Goal: Task Accomplishment & Management: Manage account settings

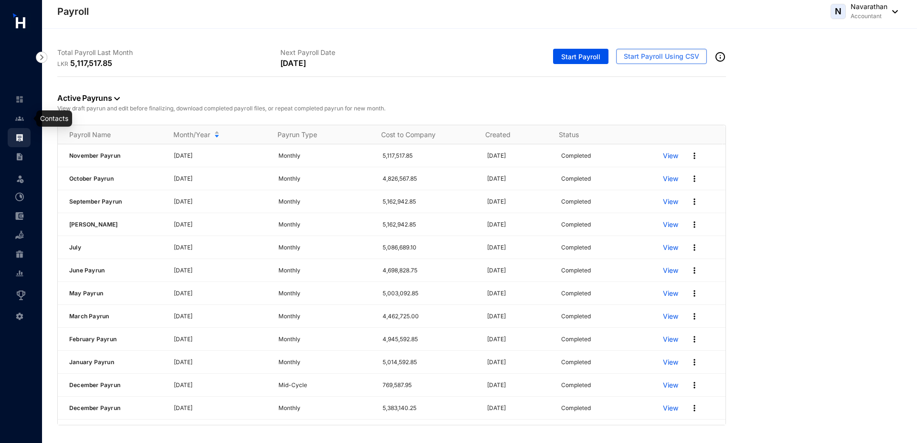
click at [25, 120] on link at bounding box center [27, 119] width 24 height 10
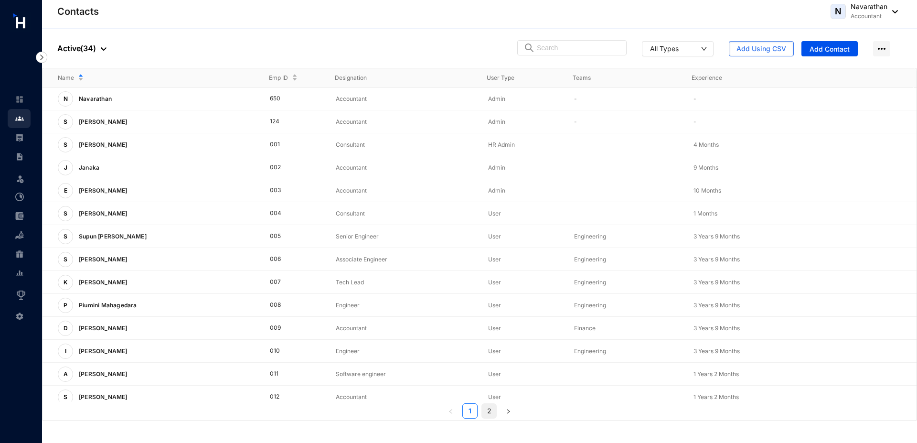
click at [490, 411] on link "2" at bounding box center [489, 410] width 14 height 14
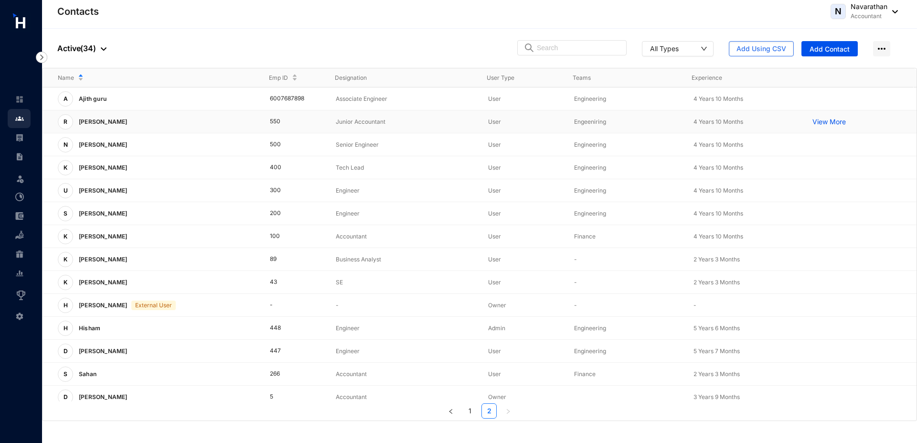
click at [137, 125] on div "R [PERSON_NAME]" at bounding box center [156, 121] width 197 height 15
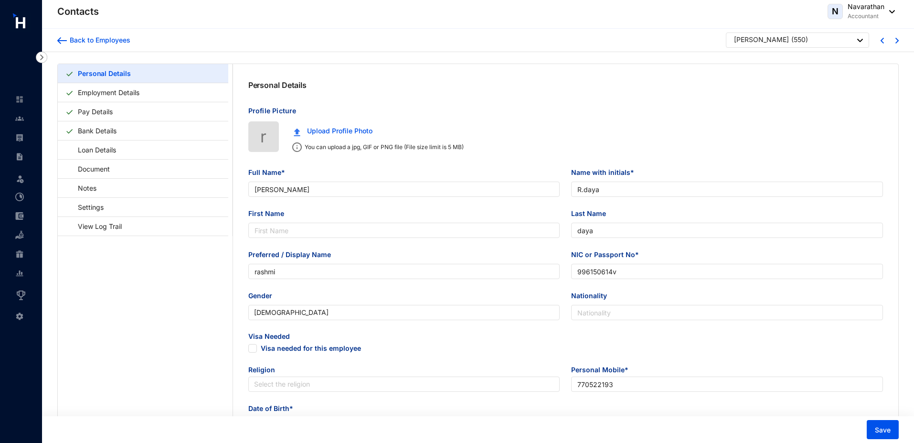
type input "[PERSON_NAME]"
type input "R.daya"
type input "daya"
type input "rashmi"
type input "996150614v"
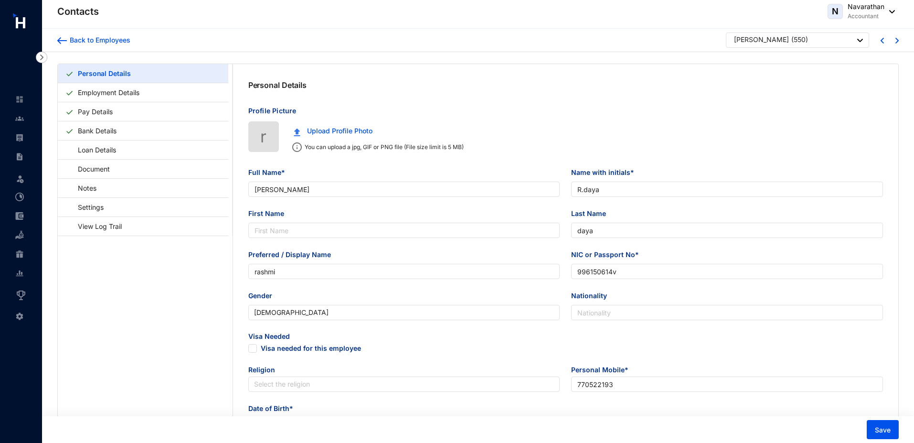
type input "770522193"
type input "no40, galle"
type input "[DATE]"
click at [112, 113] on link "Pay Details" at bounding box center [95, 112] width 42 height 20
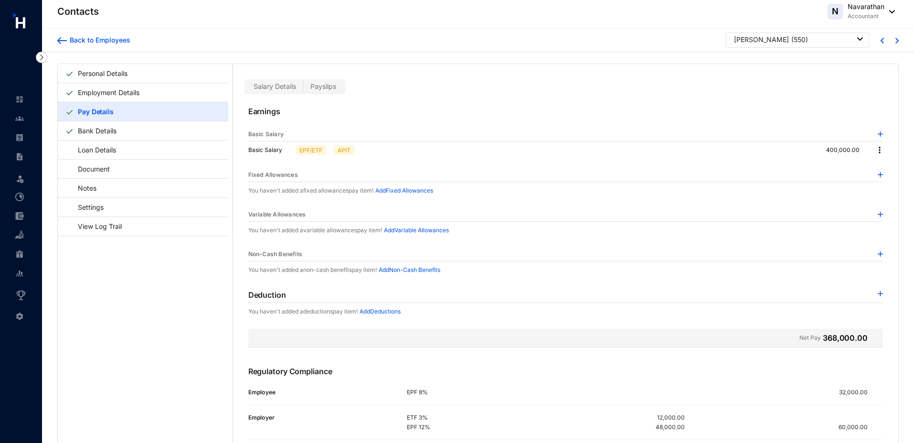
scroll to position [23, 0]
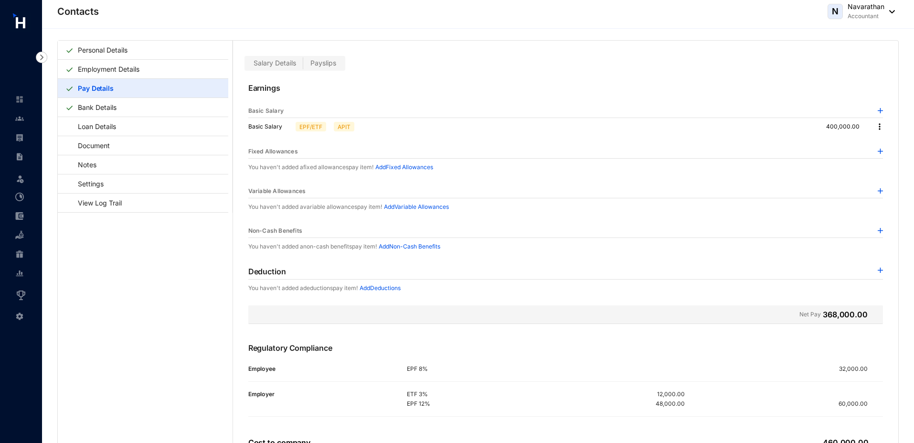
click at [878, 126] on img at bounding box center [880, 127] width 10 height 10
click at [893, 145] on li "Edit" at bounding box center [885, 142] width 23 height 15
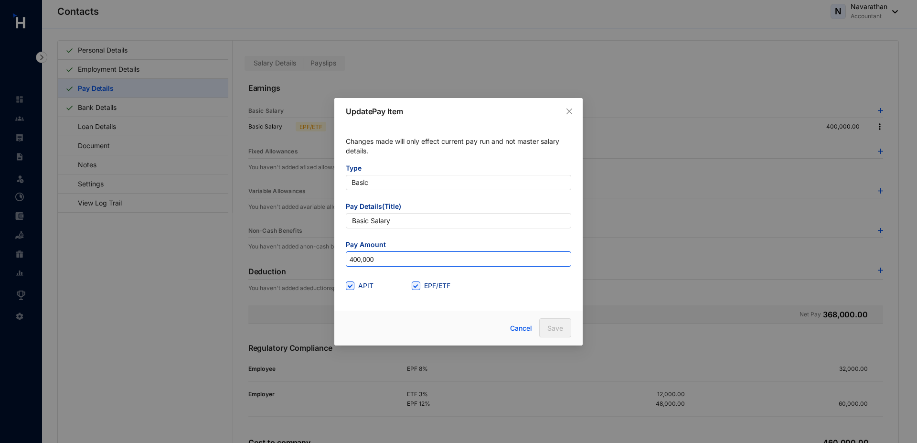
click at [356, 260] on input "400,000" at bounding box center [458, 259] width 224 height 15
click at [354, 260] on input "40,000" at bounding box center [458, 259] width 224 height 15
type input "50,000"
click at [550, 327] on span "Save" at bounding box center [555, 328] width 16 height 10
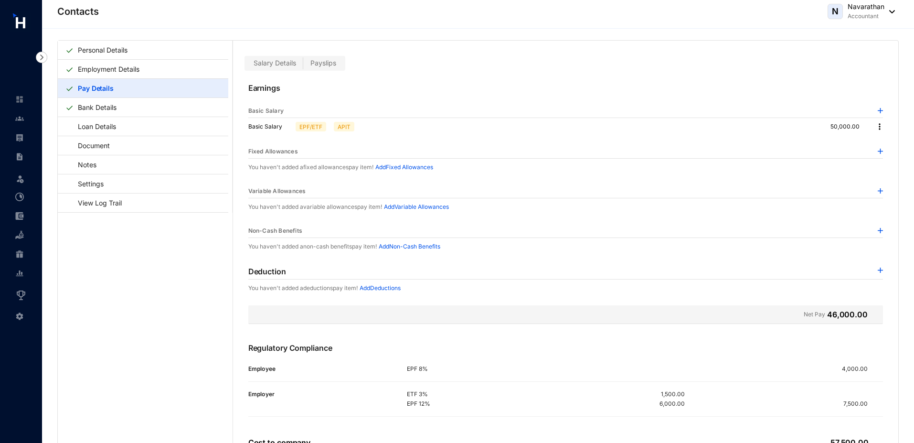
scroll to position [0, 0]
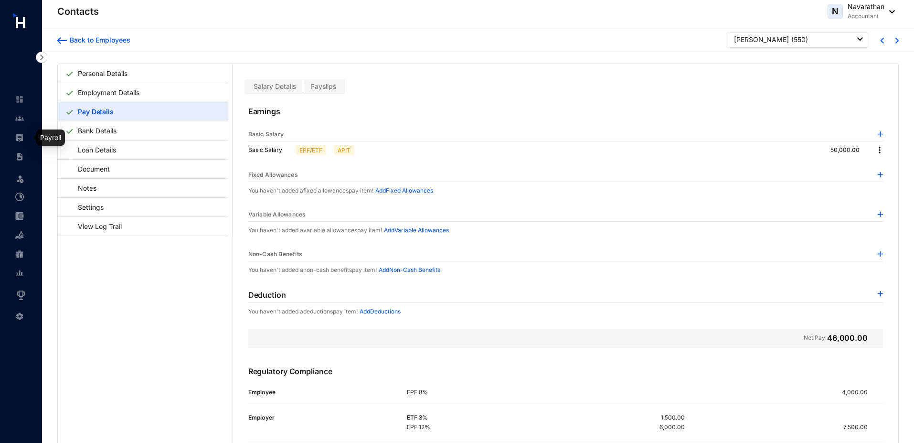
click at [16, 140] on img at bounding box center [19, 137] width 9 height 9
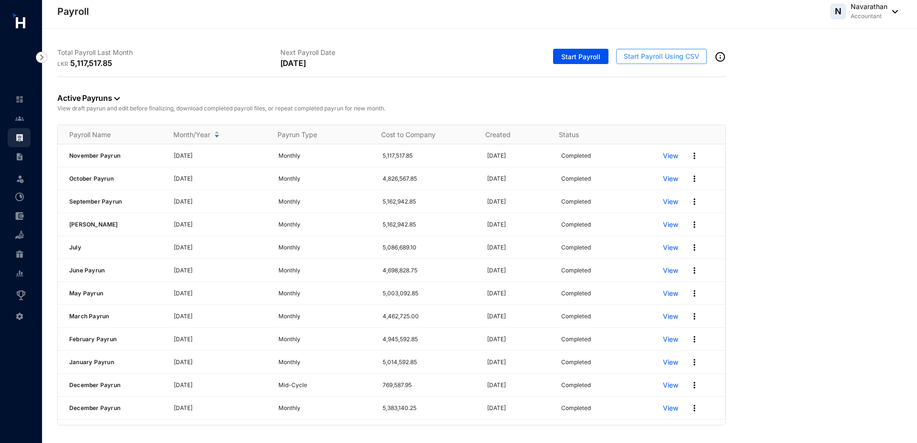
click at [649, 57] on span "Start Payroll Using CSV" at bounding box center [660, 57] width 75 height 10
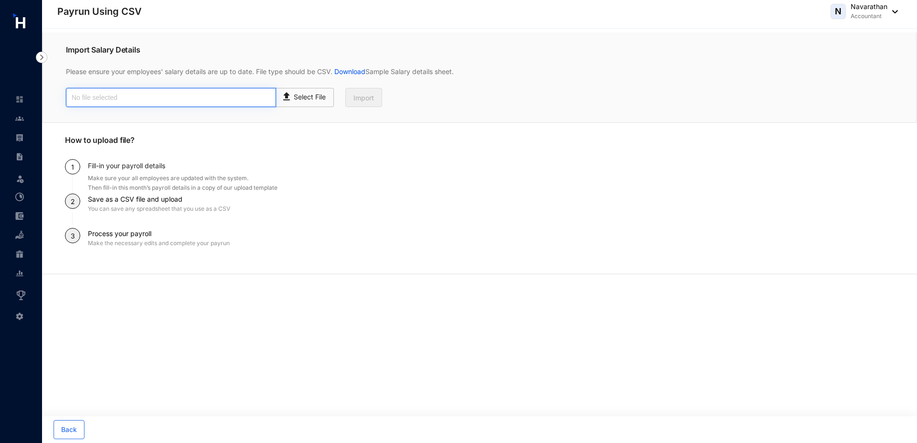
click at [191, 96] on input "text" at bounding box center [171, 97] width 210 height 19
click at [300, 96] on p "Select File" at bounding box center [310, 97] width 32 height 10
click at [0, 0] on input "Select File" at bounding box center [0, 0] width 0 height 0
type input "salary.csv"
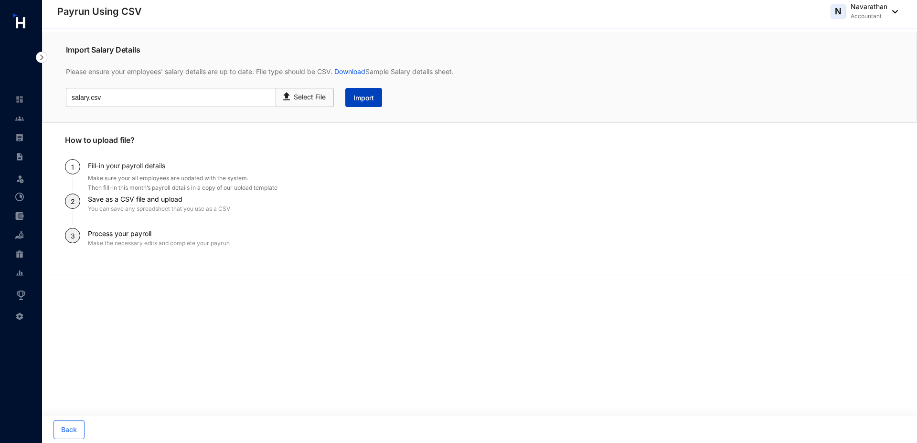
click at [364, 103] on button "Import" at bounding box center [363, 97] width 37 height 19
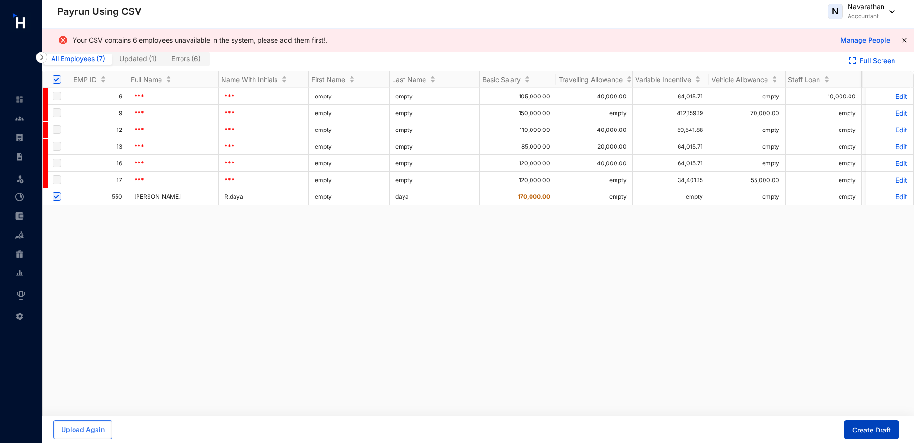
click at [871, 431] on span "Create Draft" at bounding box center [871, 430] width 38 height 10
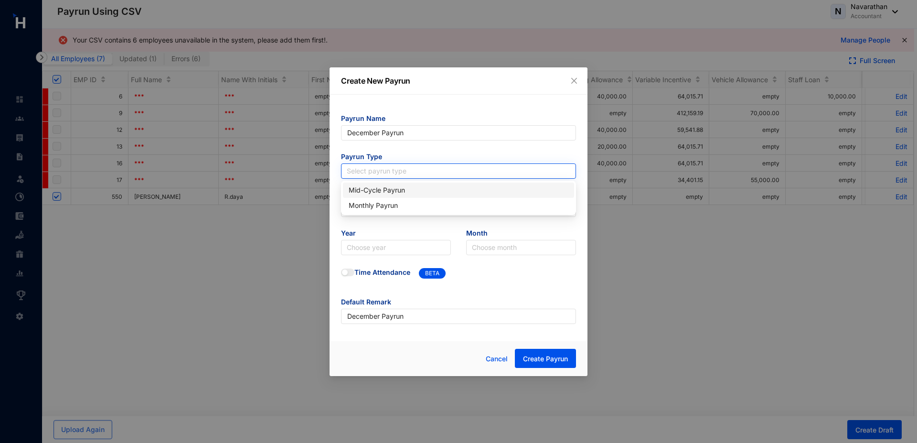
click at [405, 171] on input "search" at bounding box center [458, 171] width 223 height 14
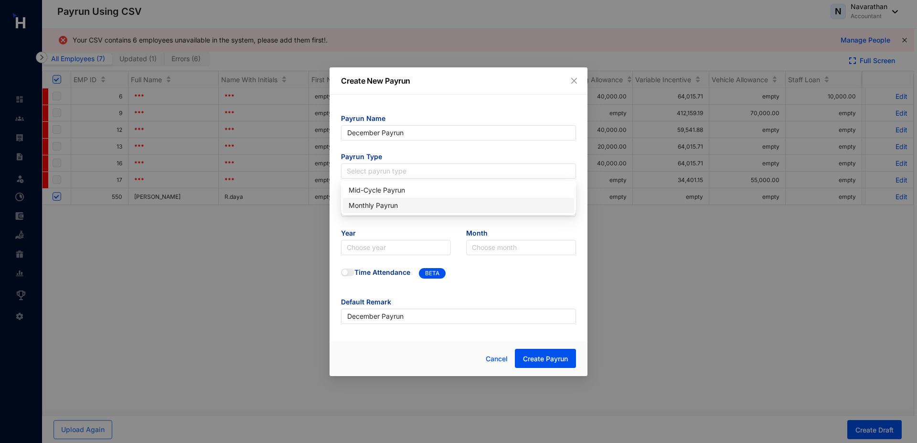
click at [388, 205] on div "Monthly Payrun" at bounding box center [458, 205] width 220 height 11
click at [379, 213] on input "text" at bounding box center [458, 208] width 235 height 15
type input "30"
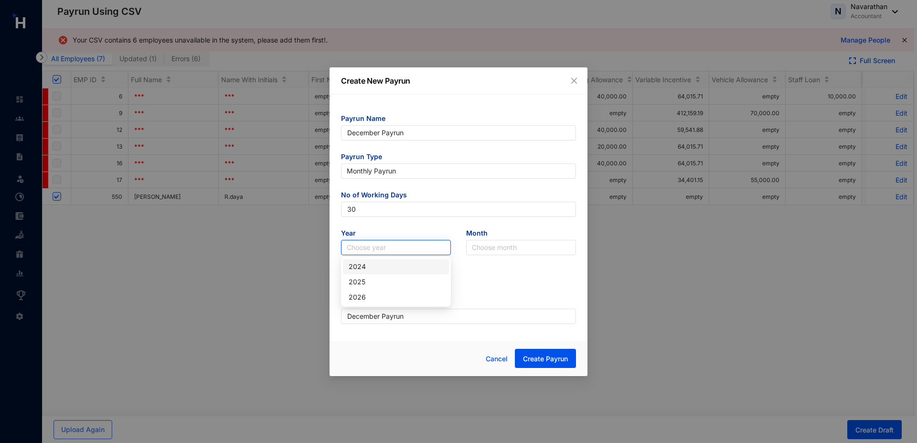
click at [356, 244] on input "search" at bounding box center [396, 247] width 98 height 14
click at [361, 281] on div "2025" at bounding box center [395, 281] width 95 height 11
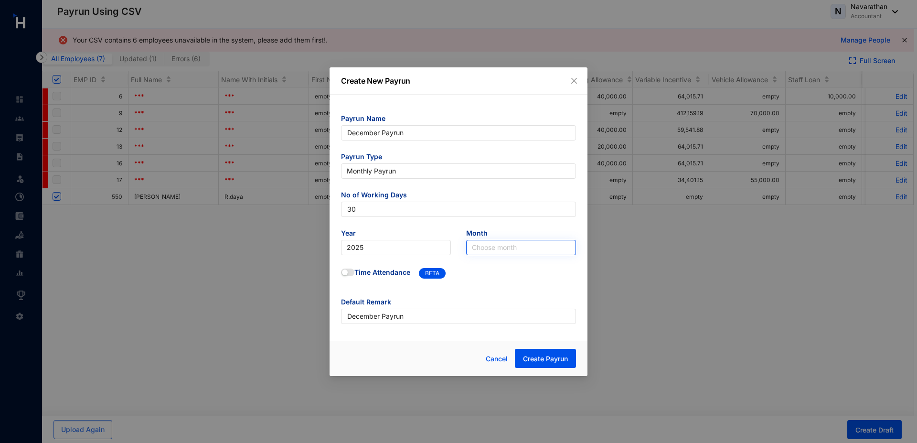
click at [487, 244] on input "search" at bounding box center [521, 247] width 98 height 14
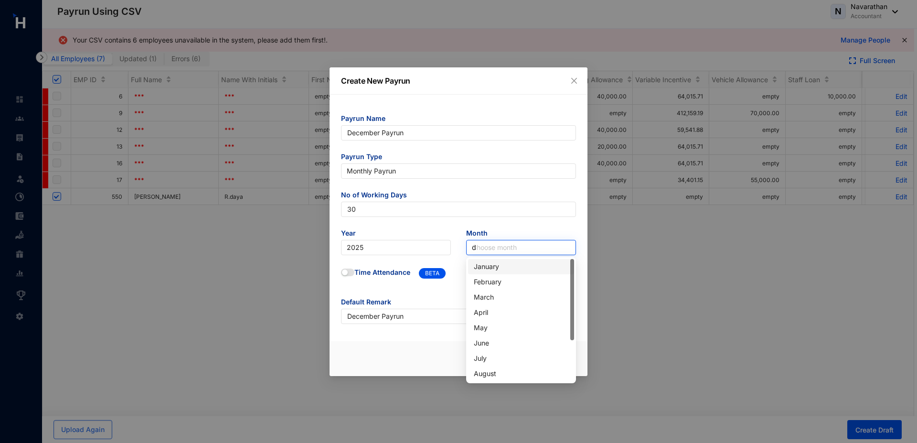
type input "de"
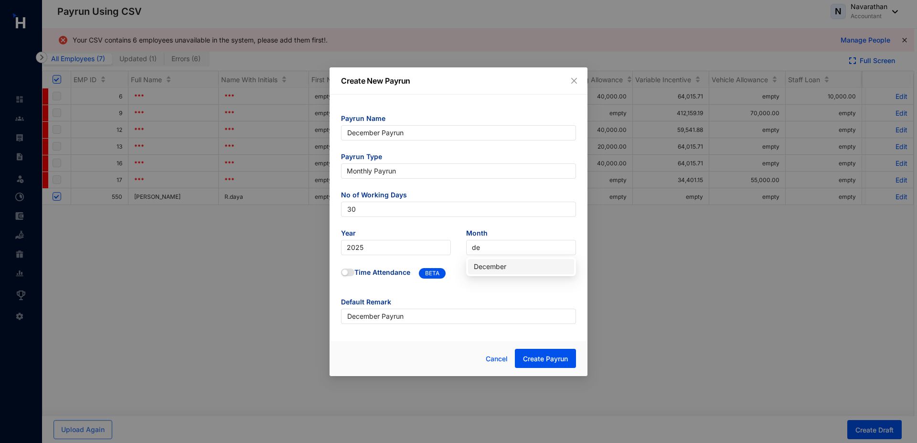
click at [499, 263] on div "December" at bounding box center [521, 266] width 95 height 11
click at [381, 130] on input "December Payrun" at bounding box center [458, 132] width 235 height 15
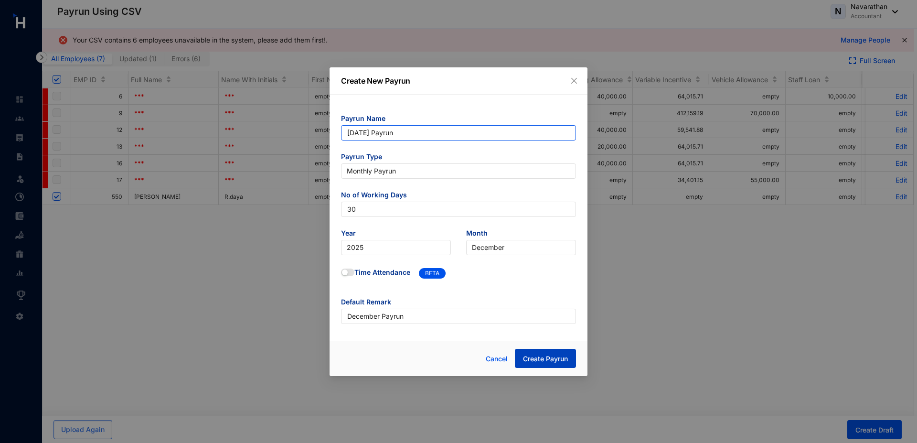
type input "December 2025 Payrun"
click at [539, 359] on span "Create Payrun" at bounding box center [545, 359] width 45 height 10
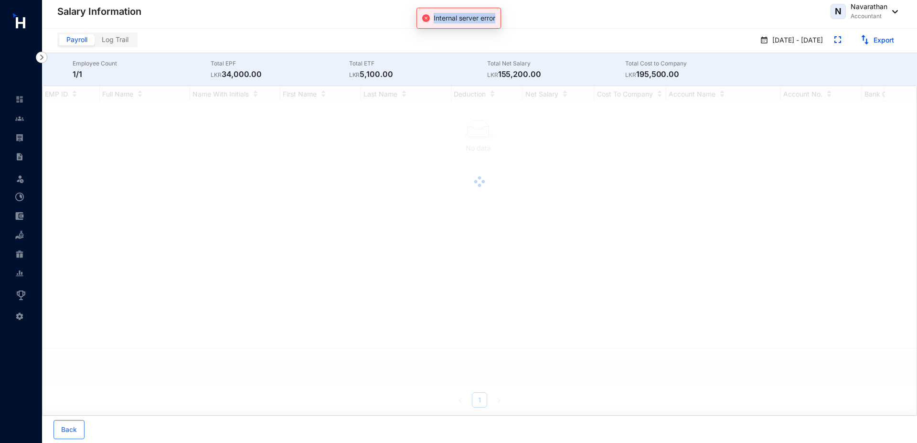
drag, startPoint x: 433, startPoint y: 15, endPoint x: 498, endPoint y: 17, distance: 65.4
click at [498, 17] on div "Internal server error" at bounding box center [458, 18] width 84 height 21
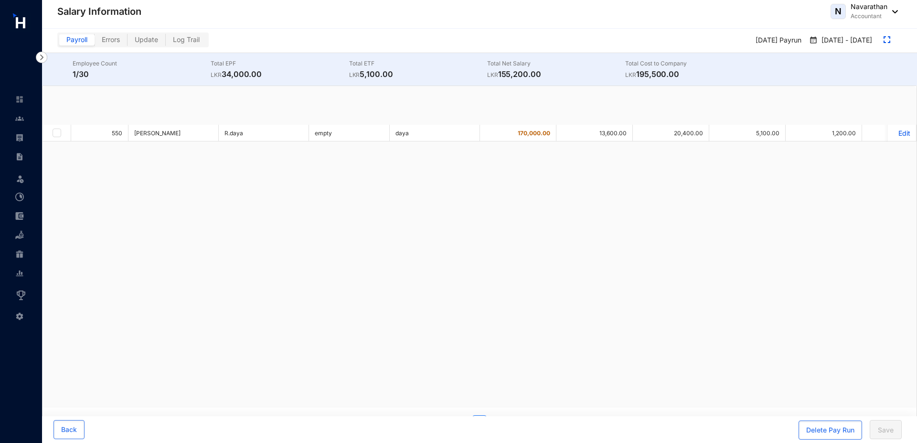
checkbox input "true"
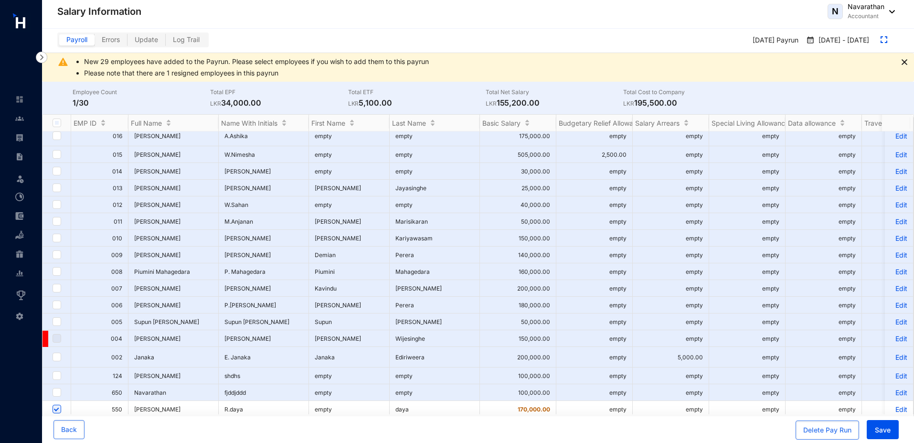
scroll to position [245, 0]
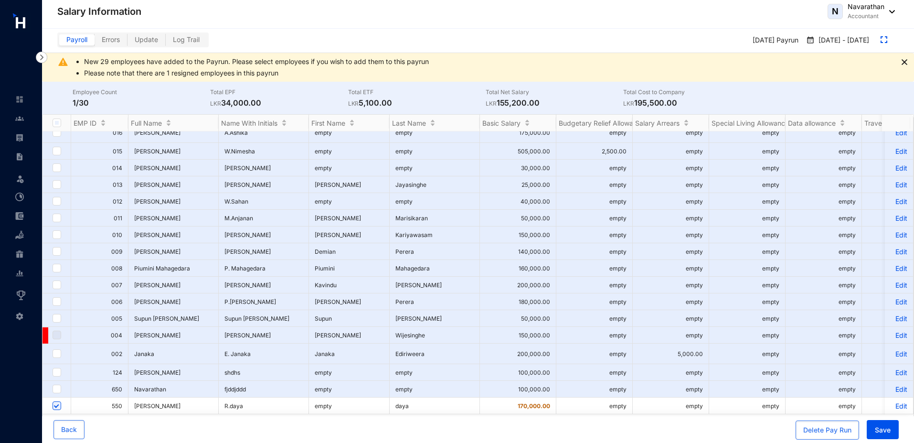
click at [894, 401] on p "Edit" at bounding box center [898, 405] width 17 height 8
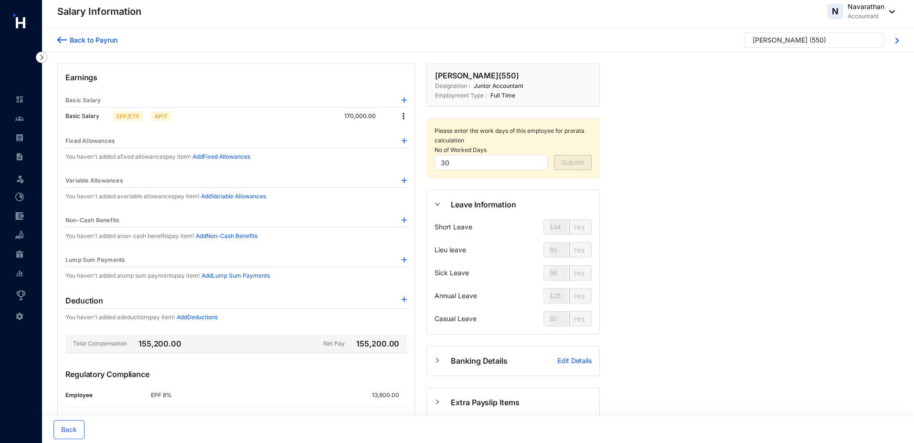
scroll to position [103, 0]
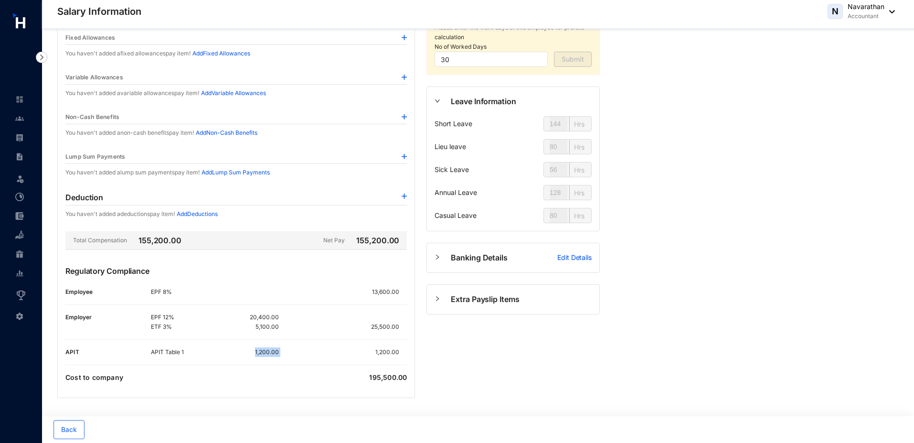
drag, startPoint x: 283, startPoint y: 351, endPoint x: 252, endPoint y: 350, distance: 31.5
click at [252, 350] on div "APIT Table 1 1,200.00 1,200.00" at bounding box center [279, 352] width 256 height 10
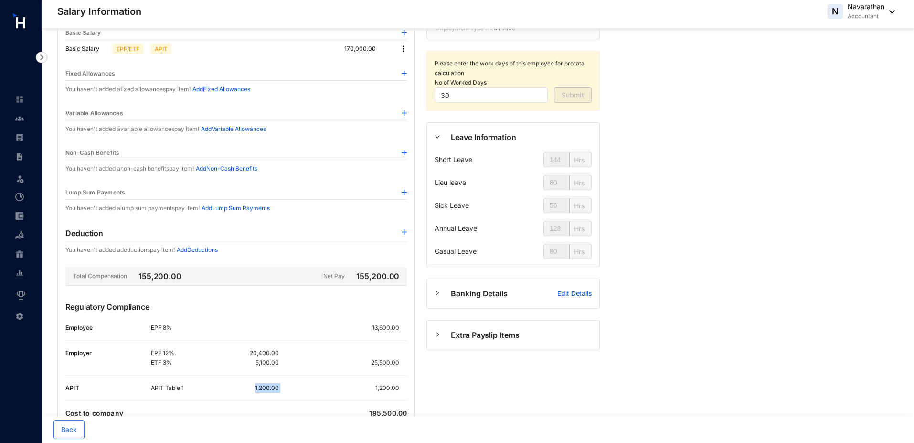
scroll to position [65, 0]
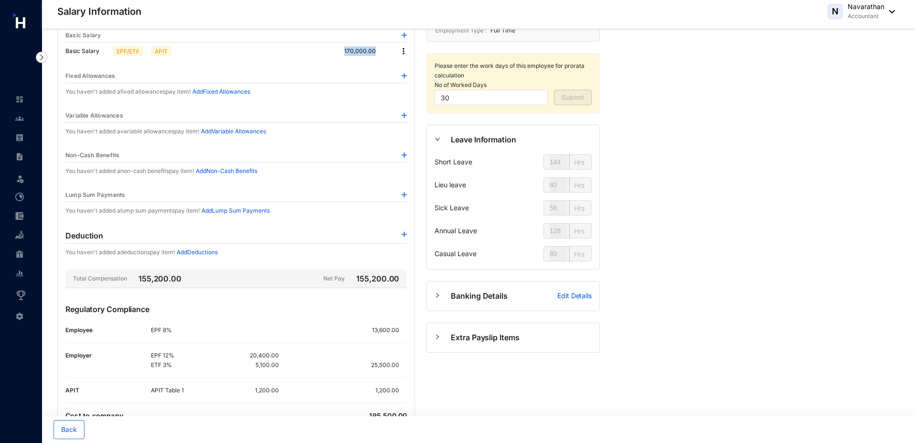
drag, startPoint x: 340, startPoint y: 46, endPoint x: 380, endPoint y: 46, distance: 39.6
click at [380, 46] on div "Basic Salary EPF/ETF APIT 170,000.00" at bounding box center [235, 50] width 341 height 17
click at [380, 46] on p at bounding box center [380, 51] width 8 height 10
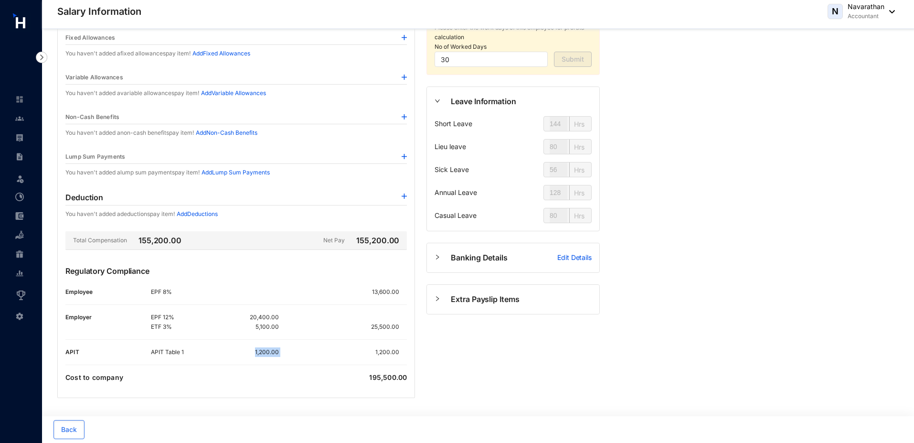
drag, startPoint x: 291, startPoint y: 349, endPoint x: 252, endPoint y: 354, distance: 39.4
click at [252, 354] on div "APIT Table 1 1,200.00 1,200.00" at bounding box center [279, 352] width 256 height 10
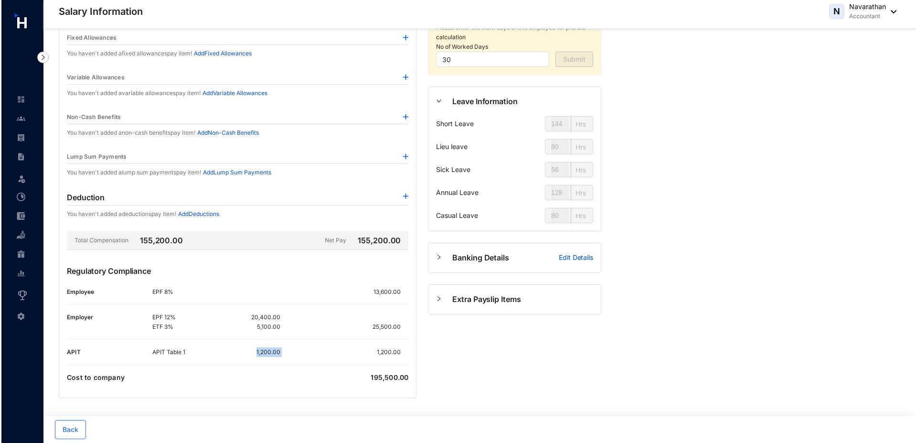
scroll to position [0, 0]
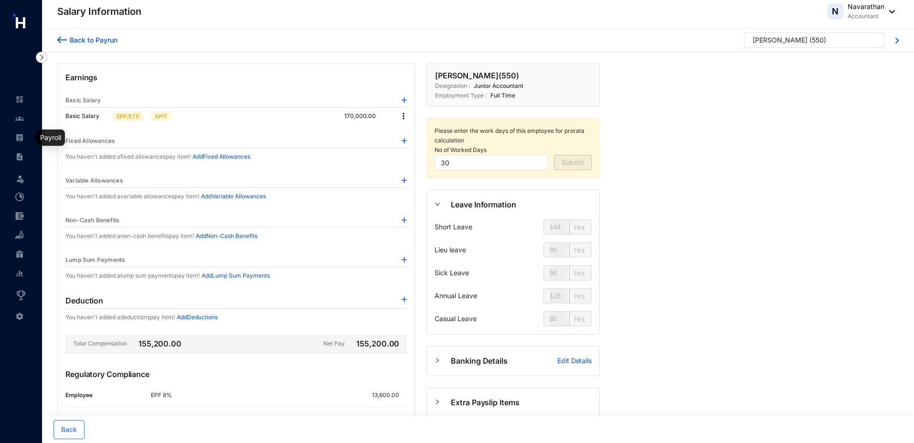
click at [20, 139] on img at bounding box center [19, 137] width 9 height 9
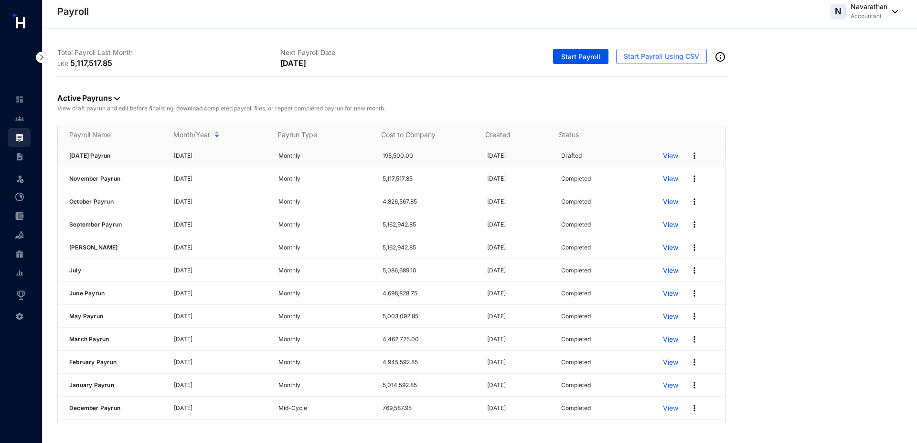
click at [689, 157] on img at bounding box center [694, 156] width 10 height 10
click at [653, 173] on p "Delete" at bounding box center [650, 175] width 67 height 16
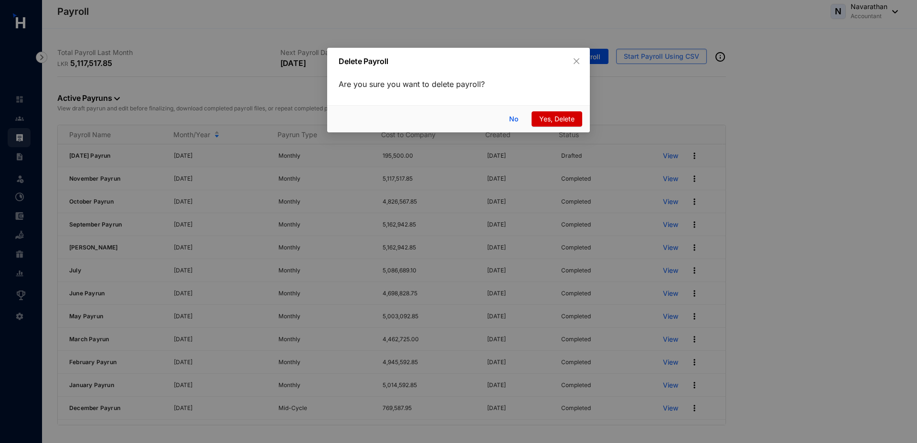
click at [543, 122] on span "Yes, Delete" at bounding box center [556, 119] width 35 height 11
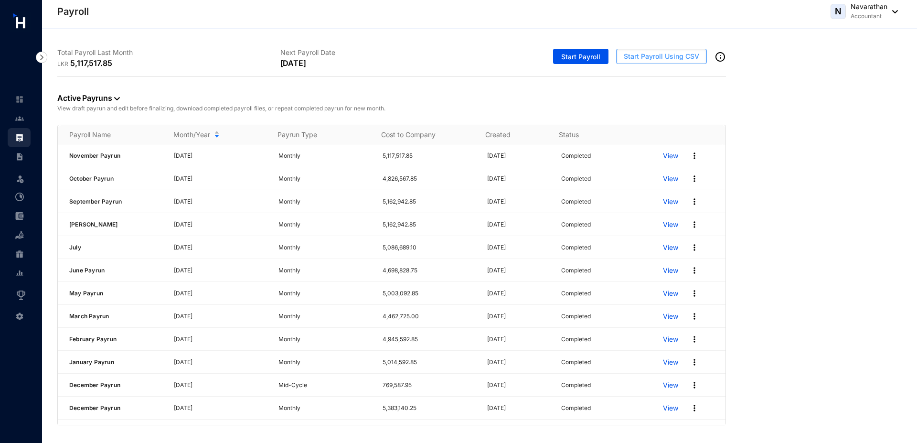
click at [647, 60] on span "Start Payroll Using CSV" at bounding box center [660, 57] width 75 height 10
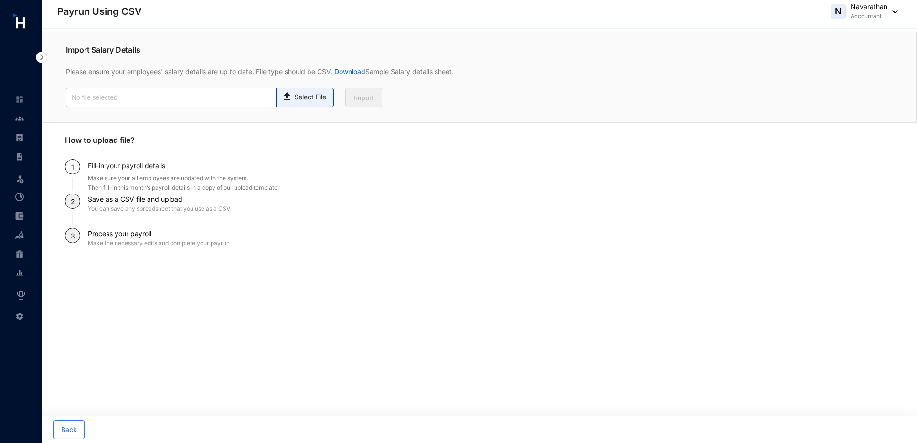
click at [287, 102] on img at bounding box center [287, 95] width 13 height 14
click at [0, 0] on input "Select File" at bounding box center [0, 0] width 0 height 0
type input "salary.csv"
click at [359, 102] on span "Import" at bounding box center [363, 98] width 21 height 10
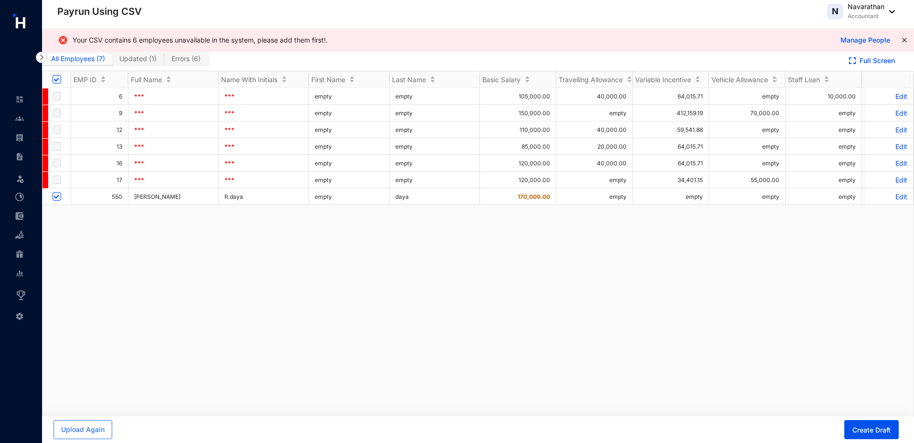
click at [889, 198] on p "Edit" at bounding box center [889, 196] width 36 height 8
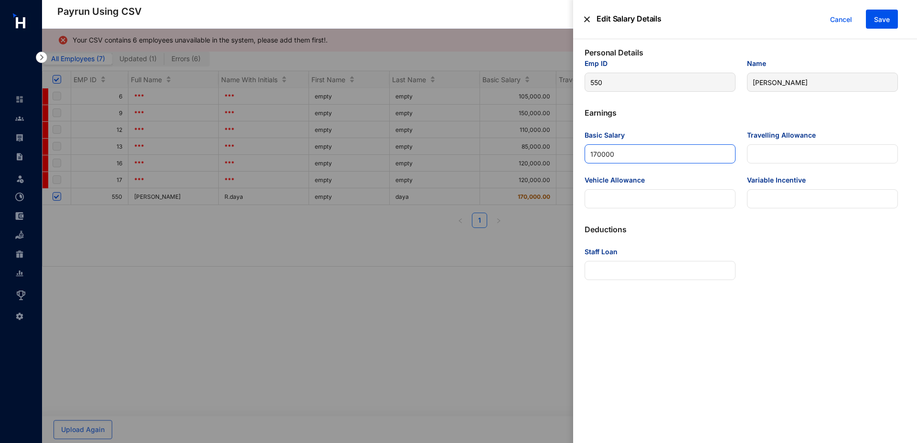
click at [598, 155] on Salary "170000" at bounding box center [659, 153] width 151 height 19
click at [602, 155] on Salary "200000" at bounding box center [659, 153] width 151 height 19
type Salary "200000"
click at [875, 19] on span "Save" at bounding box center [882, 20] width 16 height 10
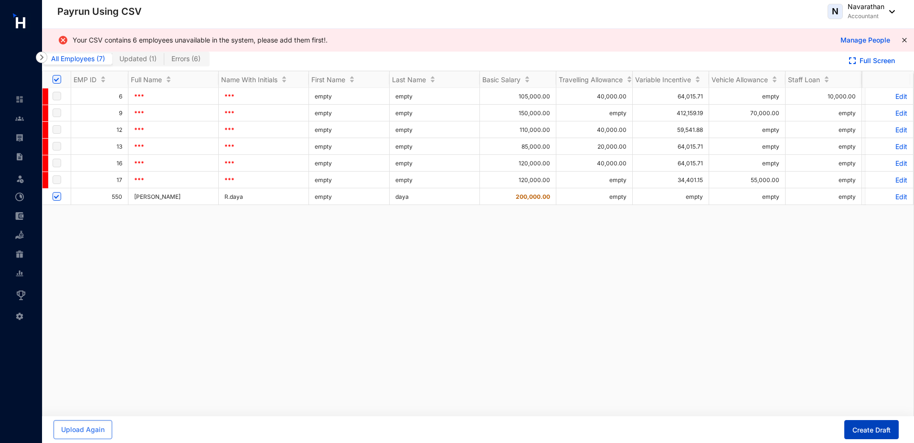
click at [867, 428] on span "Create Draft" at bounding box center [871, 430] width 38 height 10
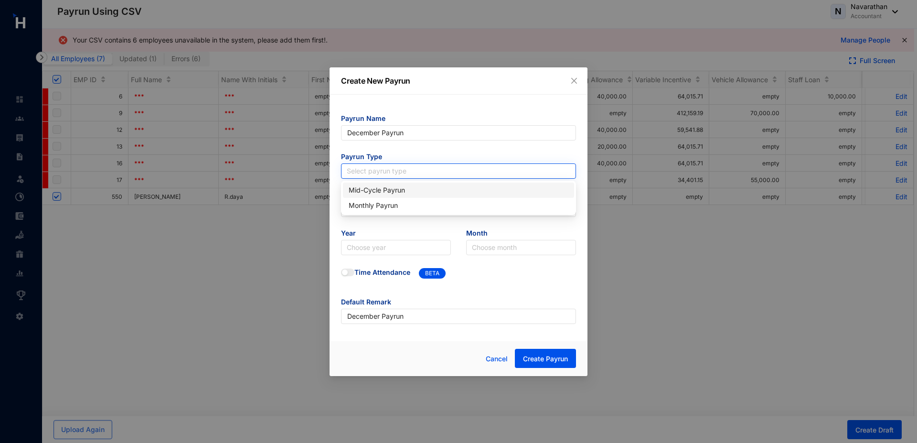
click at [377, 172] on input "search" at bounding box center [458, 171] width 223 height 14
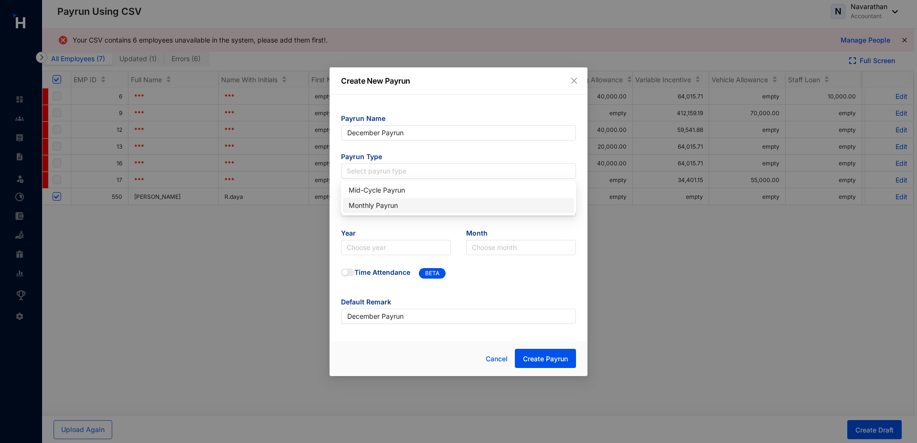
click at [375, 205] on div "Monthly Payrun" at bounding box center [458, 205] width 220 height 11
click at [372, 209] on input "text" at bounding box center [458, 208] width 235 height 15
type input "30"
click at [364, 248] on input "search" at bounding box center [396, 247] width 98 height 14
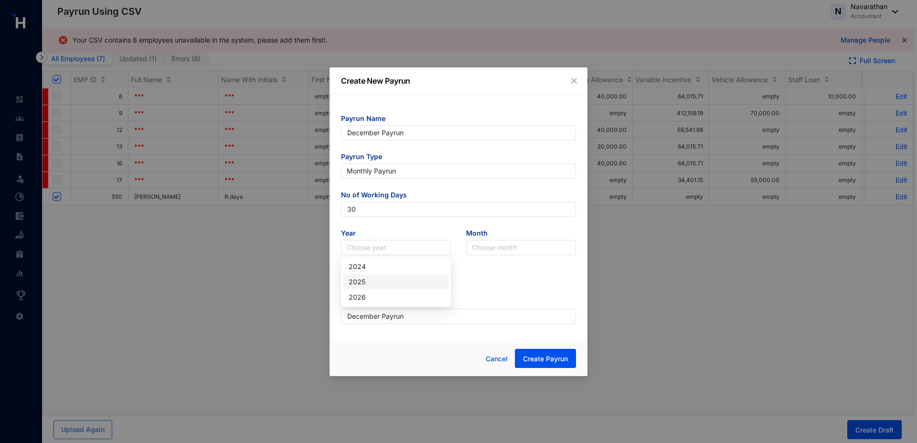
click at [377, 276] on div "2025" at bounding box center [395, 281] width 95 height 11
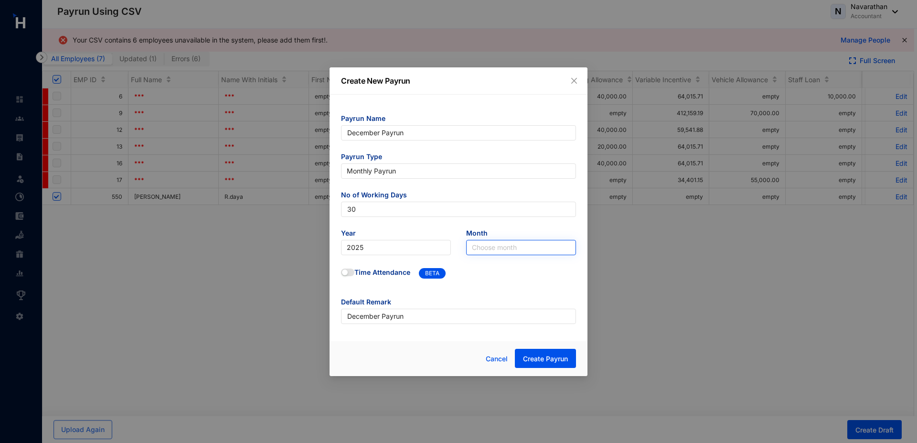
click at [484, 246] on input "search" at bounding box center [521, 247] width 98 height 14
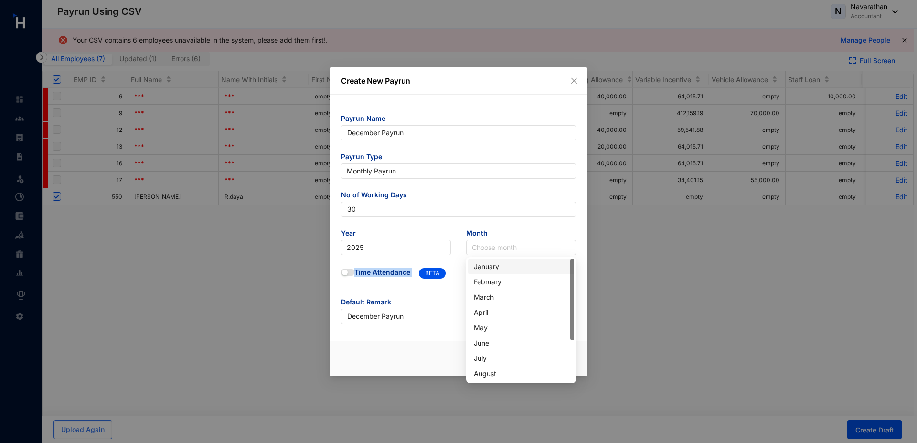
click at [492, 289] on body "Payrun Using CSV Leave Incentive Management Settings Payrun Using CSV N Navarat…" at bounding box center [457, 221] width 914 height 443
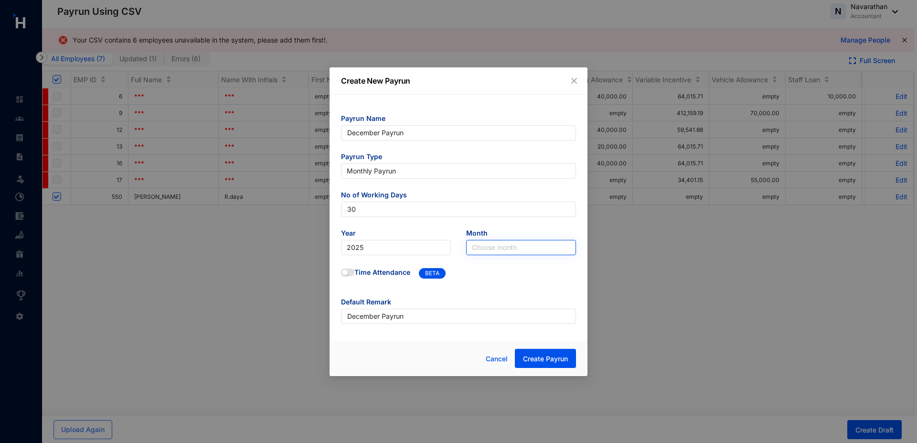
click at [495, 251] on input "search" at bounding box center [521, 247] width 98 height 14
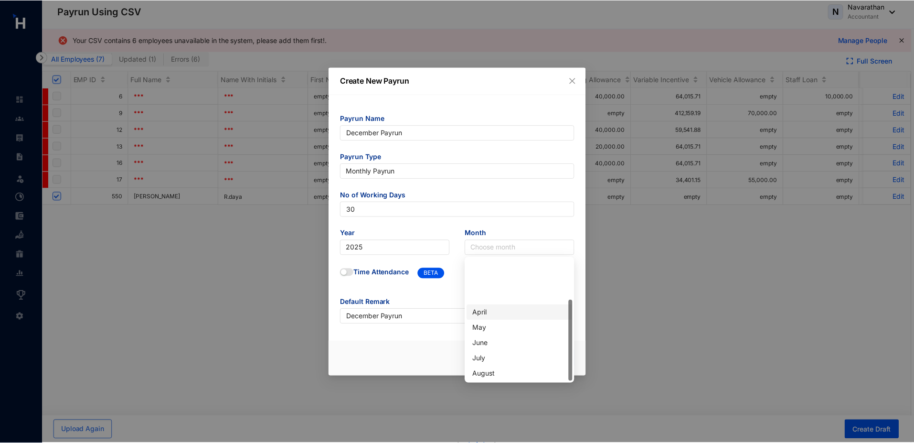
scroll to position [61, 0]
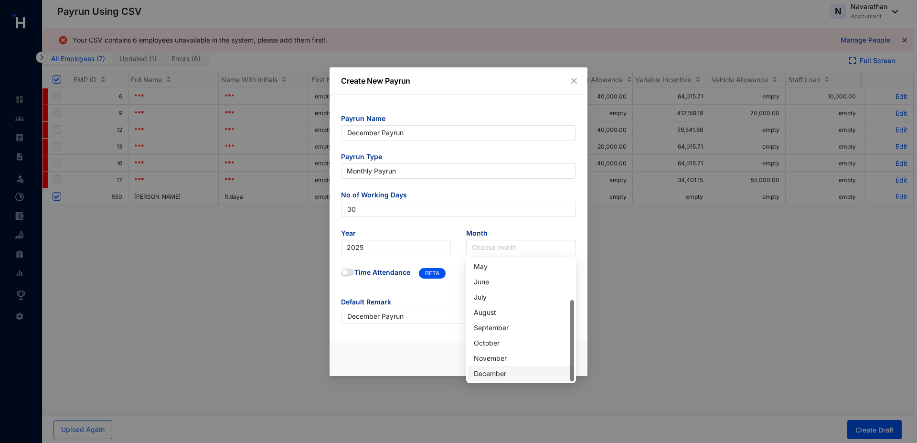
click at [491, 371] on div "December" at bounding box center [521, 373] width 95 height 11
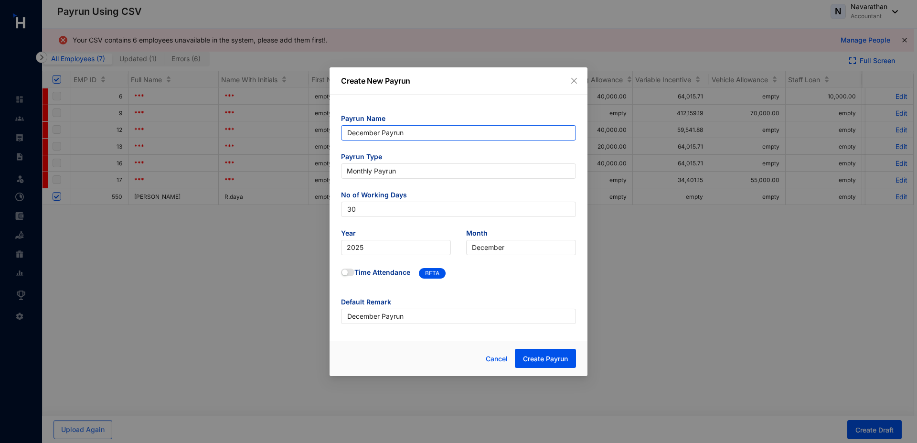
click at [381, 137] on input "December Payrun" at bounding box center [458, 132] width 235 height 15
type input "December Payrun 2025"
click at [537, 358] on span "Create Payrun" at bounding box center [545, 359] width 45 height 10
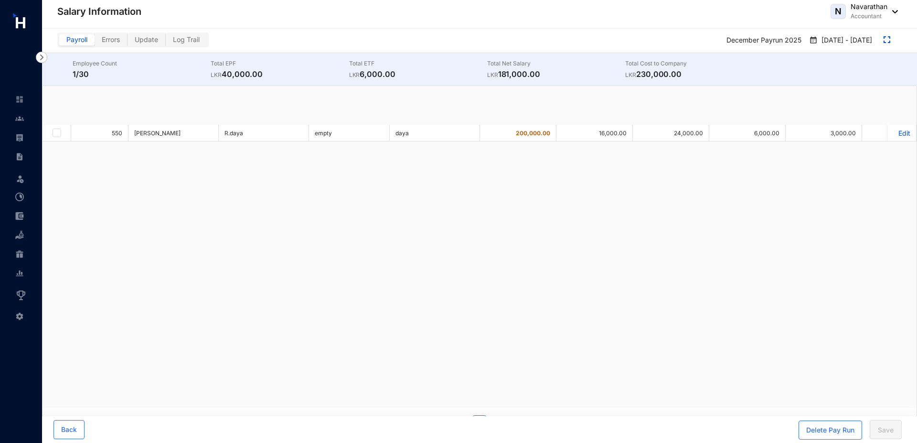
checkbox input "true"
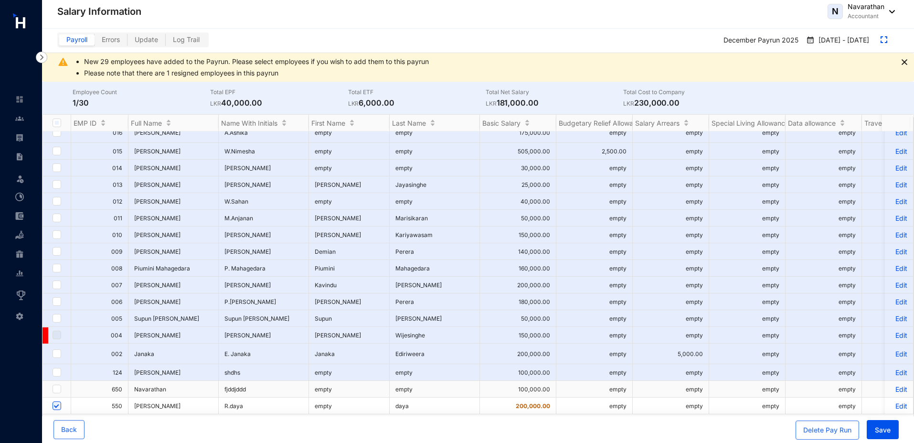
scroll to position [245, 0]
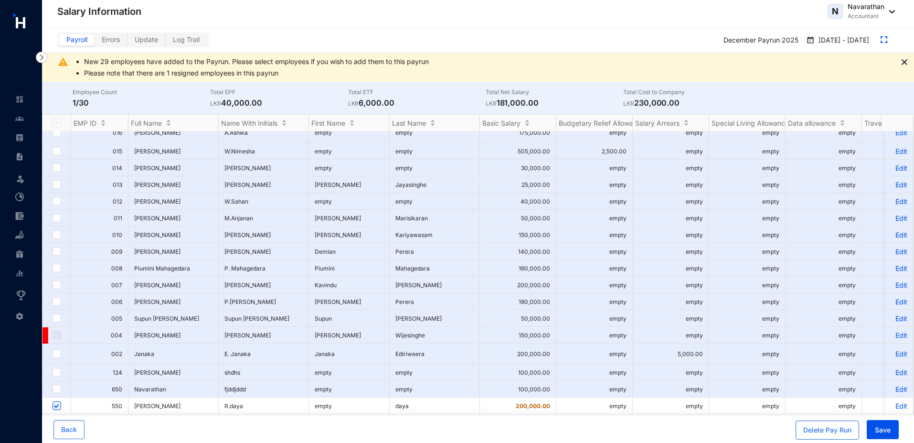
click at [894, 401] on p "Edit" at bounding box center [898, 405] width 17 height 8
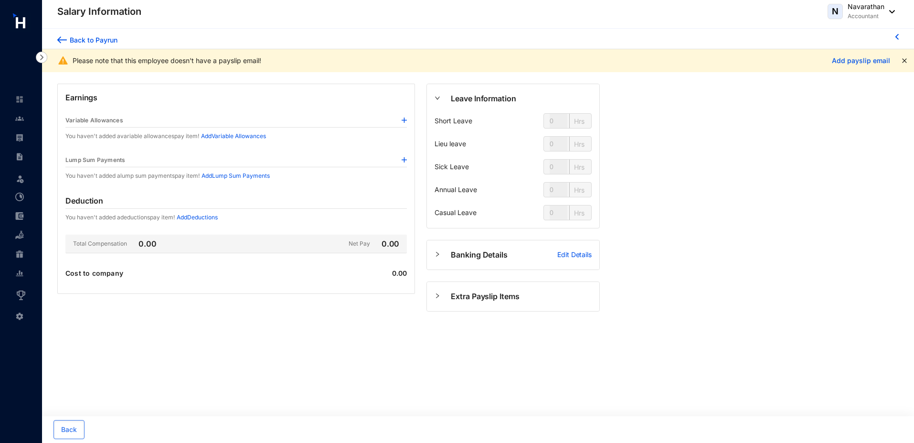
type input "144"
type input "80"
type input "56"
type input "128"
type input "80"
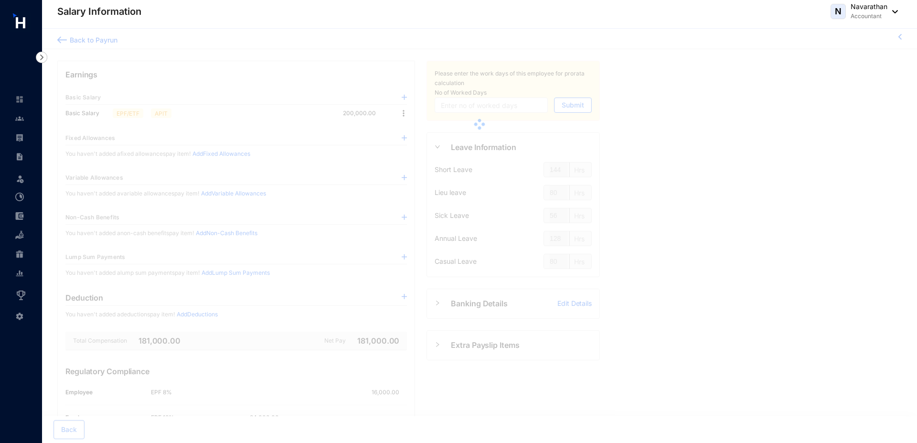
type input "30"
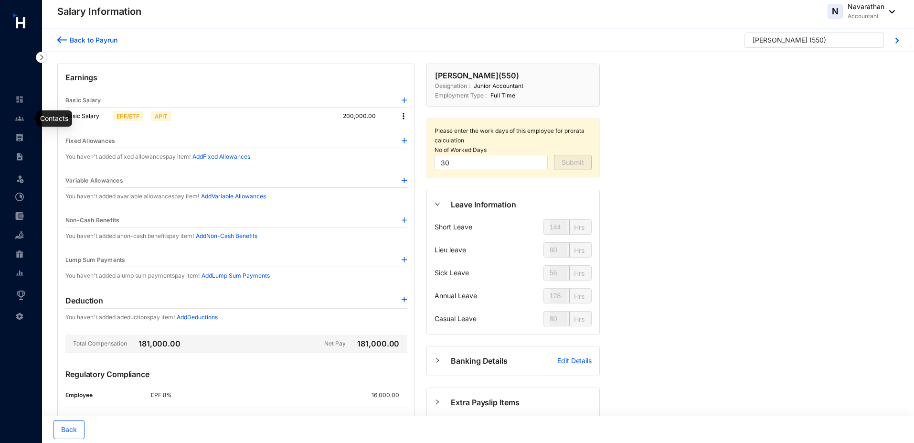
click at [20, 122] on img at bounding box center [19, 118] width 9 height 9
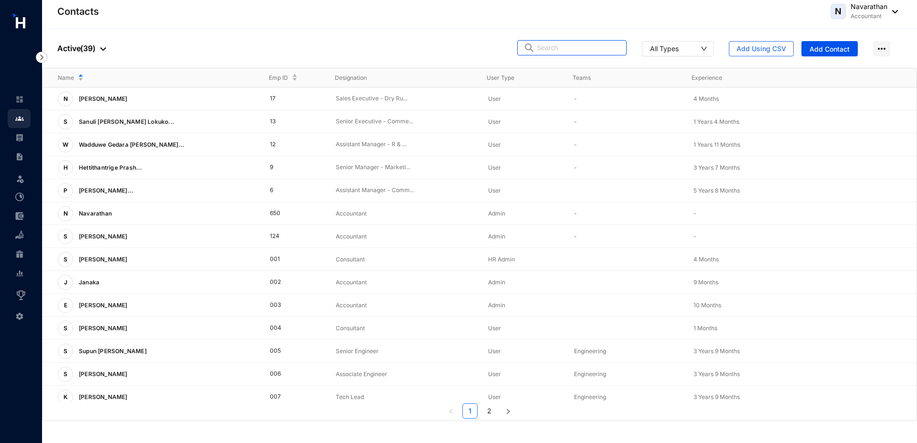
click at [545, 49] on input "text" at bounding box center [579, 48] width 84 height 14
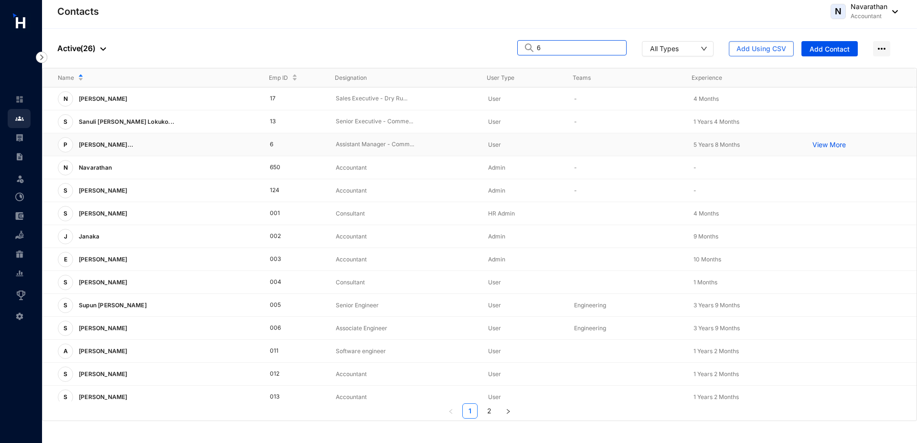
type input "6"
click at [272, 144] on td "6" at bounding box center [287, 144] width 66 height 23
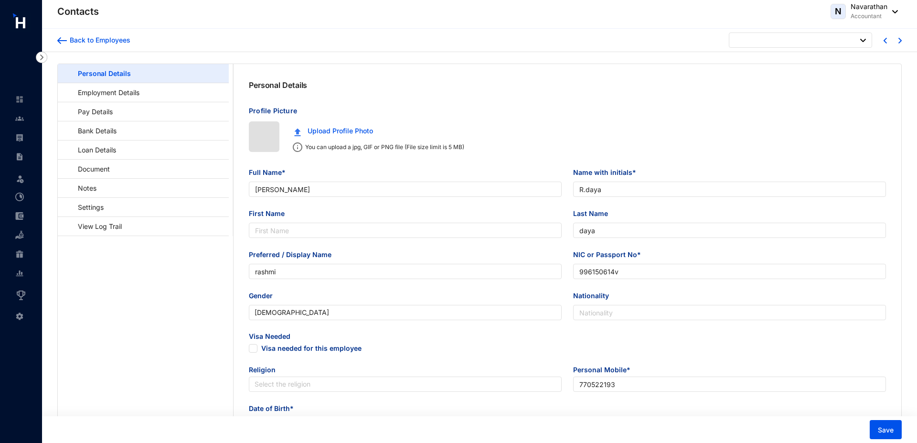
type input "[DATE]"
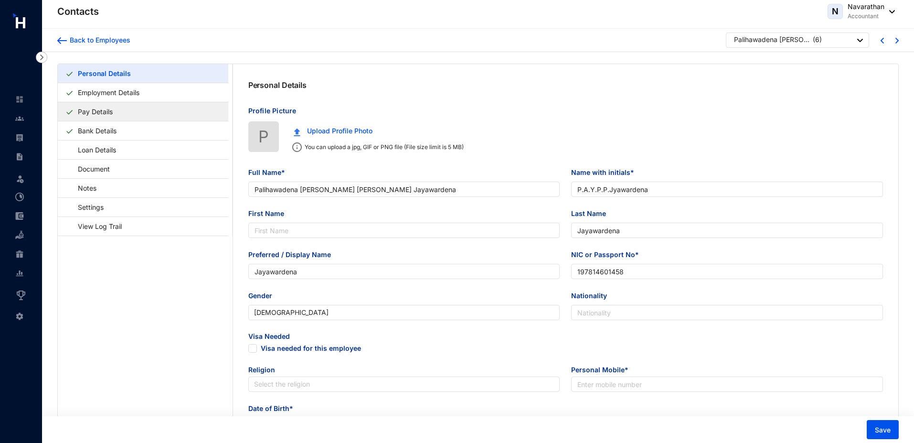
type input "Palihawadena [PERSON_NAME] [PERSON_NAME] Jayawardena"
type input "P.A.Y.P.P.Jyawardena"
type input "Jayawardena"
type input "197814601458"
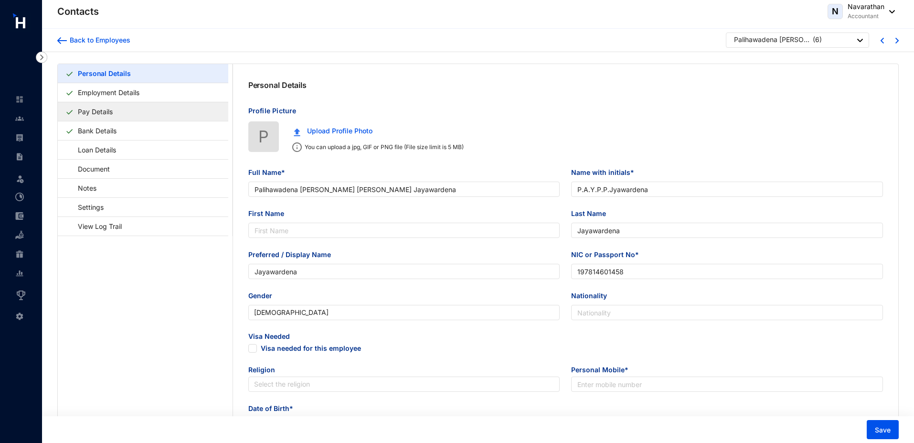
type input "[DATE]"
click at [116, 110] on link "Pay Details" at bounding box center [95, 112] width 42 height 20
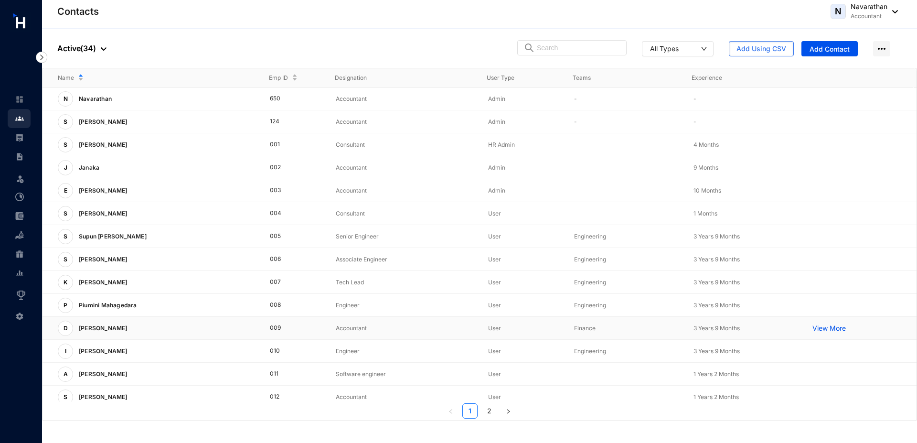
scroll to position [145, 0]
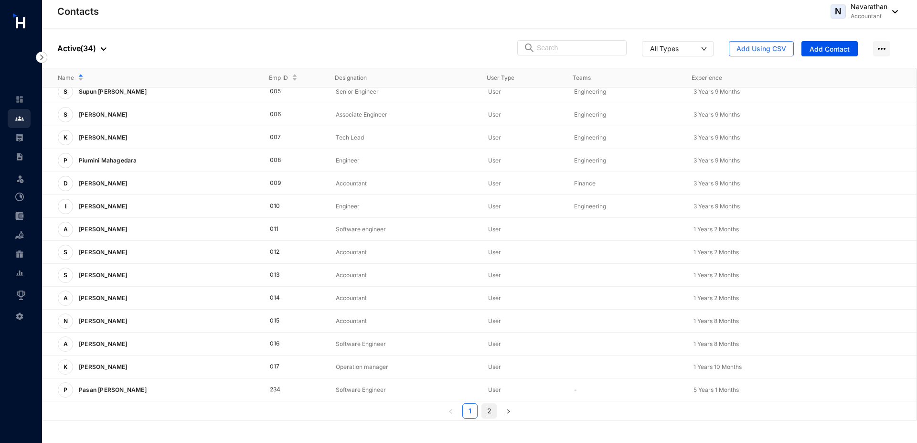
click at [491, 411] on link "2" at bounding box center [489, 410] width 14 height 14
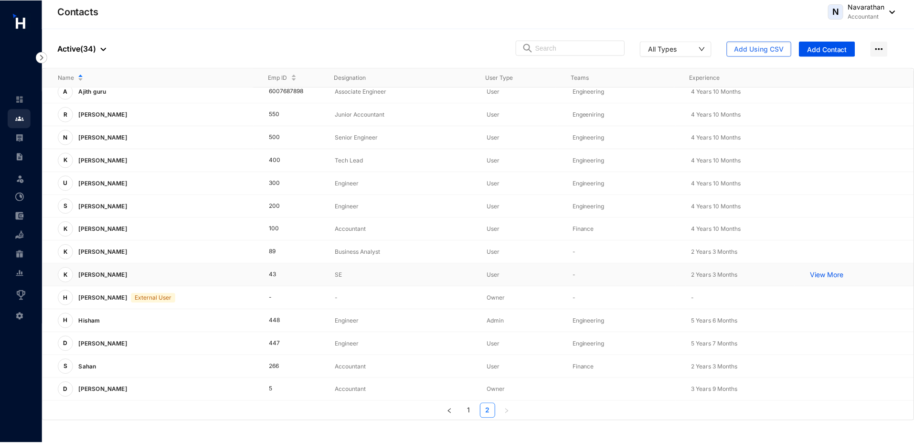
scroll to position [0, 0]
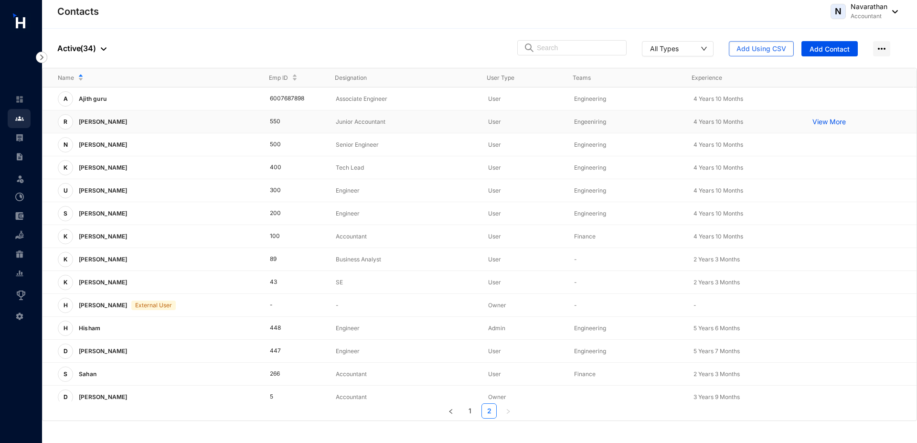
click at [145, 122] on div "R [PERSON_NAME]" at bounding box center [156, 121] width 197 height 15
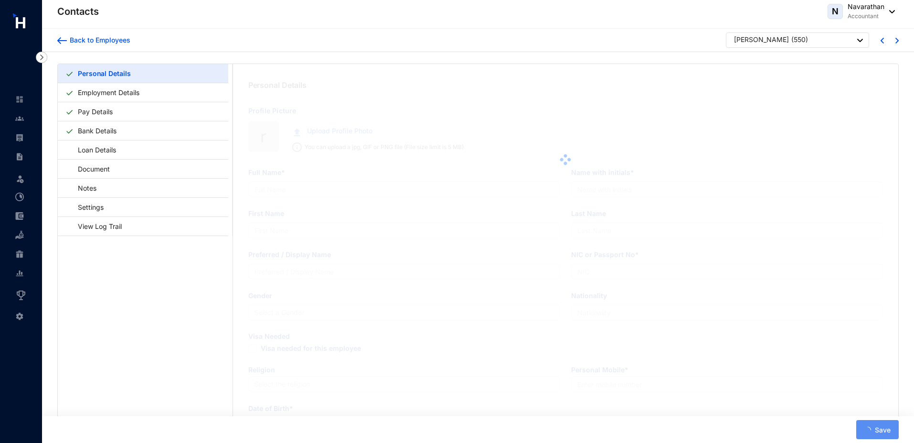
type input "[PERSON_NAME]"
type input "R.daya"
type input "daya"
type input "rashmi"
type input "996150614v"
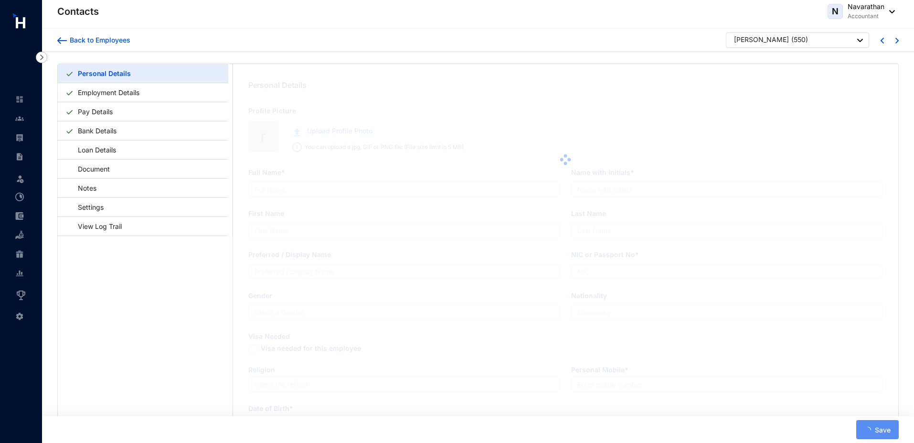
type input "770522193"
type input "no40, galle"
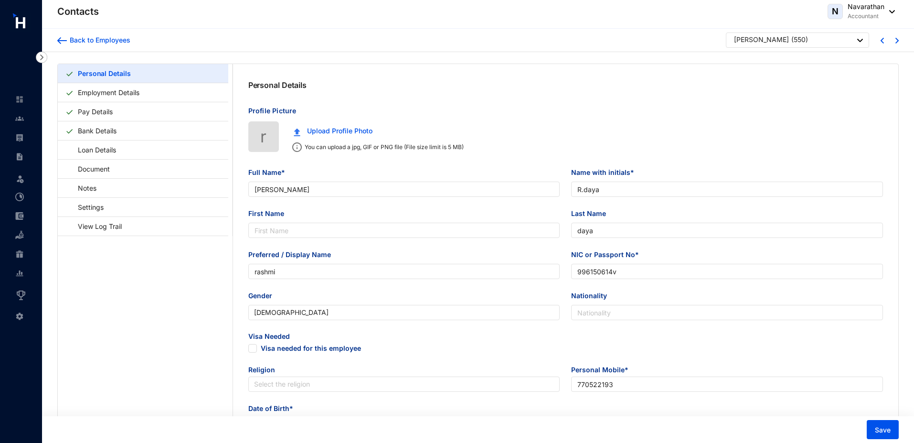
type input "[DATE]"
click at [91, 95] on link "Employment Details" at bounding box center [108, 93] width 69 height 20
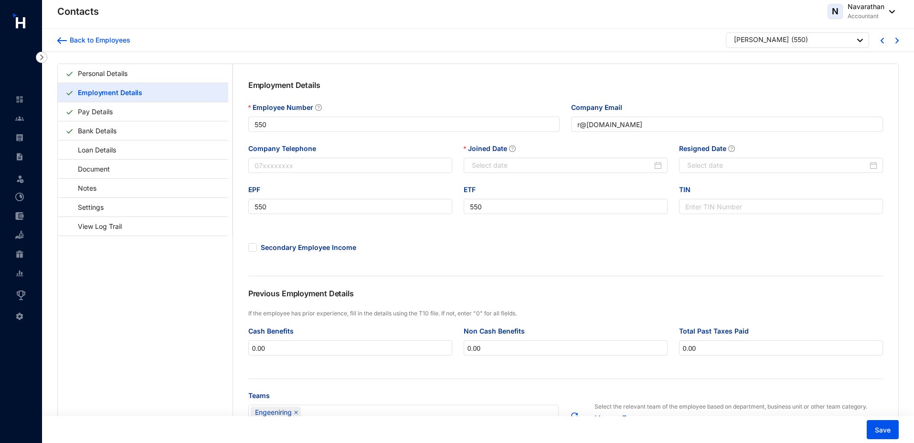
type input "[DATE]"
drag, startPoint x: 471, startPoint y: 167, endPoint x: 522, endPoint y: 165, distance: 50.6
click at [522, 165] on input "[DATE]" at bounding box center [562, 165] width 180 height 11
click at [538, 143] on div "Employee Number 550" at bounding box center [403, 122] width 323 height 41
click at [485, 169] on input "[DATE]" at bounding box center [562, 165] width 180 height 11
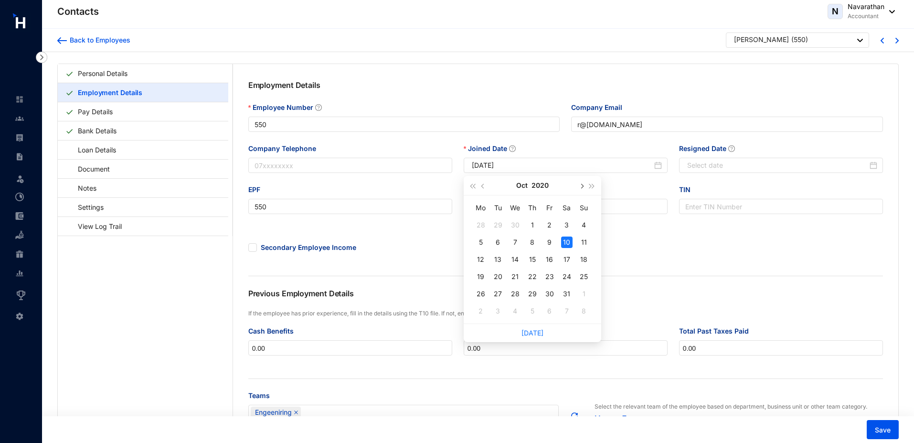
click at [582, 185] on span "button" at bounding box center [581, 186] width 5 height 5
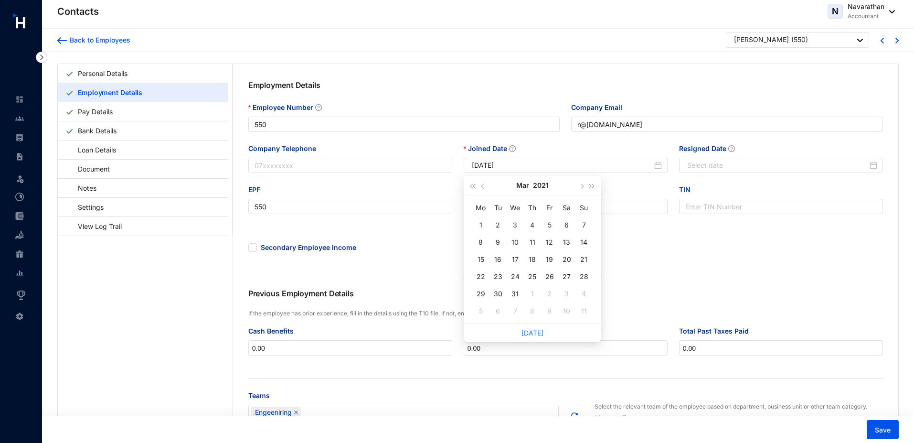
click at [592, 148] on div "Joined Date" at bounding box center [566, 150] width 204 height 14
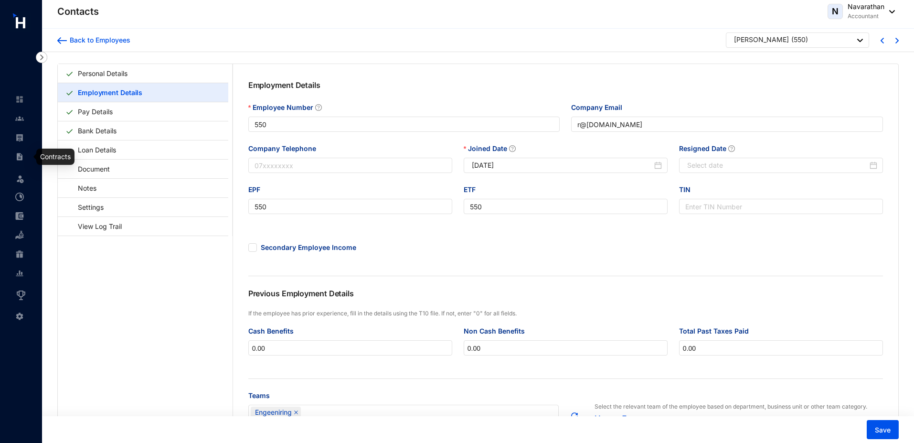
click at [18, 158] on img at bounding box center [19, 156] width 9 height 9
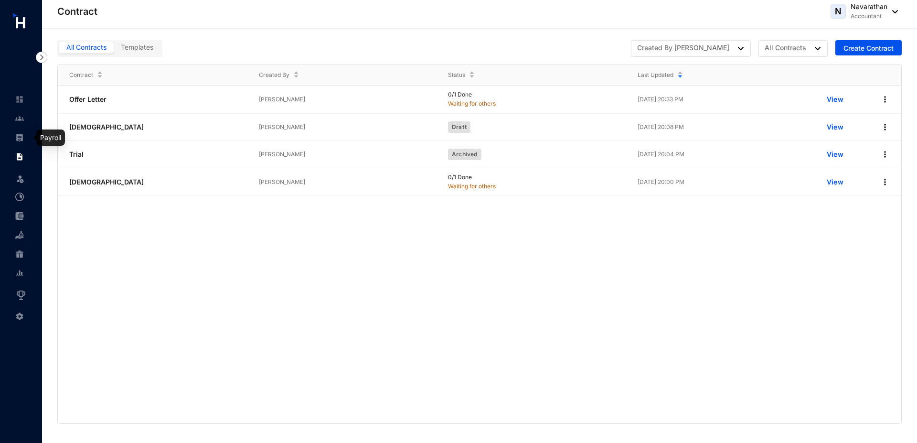
click at [20, 139] on img at bounding box center [19, 137] width 9 height 9
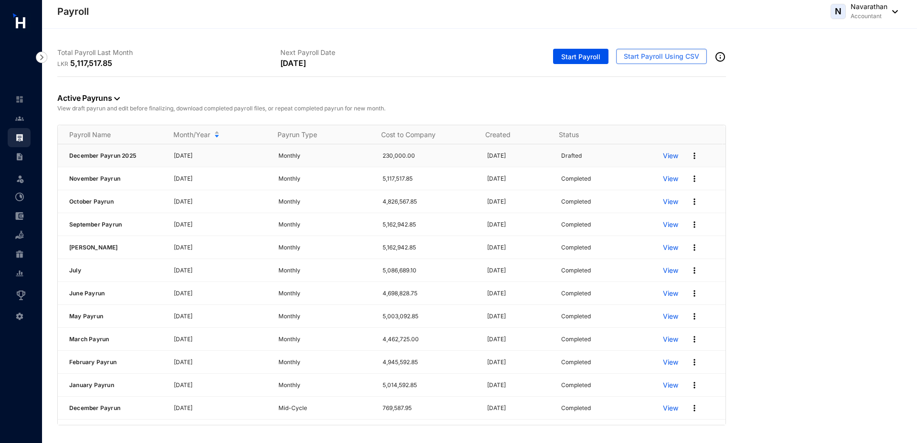
click at [689, 155] on img at bounding box center [694, 156] width 10 height 10
click at [643, 173] on p "Delete" at bounding box center [650, 175] width 67 height 16
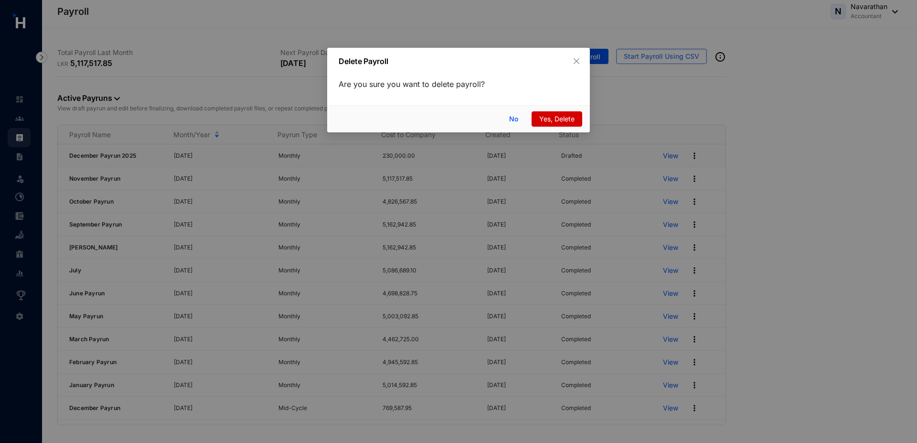
click at [552, 120] on span "Yes, Delete" at bounding box center [556, 119] width 35 height 11
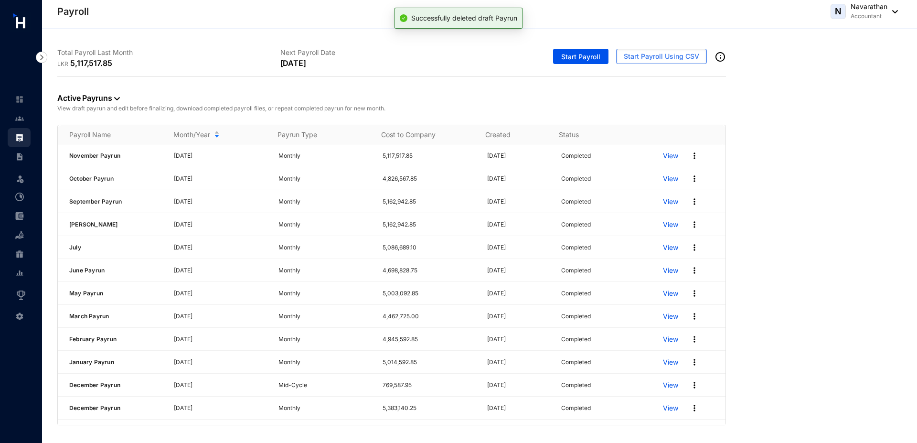
click at [689, 155] on img at bounding box center [694, 156] width 10 height 10
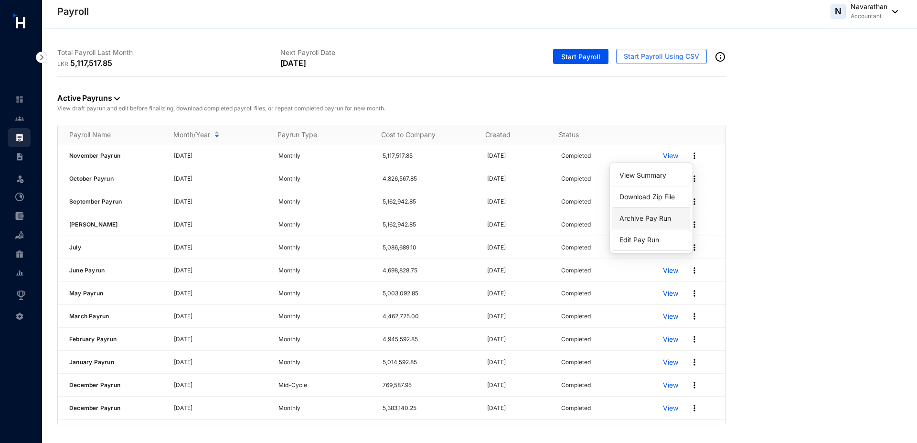
click at [638, 221] on p "Archive Pay Run" at bounding box center [650, 218] width 67 height 16
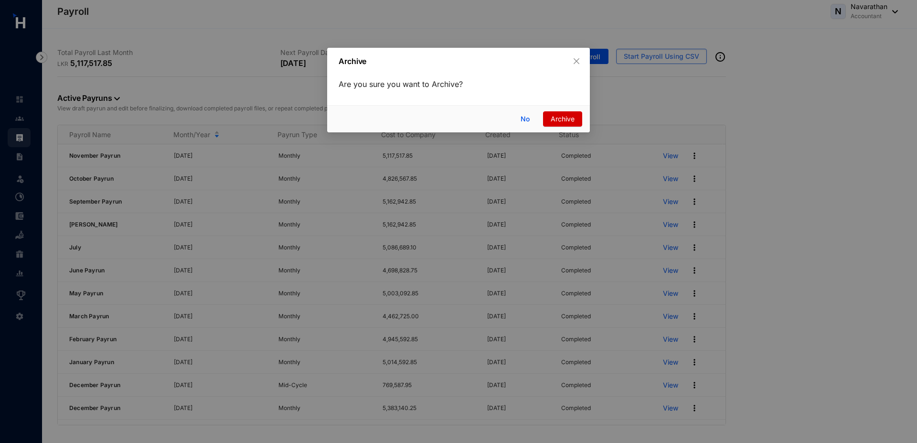
click at [553, 123] on span "Archive" at bounding box center [562, 119] width 24 height 11
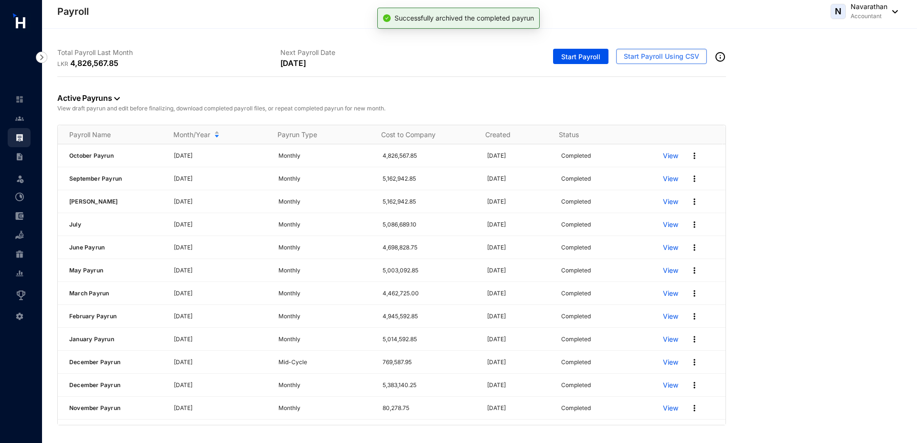
click at [689, 158] on img at bounding box center [694, 156] width 10 height 10
click at [634, 221] on p "Archive Pay Run" at bounding box center [650, 218] width 67 height 16
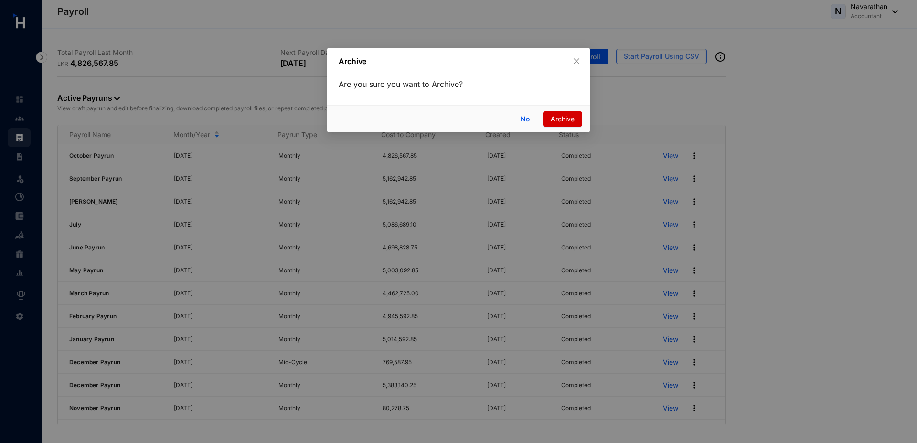
click at [564, 120] on span "Archive" at bounding box center [562, 119] width 24 height 11
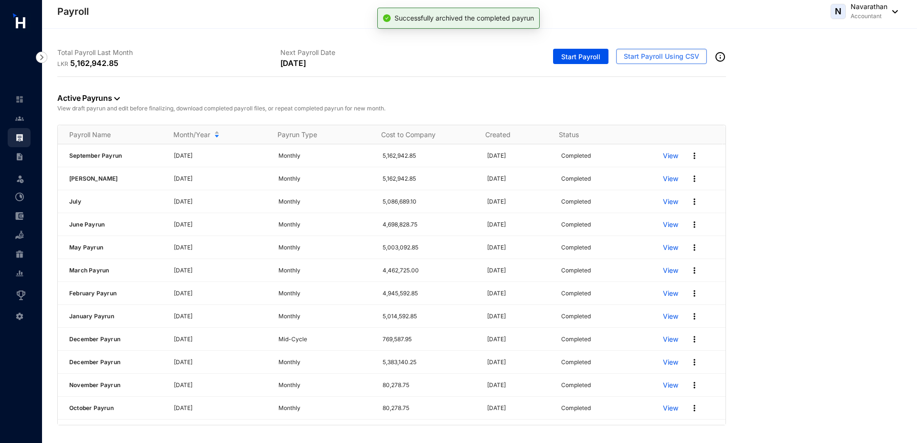
click at [689, 157] on img at bounding box center [694, 156] width 10 height 10
click at [653, 219] on p "Archive Pay Run" at bounding box center [650, 218] width 67 height 16
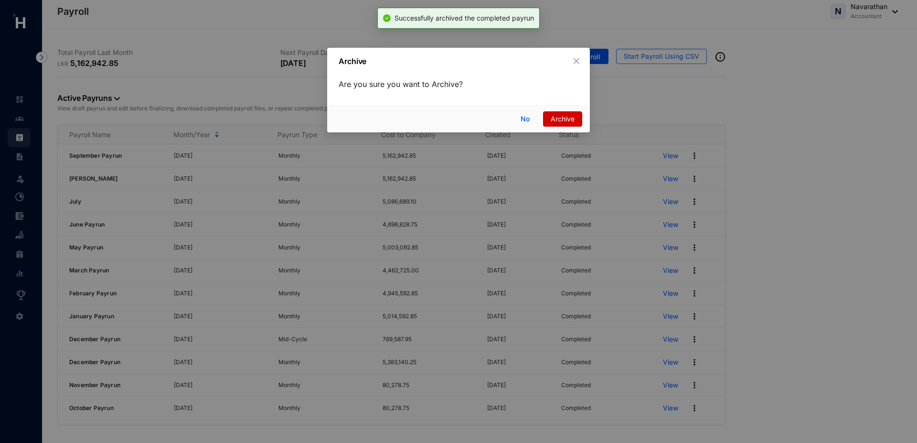
click at [566, 118] on span "Archive" at bounding box center [562, 119] width 24 height 11
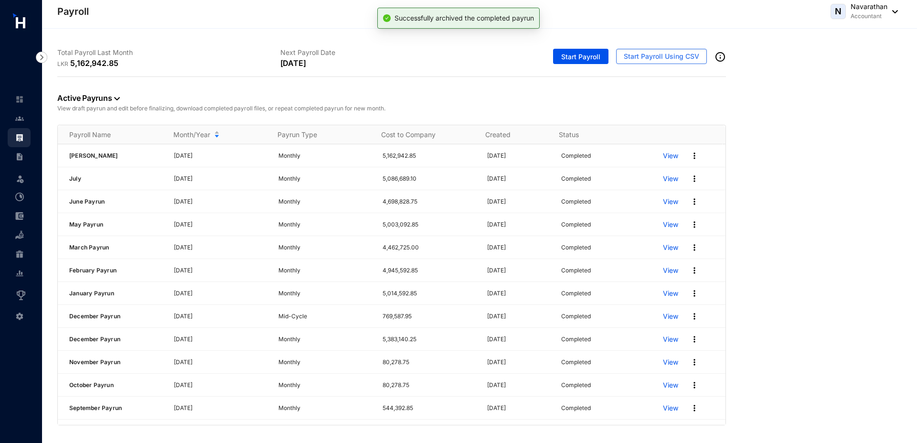
click at [689, 156] on img at bounding box center [694, 156] width 10 height 10
click at [640, 220] on p "Archive Pay Run" at bounding box center [650, 218] width 67 height 16
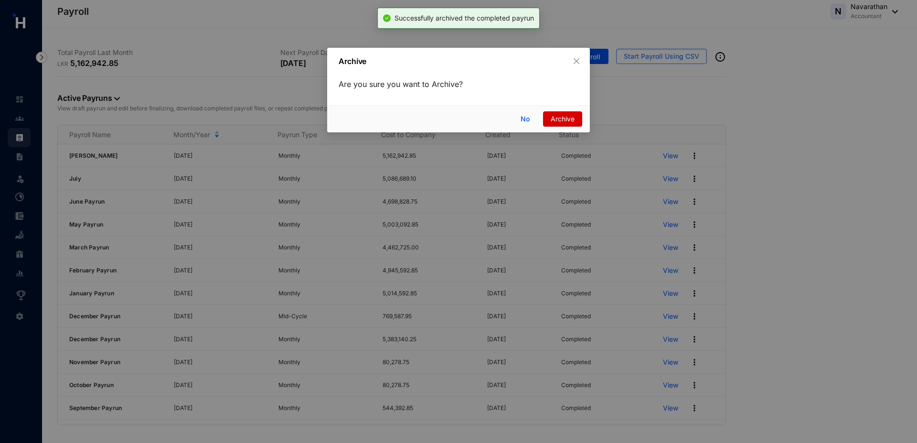
click at [560, 122] on span "Archive" at bounding box center [562, 119] width 24 height 11
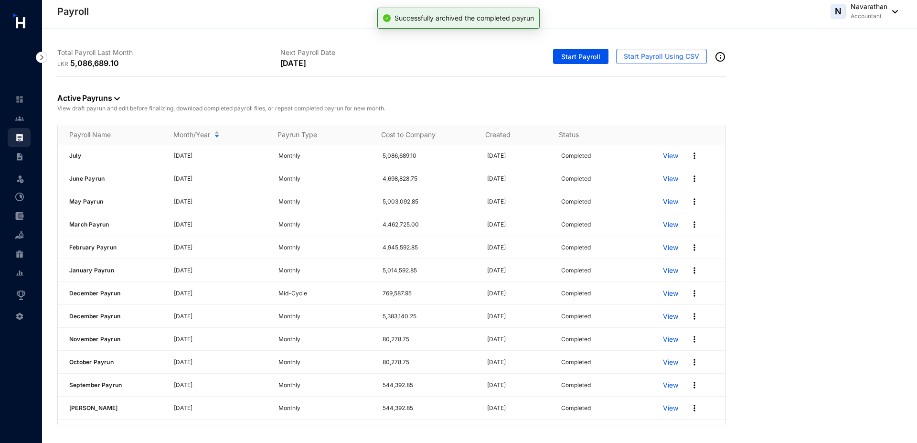
click at [689, 155] on img at bounding box center [694, 156] width 10 height 10
click at [649, 217] on p "Archive Pay Run" at bounding box center [650, 218] width 67 height 16
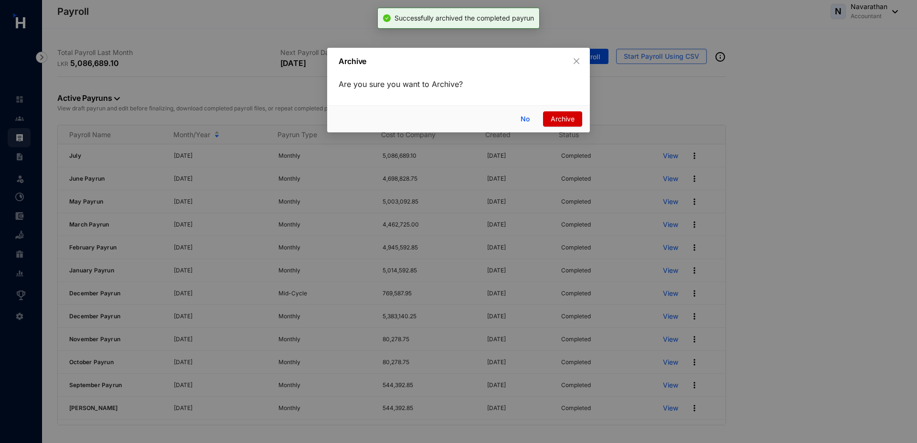
click at [559, 122] on span "Archive" at bounding box center [562, 119] width 24 height 11
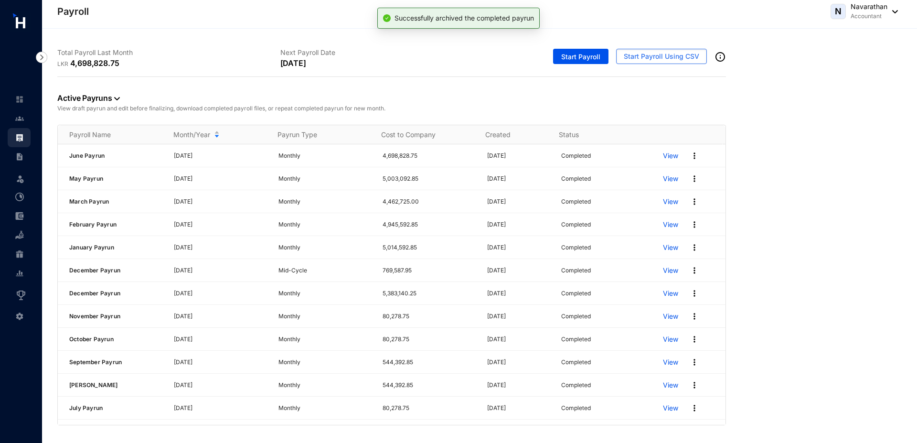
click at [689, 156] on img at bounding box center [694, 156] width 10 height 10
click at [651, 216] on p "Archive Pay Run" at bounding box center [650, 218] width 67 height 16
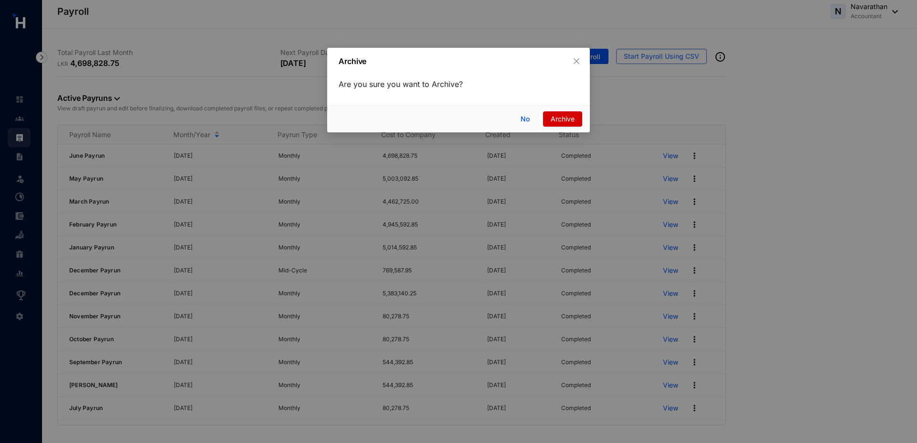
click at [559, 118] on span "Archive" at bounding box center [562, 119] width 24 height 11
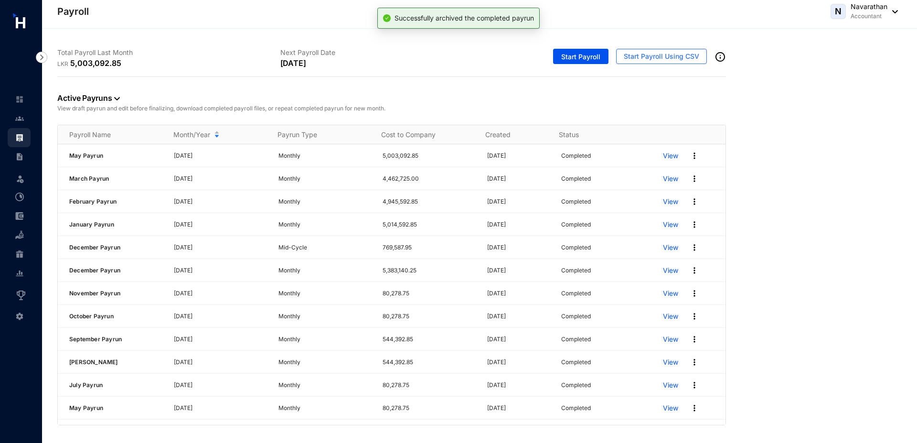
click at [689, 155] on img at bounding box center [694, 156] width 10 height 10
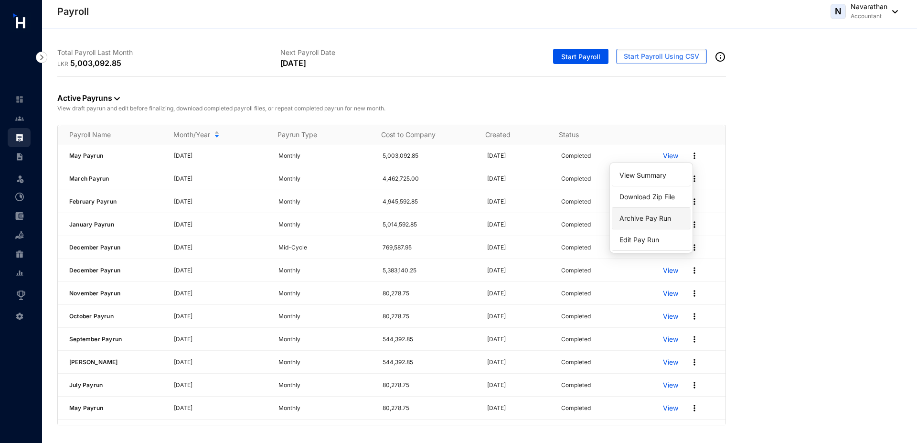
click at [639, 219] on p "Archive Pay Run" at bounding box center [650, 218] width 67 height 16
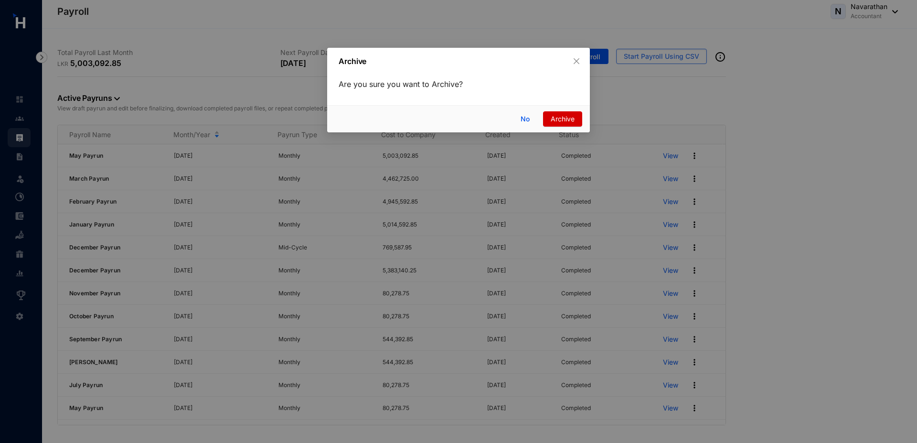
click at [559, 121] on span "Archive" at bounding box center [562, 119] width 24 height 11
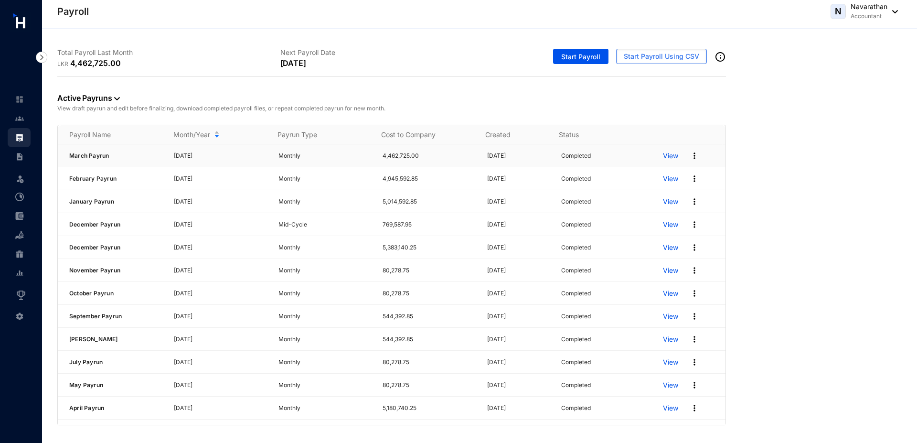
click at [689, 156] on img at bounding box center [694, 156] width 10 height 10
click at [649, 215] on p "Archive Pay Run" at bounding box center [650, 218] width 67 height 16
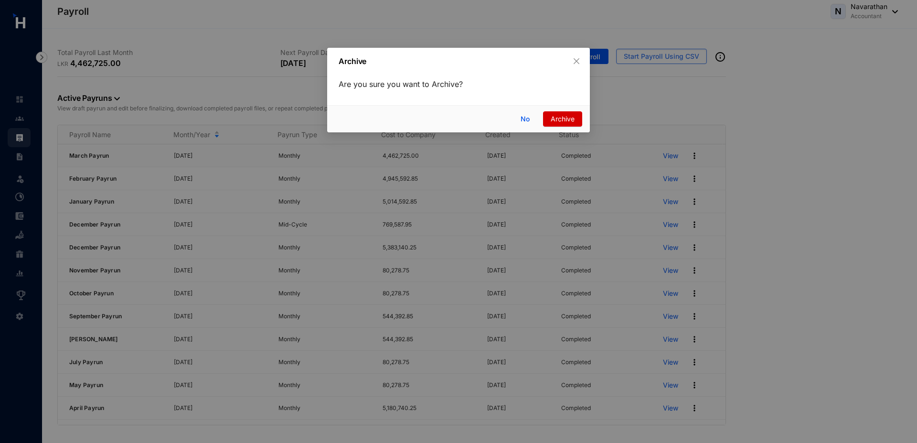
click at [561, 122] on span "Archive" at bounding box center [562, 119] width 24 height 11
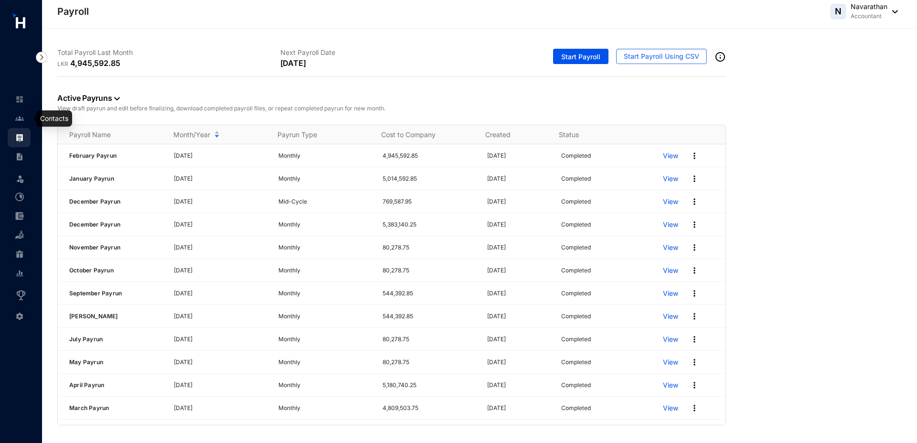
click at [21, 119] on img at bounding box center [19, 118] width 9 height 9
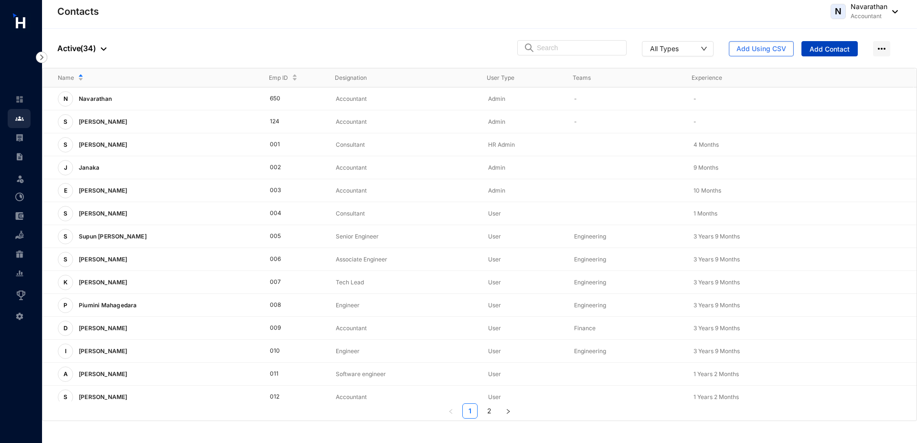
click at [823, 49] on span "Add Contact" at bounding box center [829, 49] width 40 height 10
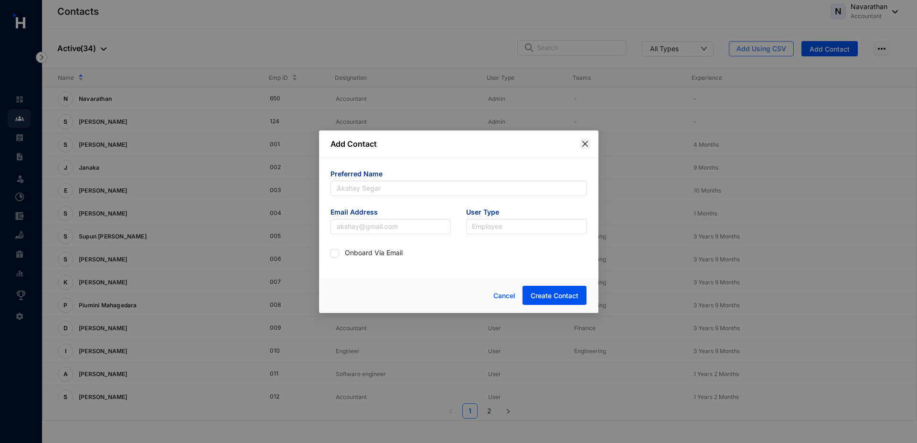
click at [586, 142] on icon "close" at bounding box center [584, 143] width 6 height 6
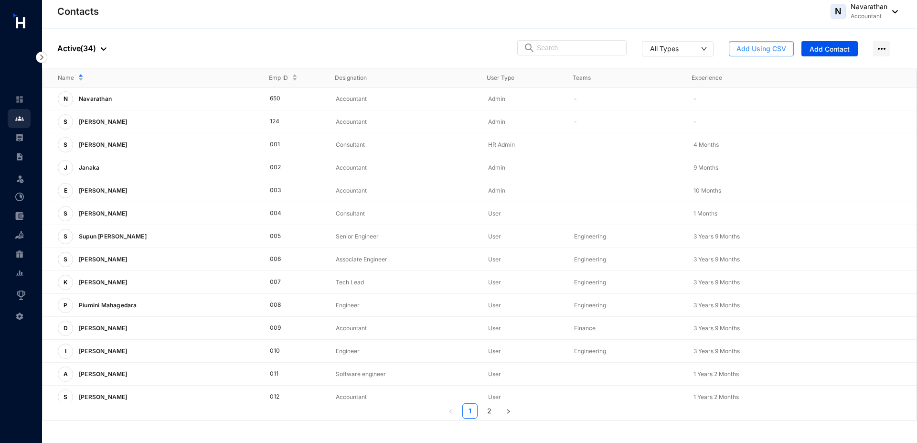
click at [747, 48] on span "Add Using CSV" at bounding box center [761, 49] width 50 height 10
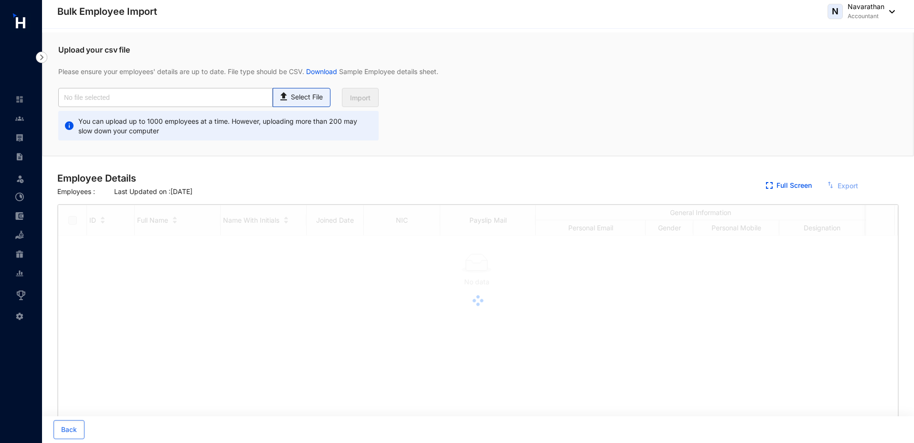
checkbox input "true"
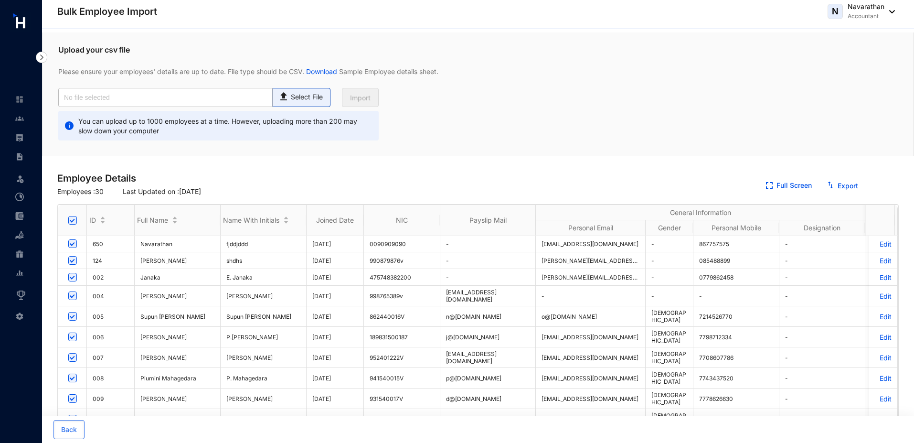
click at [299, 96] on p "Select File" at bounding box center [307, 97] width 32 height 10
click at [0, 0] on input "Select File" at bounding box center [0, 0] width 0 height 0
type input "emp_sheet.csv"
click at [364, 100] on span "Import" at bounding box center [360, 98] width 21 height 10
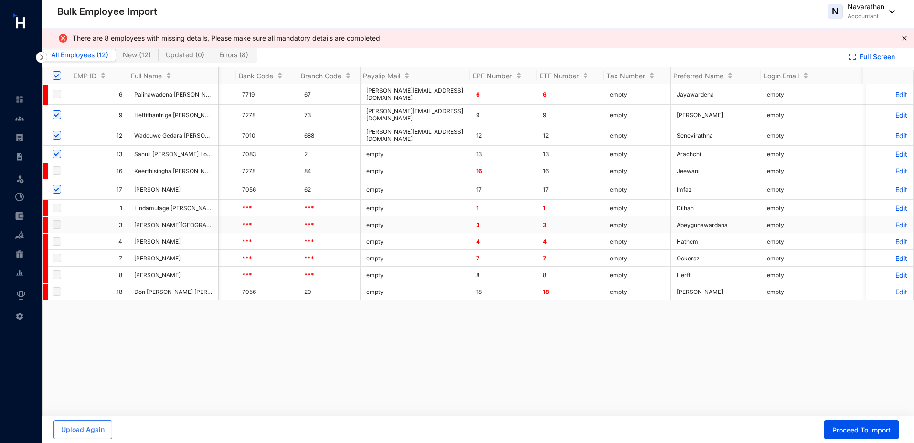
scroll to position [0, 817]
click at [891, 94] on p "Edit" at bounding box center [889, 94] width 36 height 8
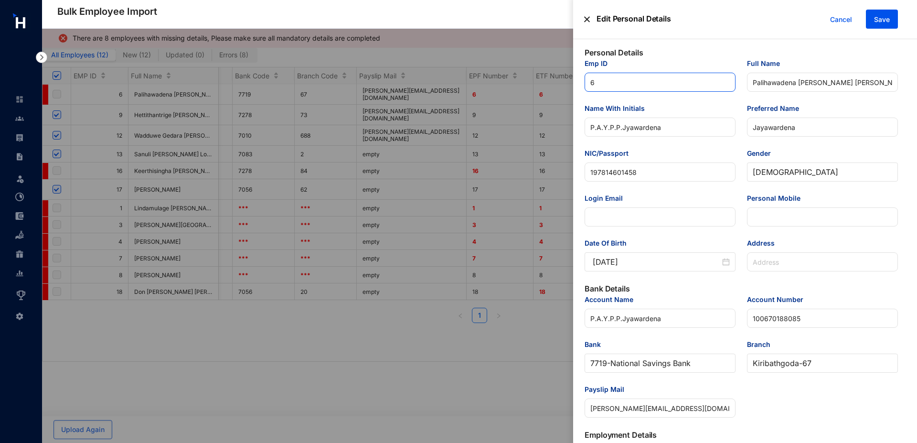
click at [606, 84] on input "6" at bounding box center [659, 82] width 151 height 19
type input "6"
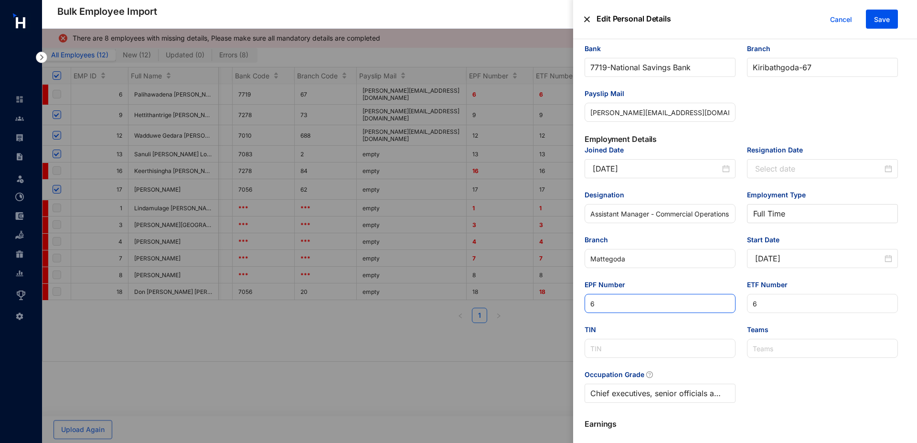
click at [620, 303] on input "6" at bounding box center [659, 303] width 151 height 19
type input "62"
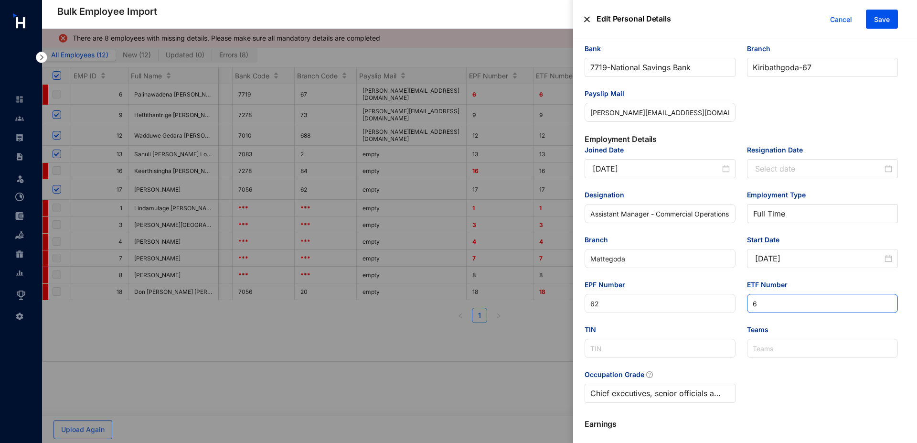
click at [782, 306] on input "6" at bounding box center [822, 303] width 151 height 19
type input "62"
click at [885, 20] on span "Save" at bounding box center [882, 20] width 16 height 10
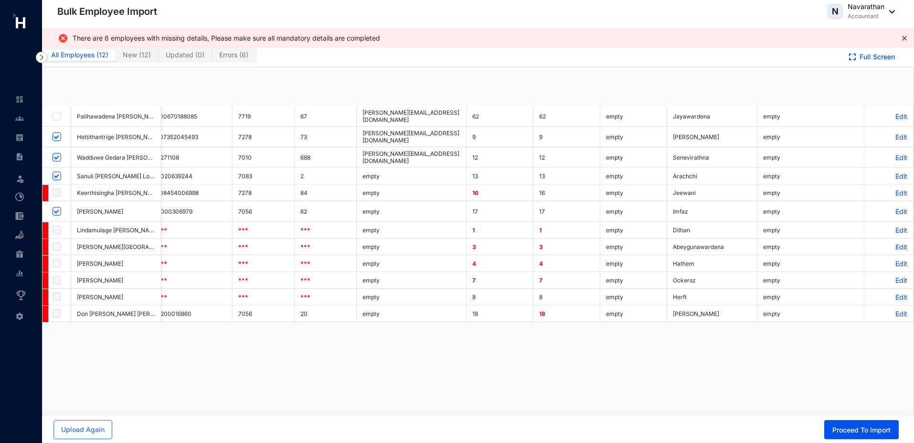
checkbox input "true"
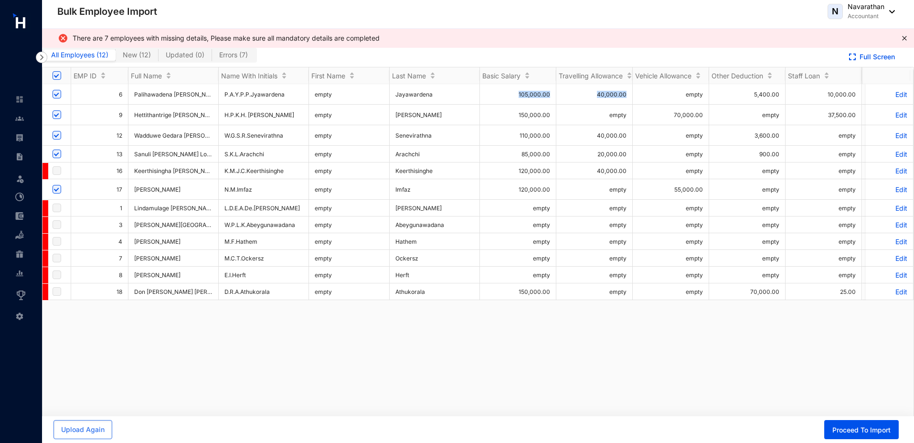
drag, startPoint x: 518, startPoint y: 90, endPoint x: 629, endPoint y: 94, distance: 110.3
click at [842, 429] on span "Proceed To Import" at bounding box center [861, 430] width 58 height 10
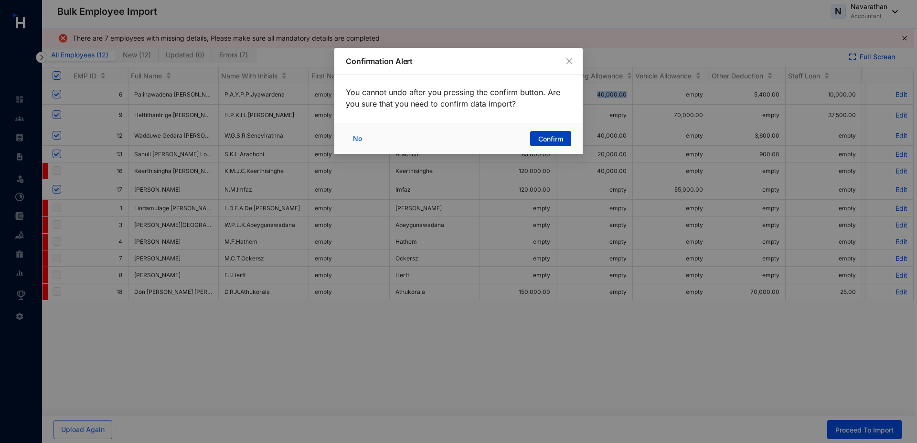
click at [538, 138] on span "Confirm" at bounding box center [550, 139] width 25 height 10
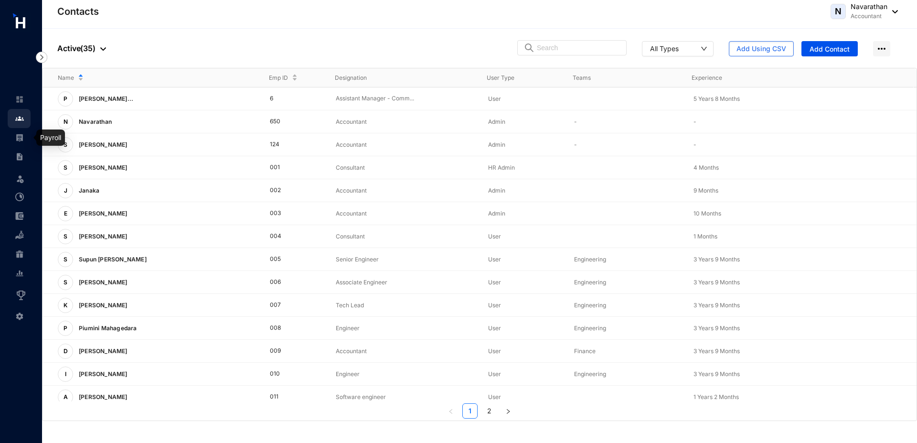
click at [19, 140] on img at bounding box center [19, 137] width 9 height 9
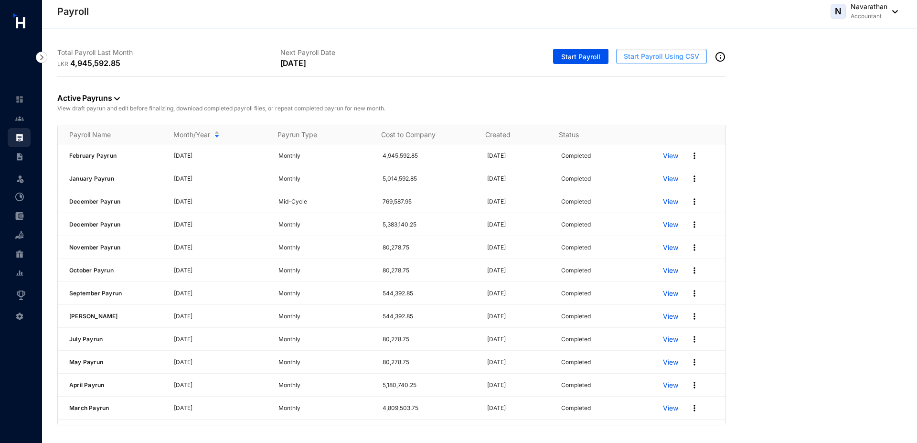
click at [650, 56] on span "Start Payroll Using CSV" at bounding box center [660, 57] width 75 height 10
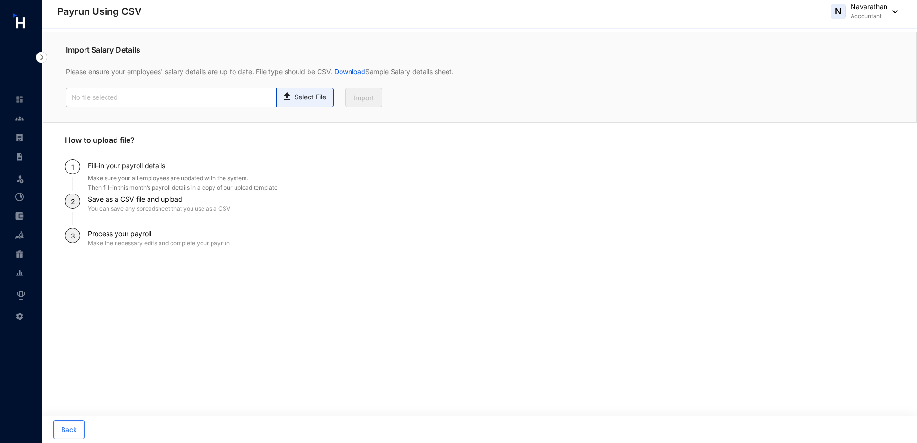
click at [293, 102] on span "Select File" at bounding box center [305, 97] width 58 height 19
click at [315, 95] on p "Select File" at bounding box center [310, 97] width 32 height 10
click at [0, 0] on input "Select File" at bounding box center [0, 0] width 0 height 0
type input "salary.csv"
click at [368, 102] on span "Import" at bounding box center [363, 98] width 21 height 10
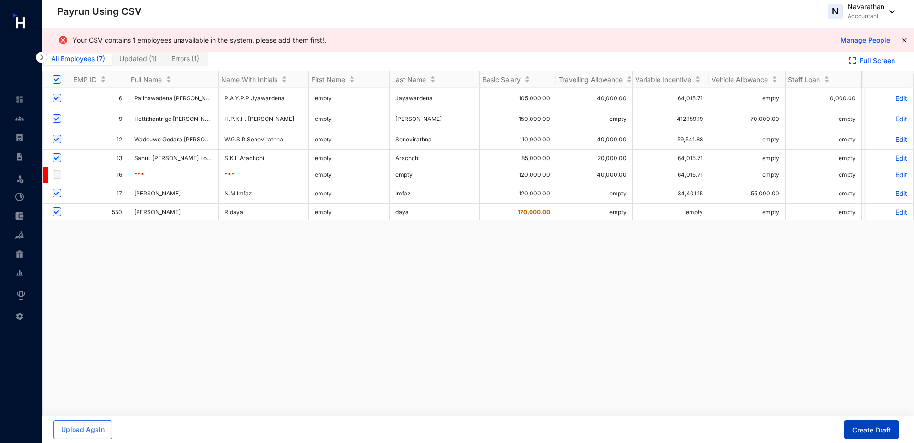
click at [876, 428] on span "Create Draft" at bounding box center [871, 430] width 38 height 10
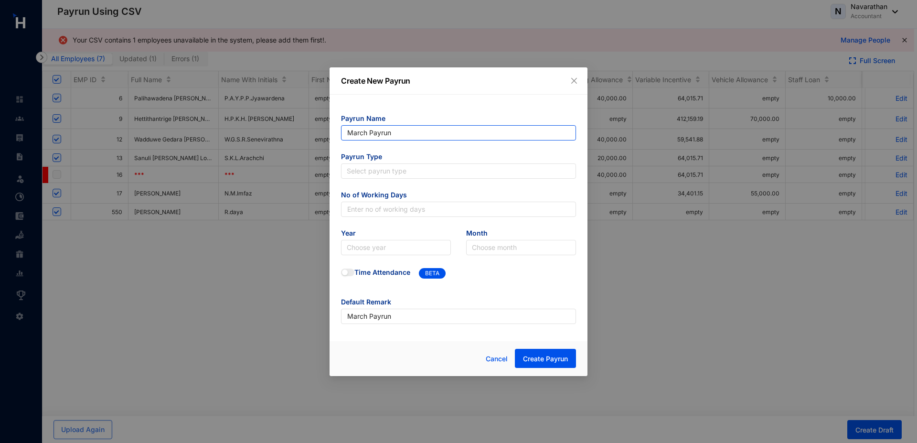
click at [404, 131] on input "March Payrun" at bounding box center [458, 132] width 235 height 15
type input "March Payrun 2025"
click at [383, 171] on input "search" at bounding box center [458, 171] width 223 height 14
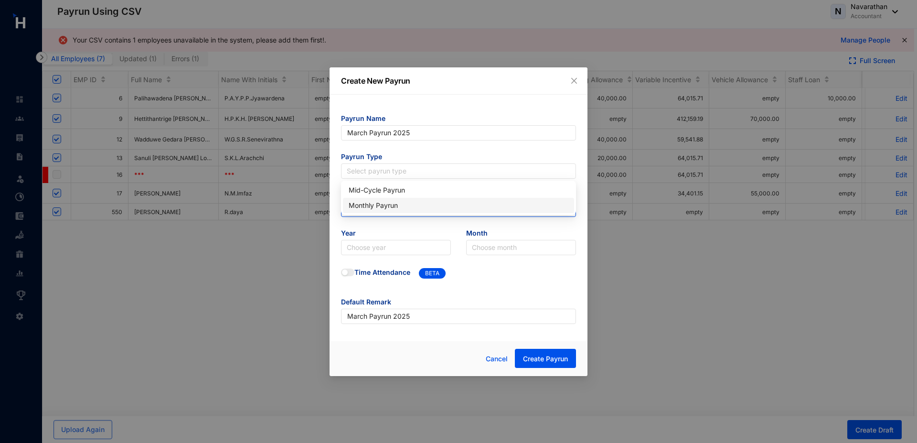
click at [382, 207] on div "Monthly Payrun" at bounding box center [458, 205] width 220 height 11
click at [378, 207] on input "text" at bounding box center [458, 208] width 235 height 15
type input "30"
click at [368, 249] on input "search" at bounding box center [396, 247] width 98 height 14
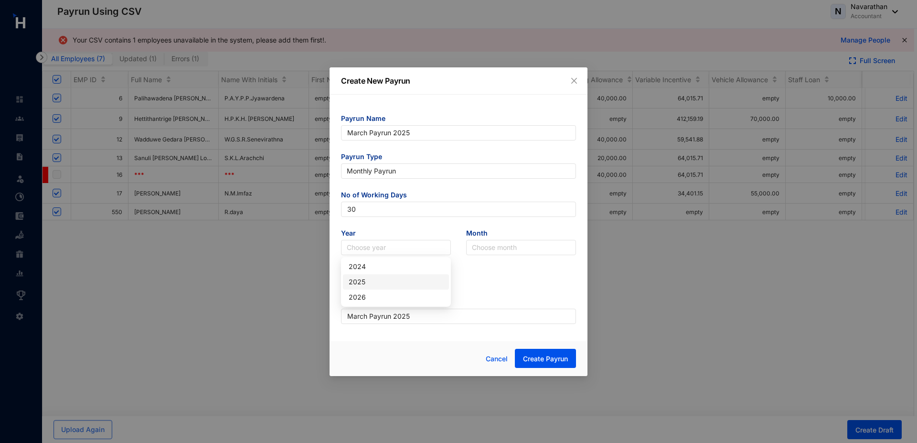
click at [378, 280] on div "2025" at bounding box center [395, 281] width 95 height 11
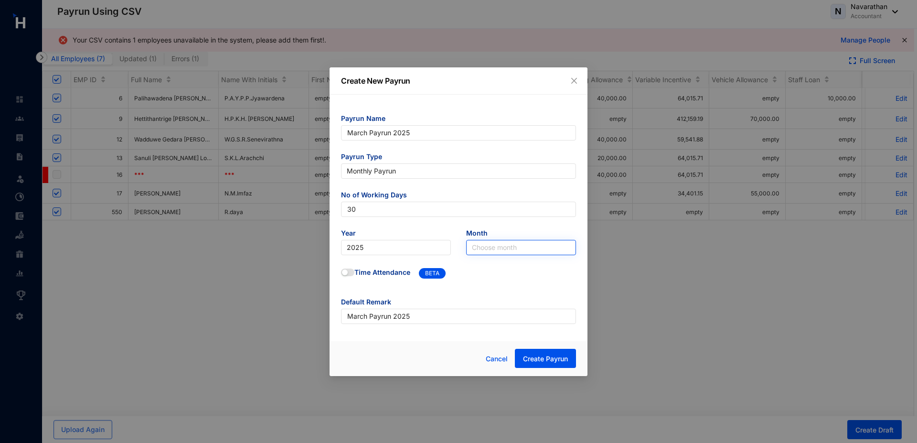
click at [526, 248] on input "search" at bounding box center [521, 247] width 98 height 14
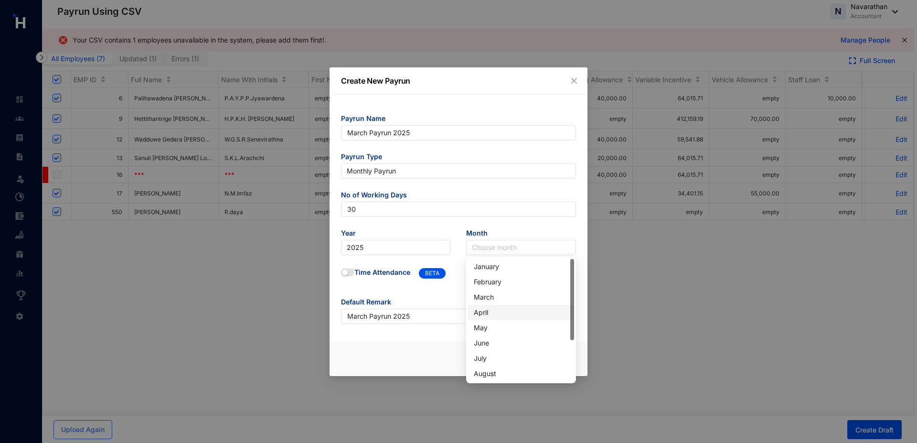
click at [486, 315] on div "April" at bounding box center [521, 312] width 95 height 11
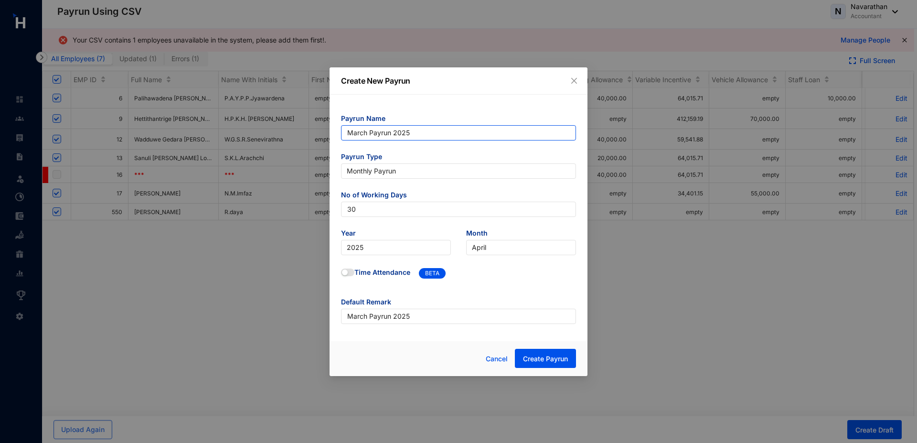
click at [355, 138] on input "March Payrun 2025" at bounding box center [458, 132] width 235 height 15
click at [357, 130] on input "March Payrun 2025" at bounding box center [458, 132] width 235 height 15
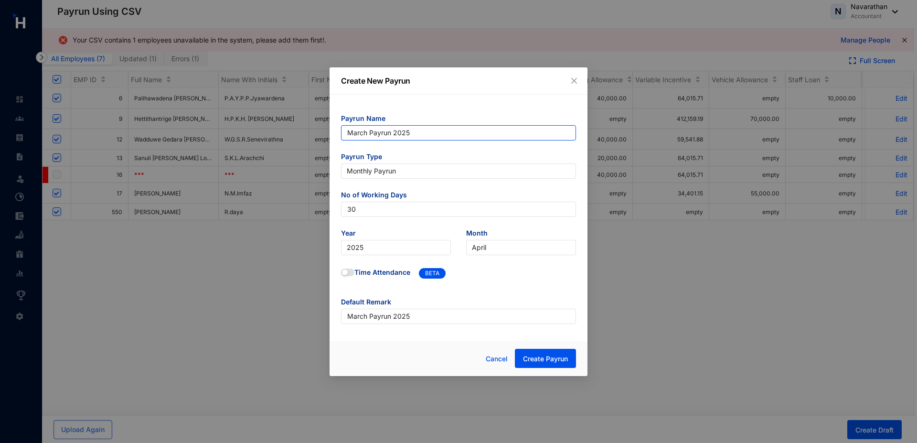
click at [357, 130] on input "March Payrun 2025" at bounding box center [458, 132] width 235 height 15
type input "April Payrun 2025"
click at [546, 359] on span "Create Payrun" at bounding box center [545, 359] width 45 height 10
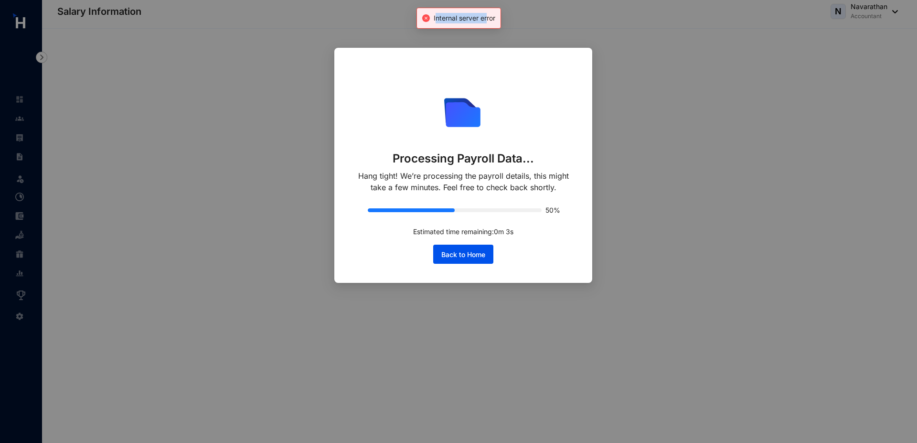
drag, startPoint x: 434, startPoint y: 19, endPoint x: 486, endPoint y: 19, distance: 52.0
click at [486, 19] on span "Internal server error" at bounding box center [464, 18] width 62 height 8
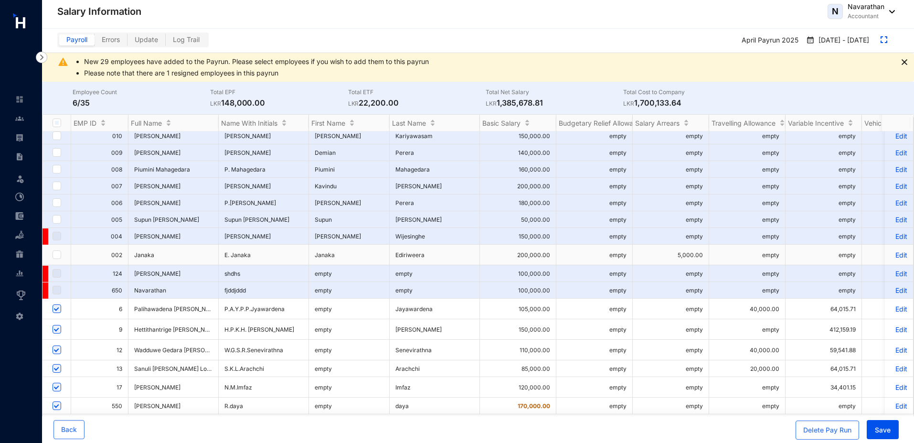
scroll to position [29, 0]
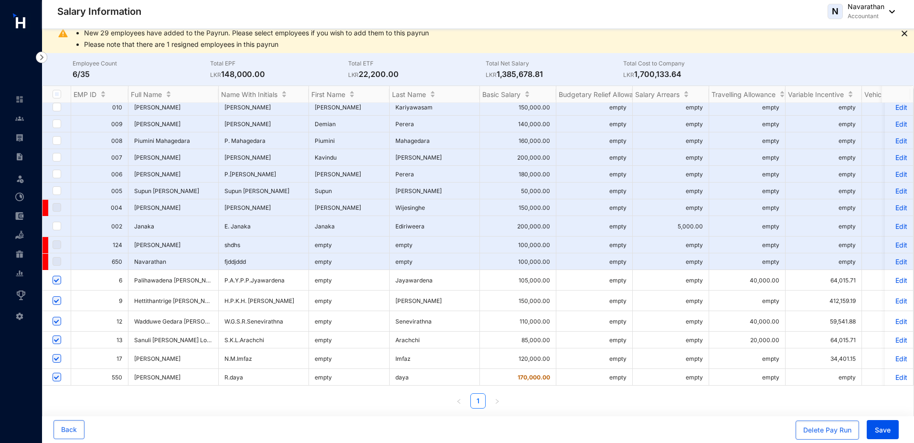
click at [893, 277] on p "Edit" at bounding box center [898, 280] width 17 height 8
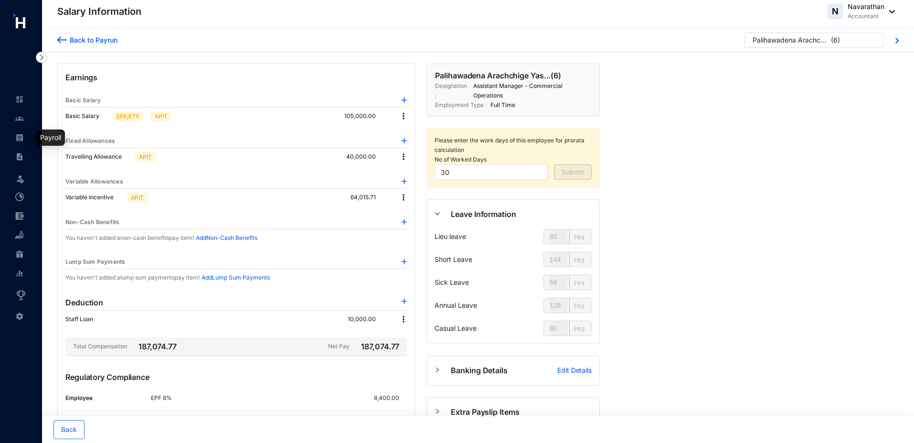
click at [21, 139] on img at bounding box center [19, 137] width 9 height 9
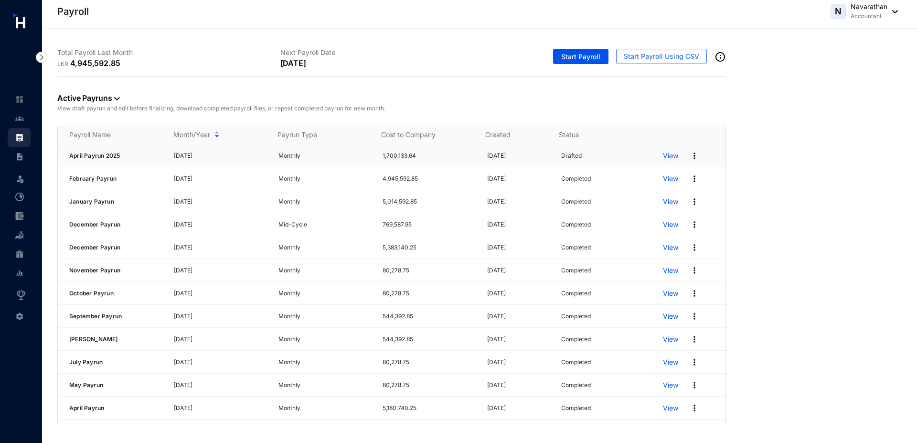
click at [689, 153] on img at bounding box center [694, 156] width 10 height 10
click at [638, 179] on p "Delete" at bounding box center [650, 175] width 67 height 16
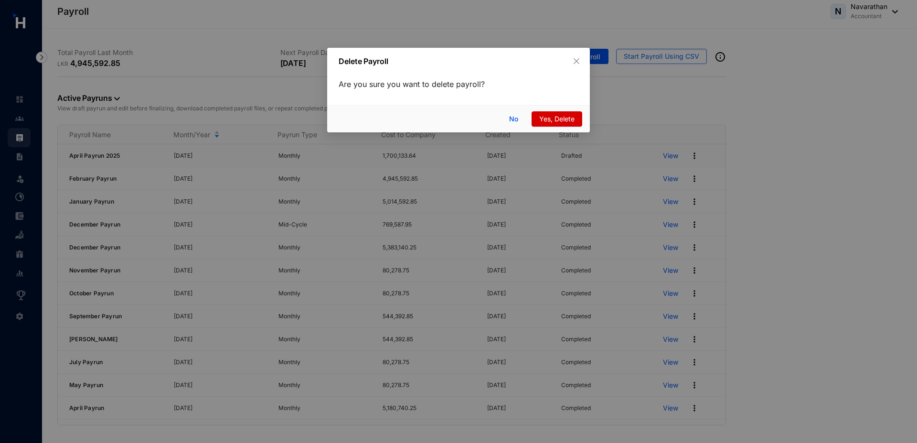
click at [549, 116] on span "Yes, Delete" at bounding box center [556, 119] width 35 height 11
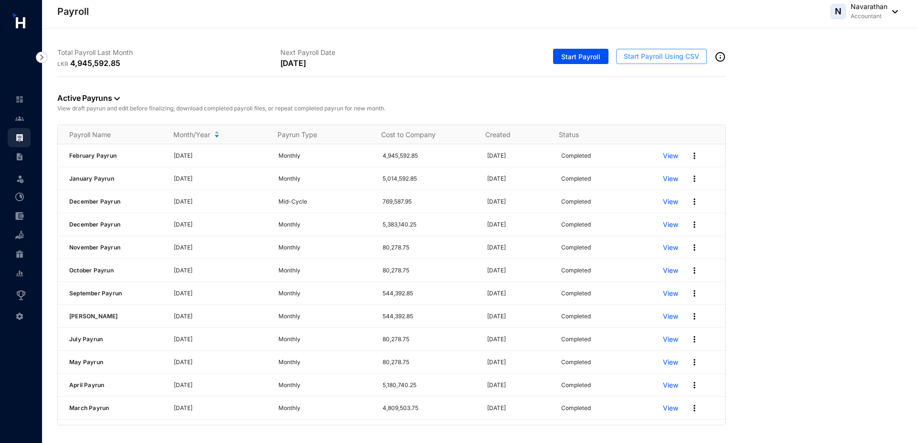
click at [652, 58] on span "Start Payroll Using CSV" at bounding box center [660, 57] width 75 height 10
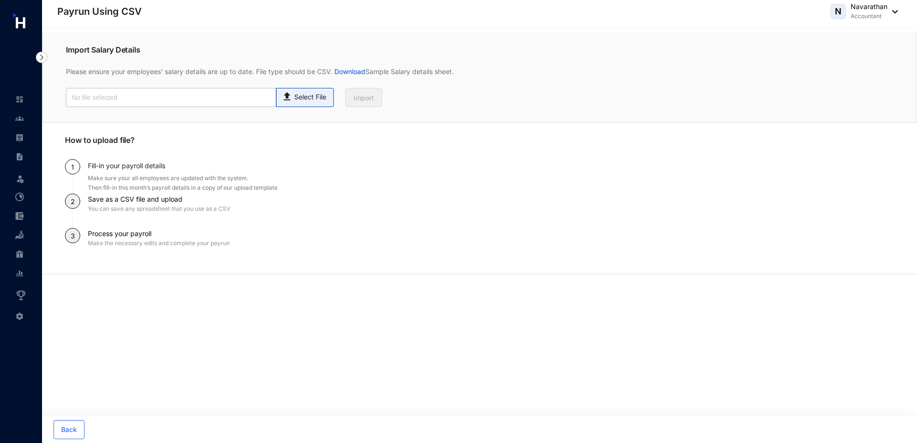
click at [304, 97] on p "Select File" at bounding box center [310, 97] width 32 height 10
click at [0, 0] on input "Select File" at bounding box center [0, 0] width 0 height 0
type input "salary.csv"
click at [318, 93] on p "Select File" at bounding box center [310, 97] width 32 height 10
click at [0, 0] on input "Select File" at bounding box center [0, 0] width 0 height 0
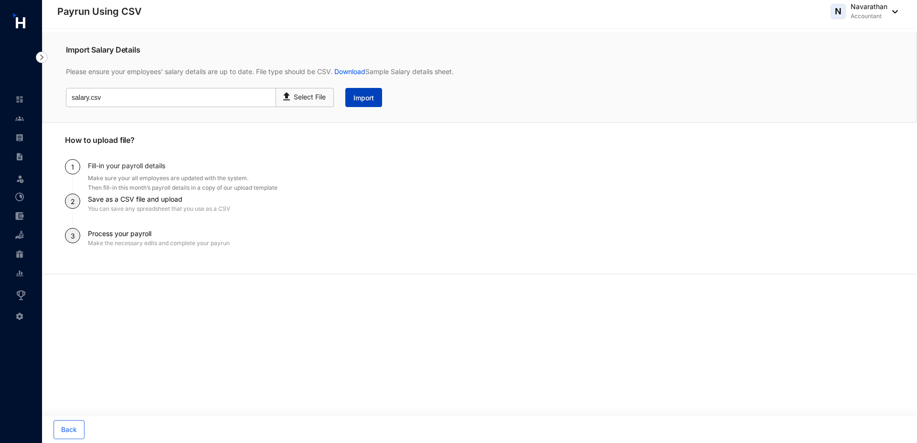
click at [366, 97] on span "Import" at bounding box center [363, 98] width 21 height 10
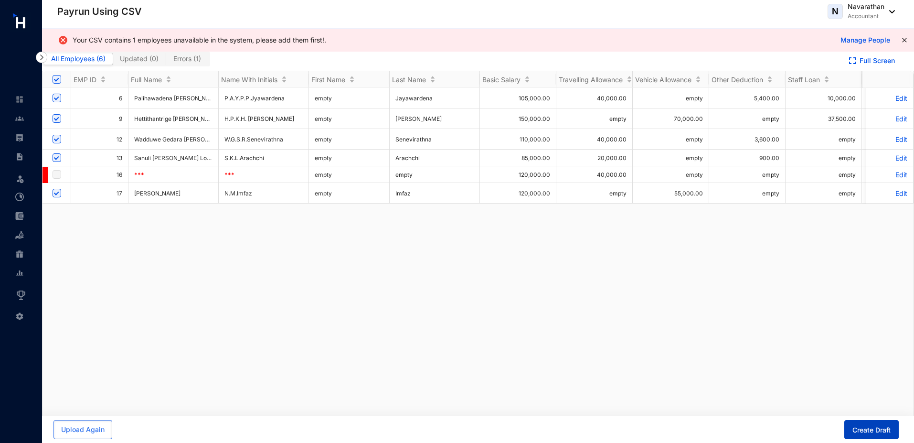
click at [875, 429] on span "Create Draft" at bounding box center [871, 430] width 38 height 10
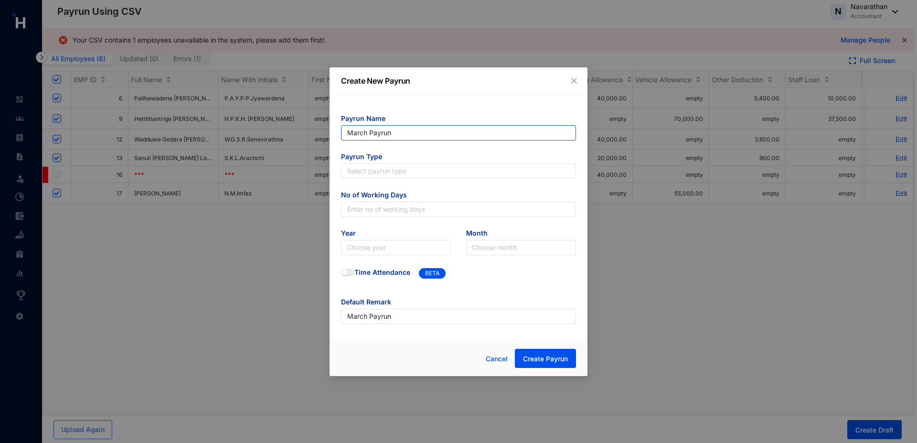
click at [357, 131] on input "March Payrun" at bounding box center [458, 132] width 235 height 15
type input "[DATE] Payrun"
click at [373, 173] on input "search" at bounding box center [458, 171] width 223 height 14
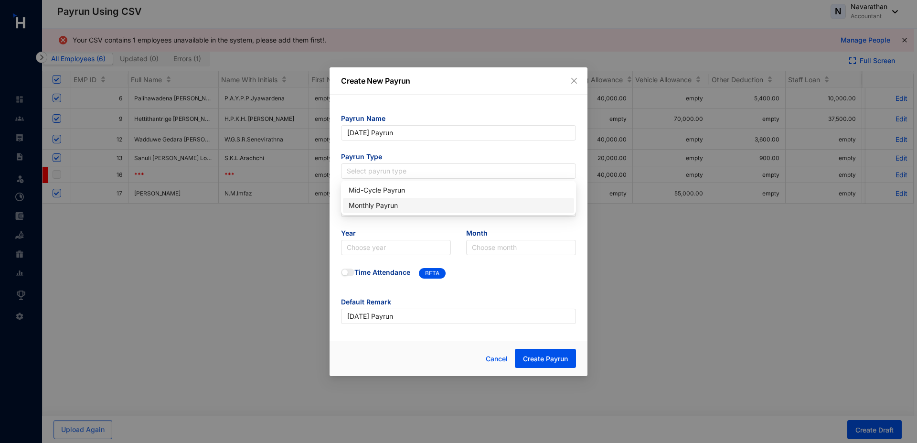
click at [375, 205] on div "Monthly Payrun" at bounding box center [458, 205] width 220 height 11
click at [375, 205] on input "text" at bounding box center [458, 208] width 235 height 15
type input "30"
click at [378, 251] on input "search" at bounding box center [396, 247] width 98 height 14
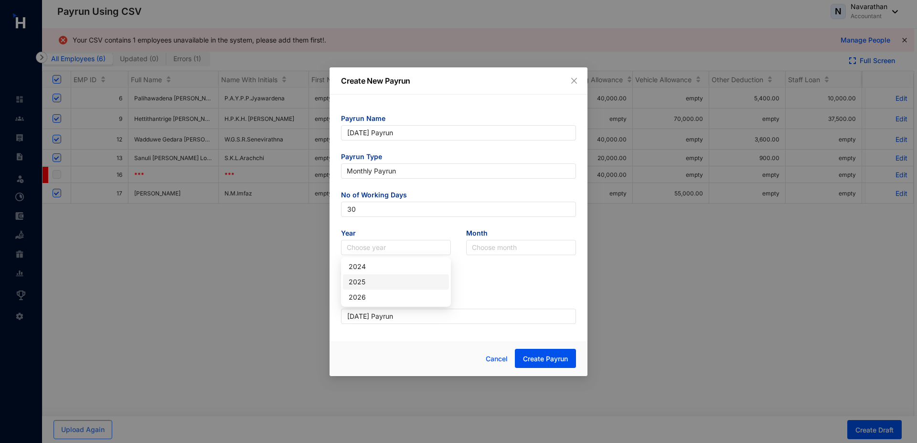
click at [393, 276] on div "2025" at bounding box center [395, 281] width 95 height 11
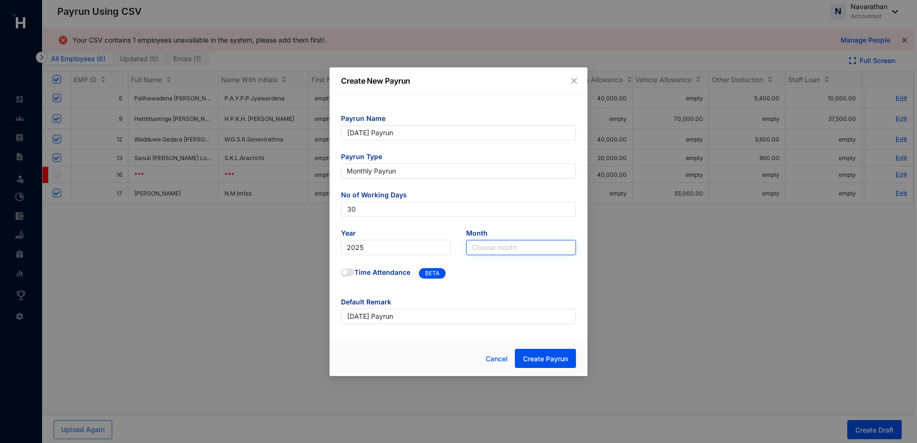
click at [492, 248] on input "search" at bounding box center [521, 247] width 98 height 14
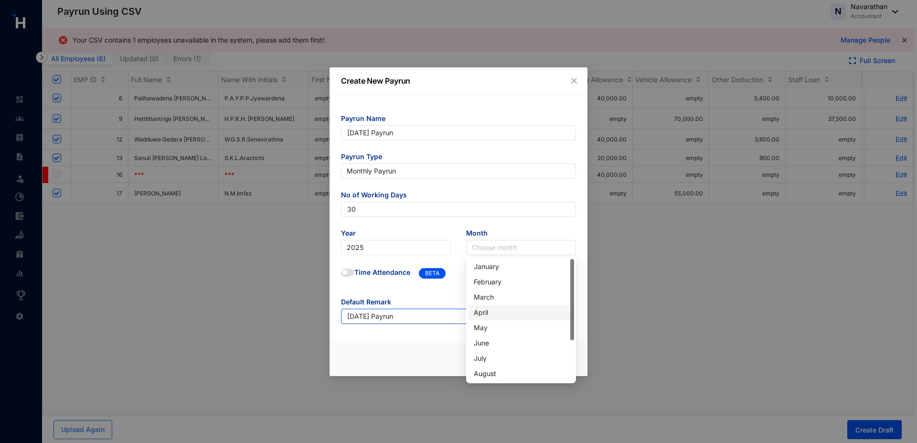
click at [494, 310] on div "April" at bounding box center [521, 312] width 95 height 11
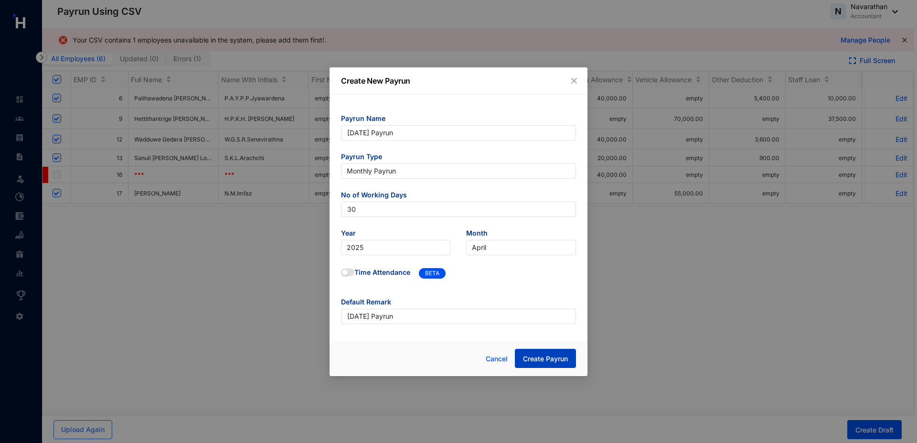
click at [529, 353] on button "Create Payrun" at bounding box center [545, 357] width 61 height 19
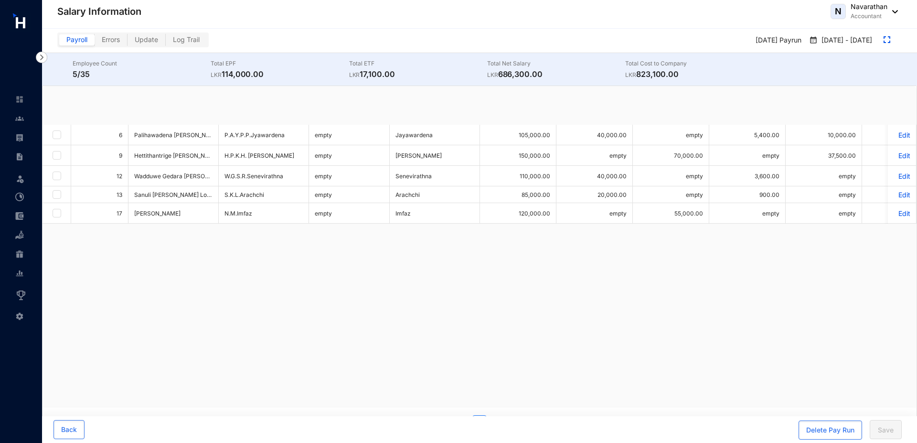
checkbox input "true"
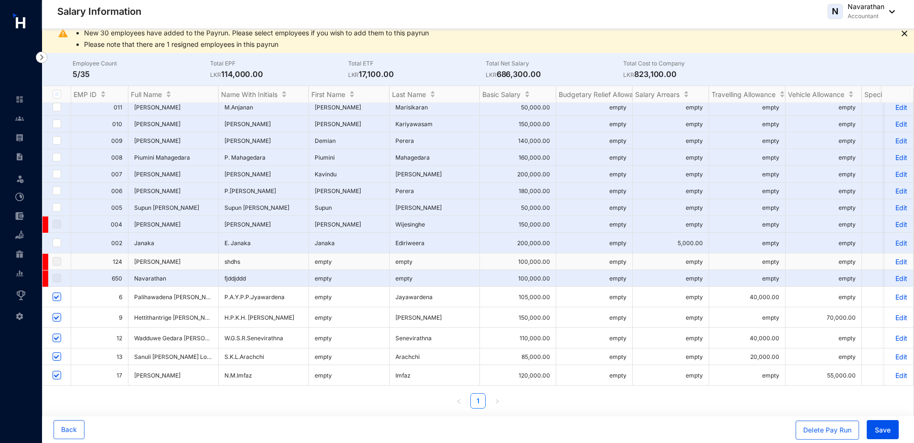
scroll to position [25, 0]
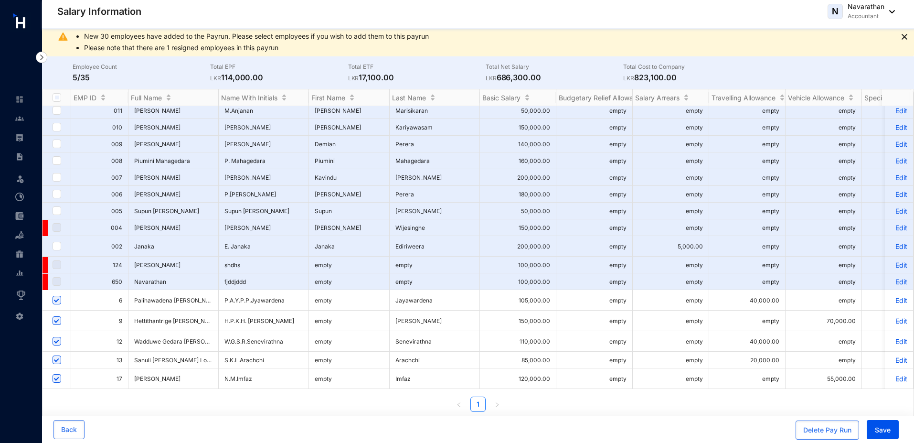
click at [890, 296] on p "Edit" at bounding box center [898, 300] width 17 height 8
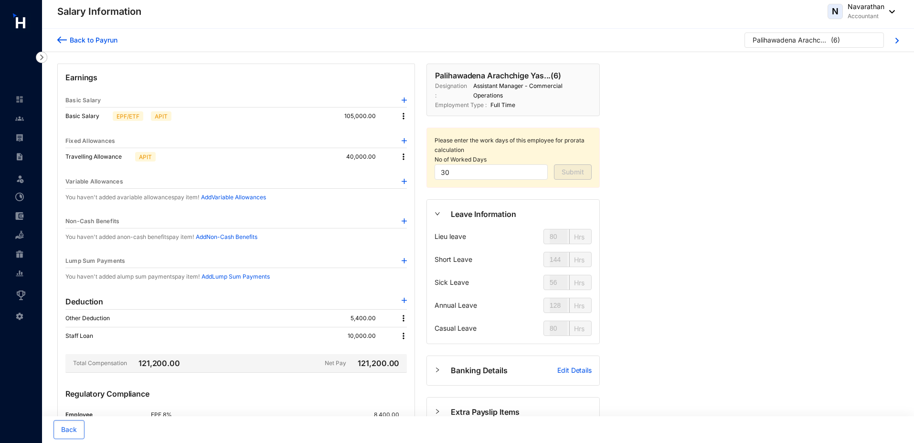
click at [88, 39] on div "Back to Payrun" at bounding box center [92, 40] width 51 height 10
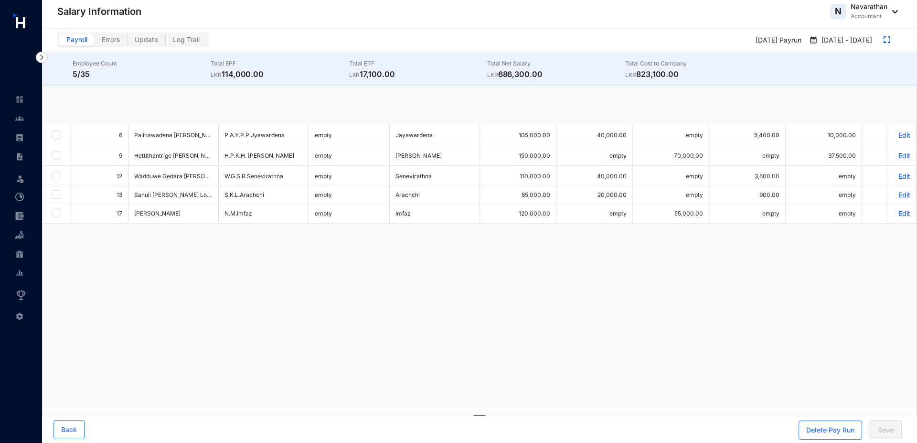
checkbox input "true"
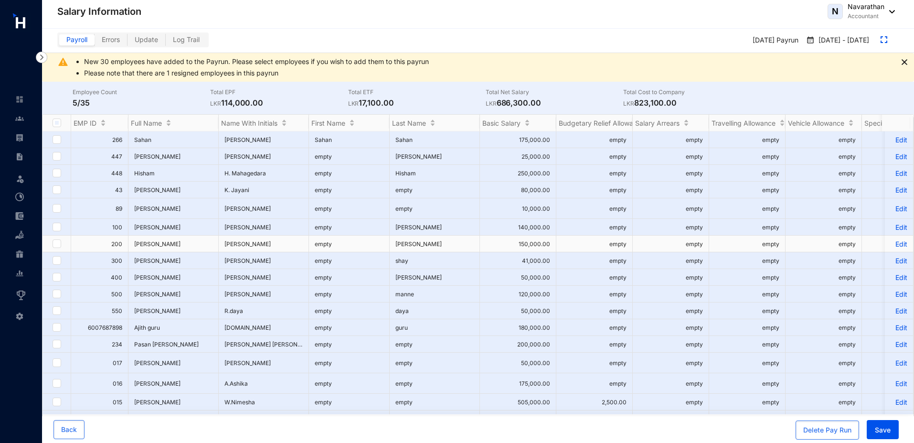
scroll to position [340, 0]
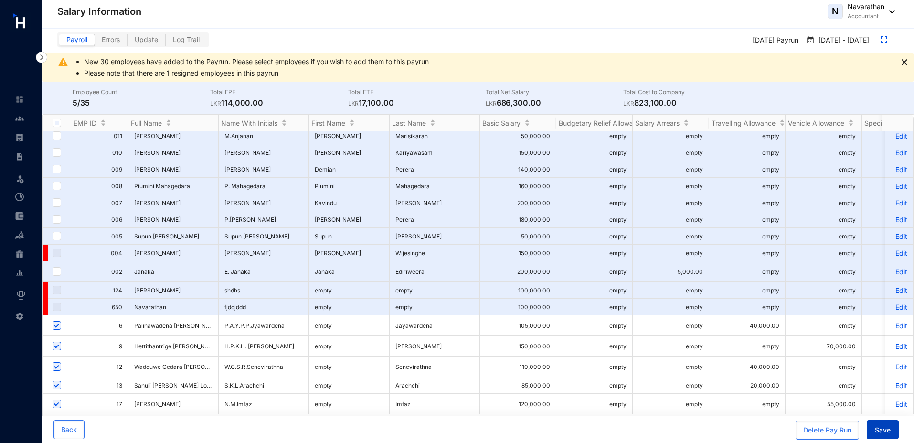
click at [887, 426] on span "Save" at bounding box center [883, 430] width 16 height 10
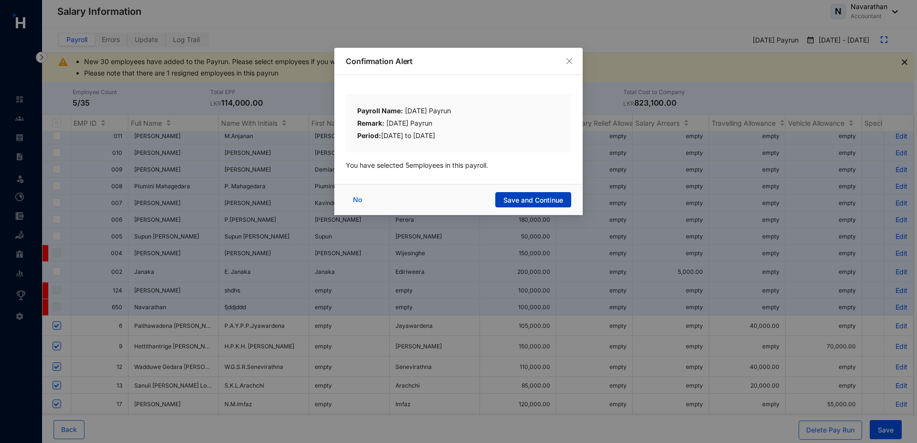
click at [516, 202] on span "Save and Continue" at bounding box center [533, 200] width 60 height 10
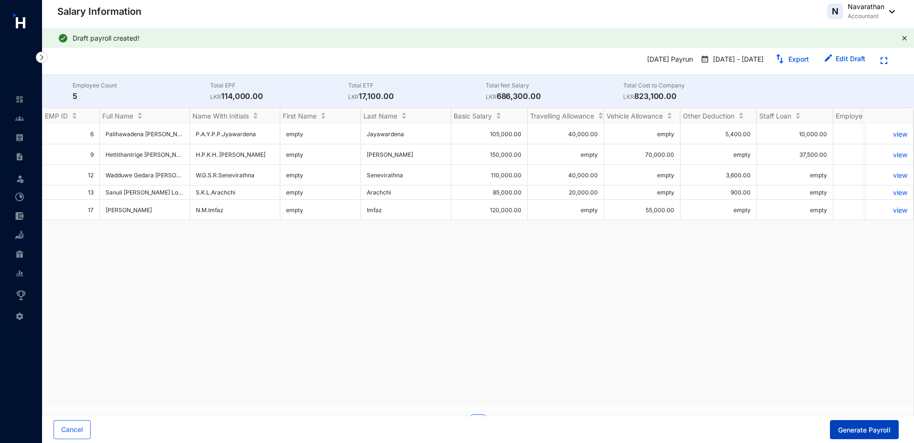
click at [848, 430] on span "Generate Payroll" at bounding box center [864, 430] width 53 height 10
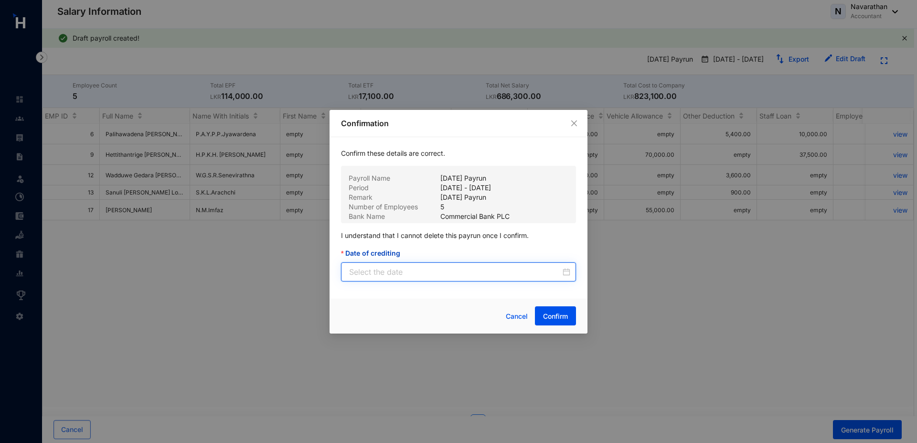
click at [469, 270] on input "Date of crediting" at bounding box center [454, 271] width 211 height 11
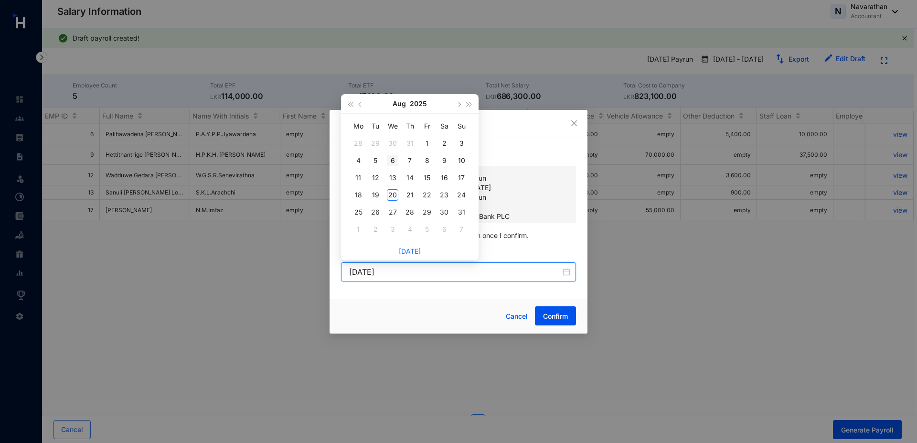
type input "[DATE]"
click at [358, 104] on span "button" at bounding box center [360, 104] width 5 height 5
click at [359, 104] on span "button" at bounding box center [360, 104] width 5 height 5
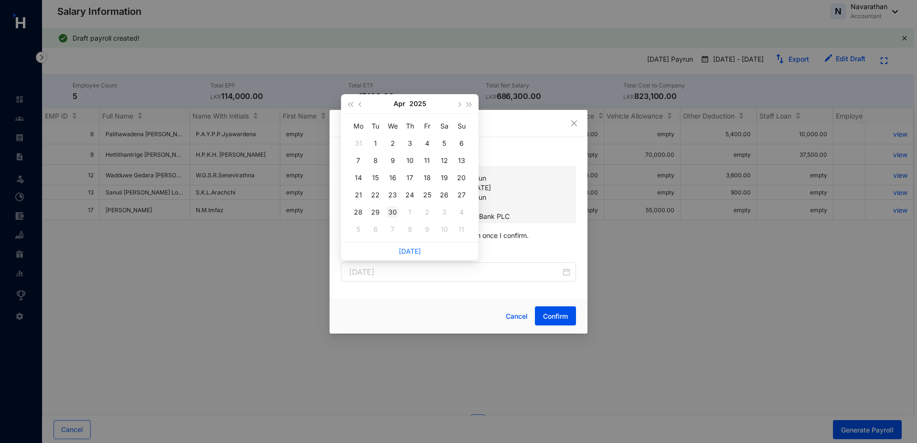
type input "[DATE]"
click at [392, 213] on div "30" at bounding box center [392, 211] width 11 height 11
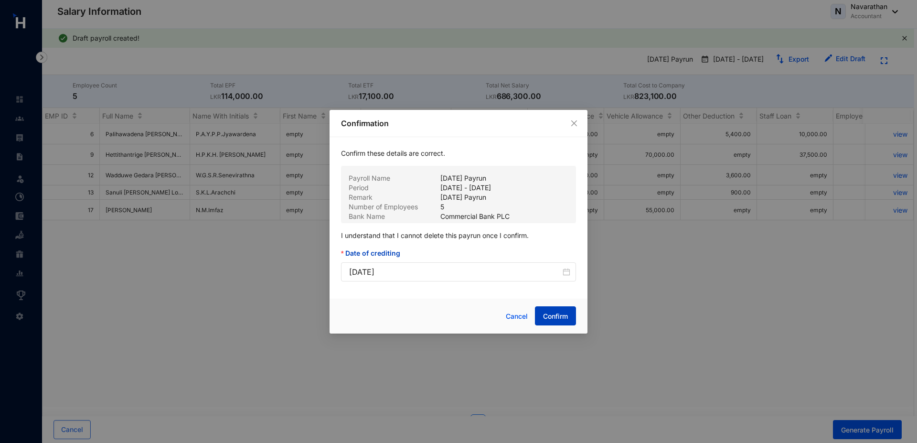
click at [565, 319] on span "Confirm" at bounding box center [555, 316] width 25 height 10
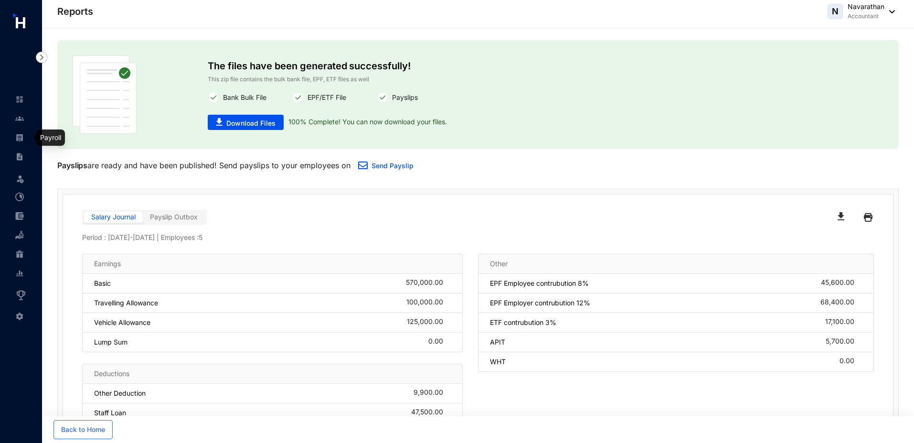
click at [17, 139] on img at bounding box center [19, 137] width 9 height 9
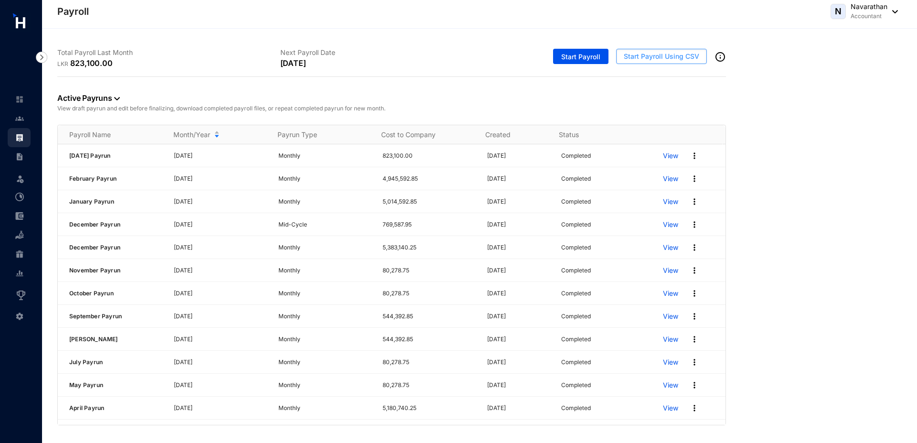
click at [670, 53] on span "Start Payroll Using CSV" at bounding box center [660, 57] width 75 height 10
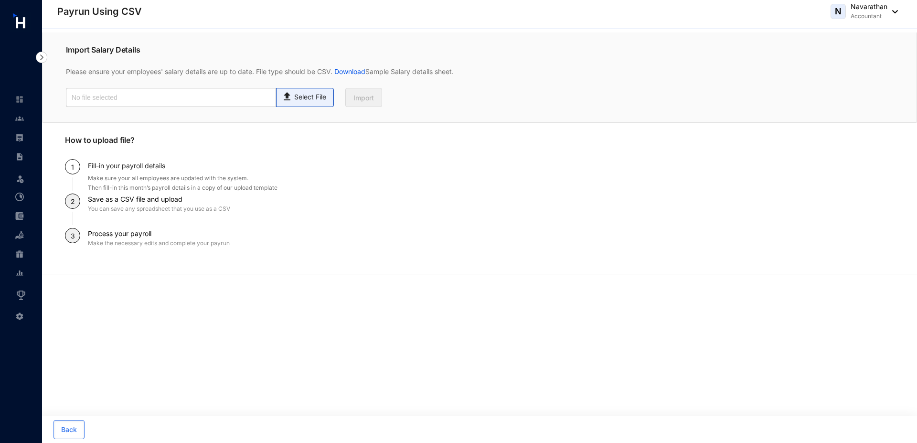
click at [303, 102] on p "Select File" at bounding box center [310, 97] width 32 height 10
click at [0, 0] on input "Select File" at bounding box center [0, 0] width 0 height 0
type input "salary.csv"
click at [359, 96] on span "Import" at bounding box center [363, 98] width 21 height 10
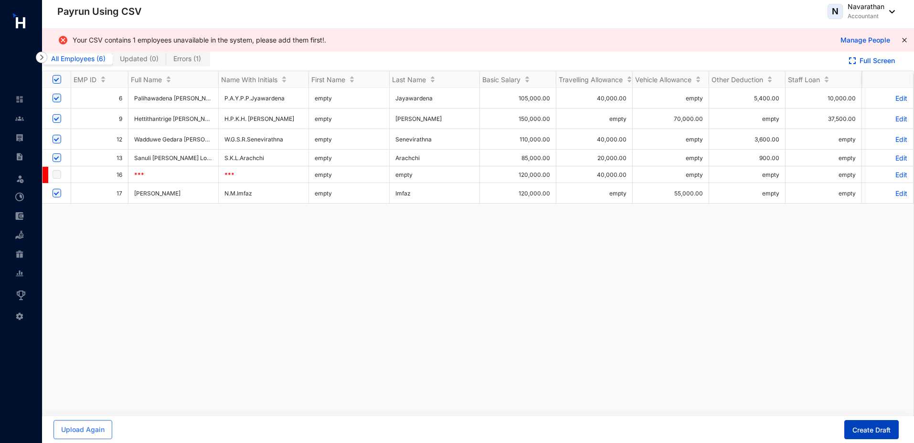
click at [862, 429] on span "Create Draft" at bounding box center [871, 430] width 38 height 10
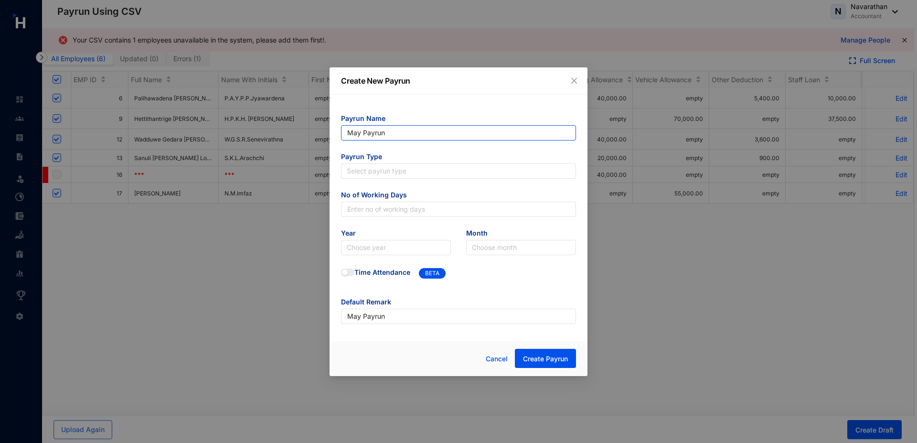
click at [362, 135] on input "May Payrun" at bounding box center [458, 132] width 235 height 15
type input "[DATE] Payrun"
click at [376, 172] on input "search" at bounding box center [458, 171] width 223 height 14
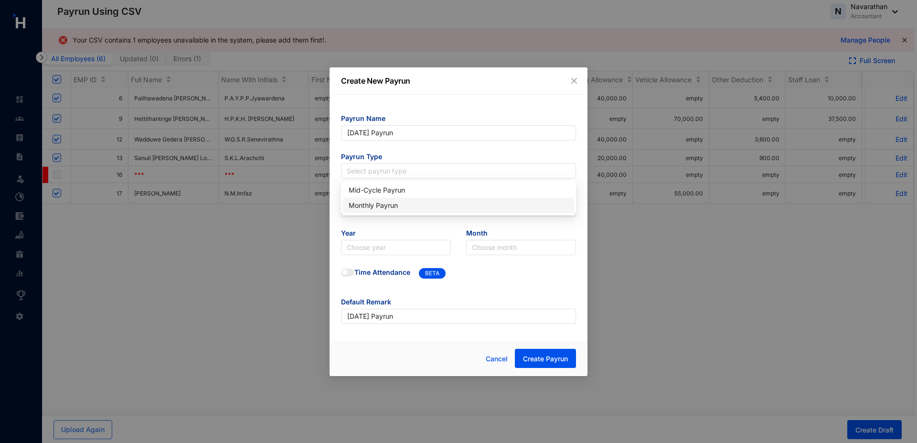
click at [379, 207] on div "Monthly Payrun" at bounding box center [458, 205] width 220 height 11
click at [379, 207] on input "text" at bounding box center [458, 208] width 235 height 15
type input "30"
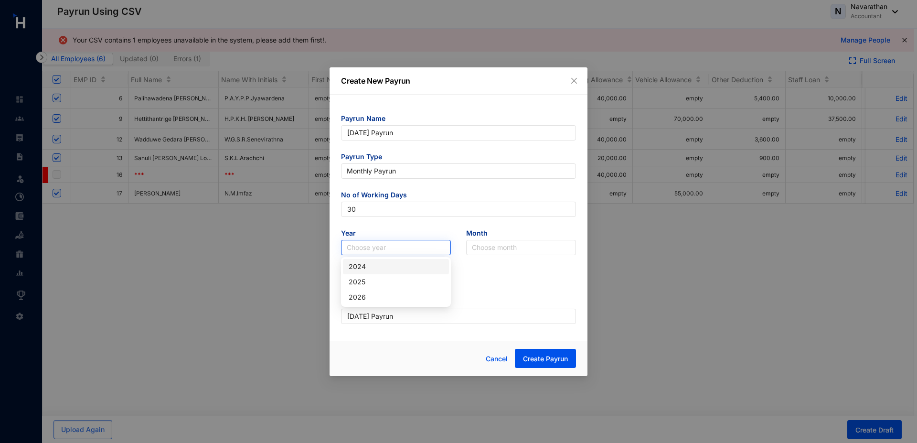
click at [371, 250] on input "search" at bounding box center [396, 247] width 98 height 14
click at [391, 280] on div "2025" at bounding box center [395, 281] width 95 height 11
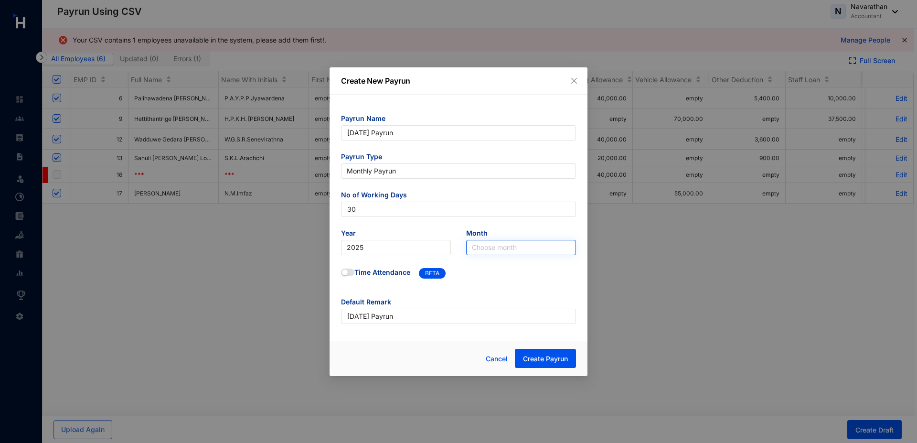
click at [485, 248] on input "search" at bounding box center [521, 247] width 98 height 14
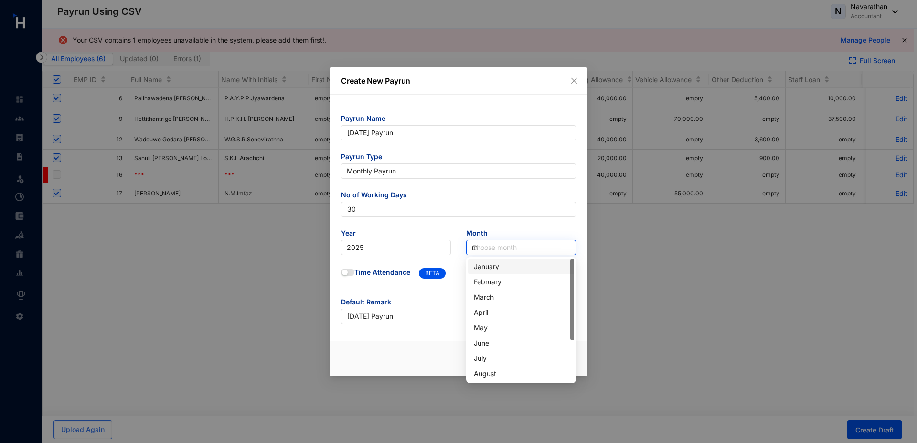
type input "ma"
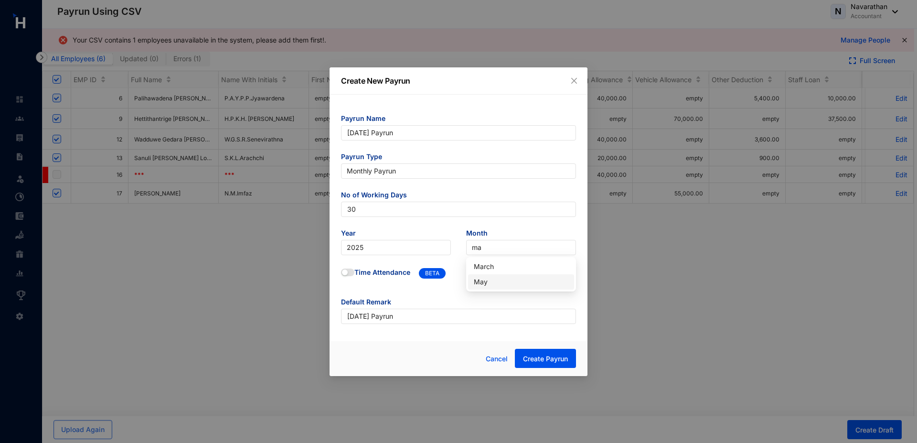
click at [503, 281] on div "May" at bounding box center [521, 281] width 95 height 11
click at [533, 363] on button "Create Payrun" at bounding box center [545, 357] width 61 height 19
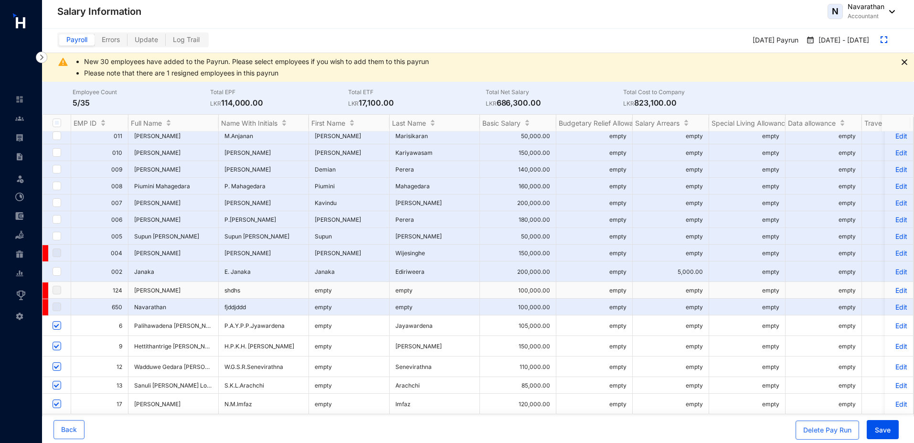
scroll to position [29, 0]
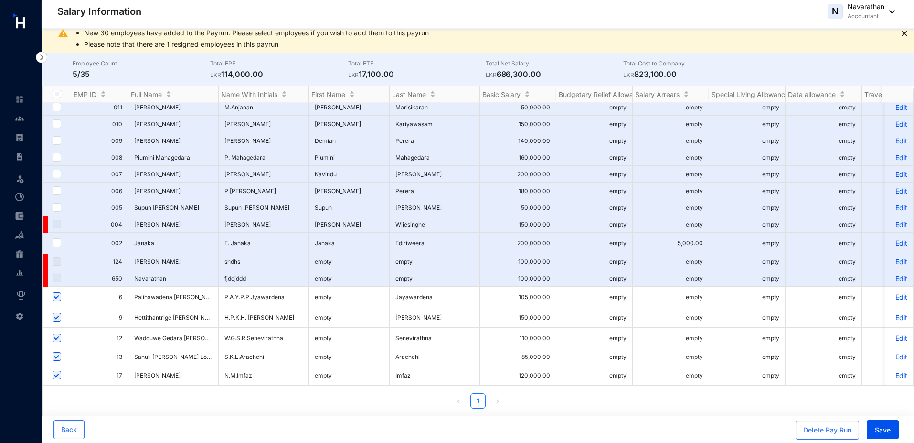
click at [892, 295] on p "Edit" at bounding box center [898, 297] width 17 height 8
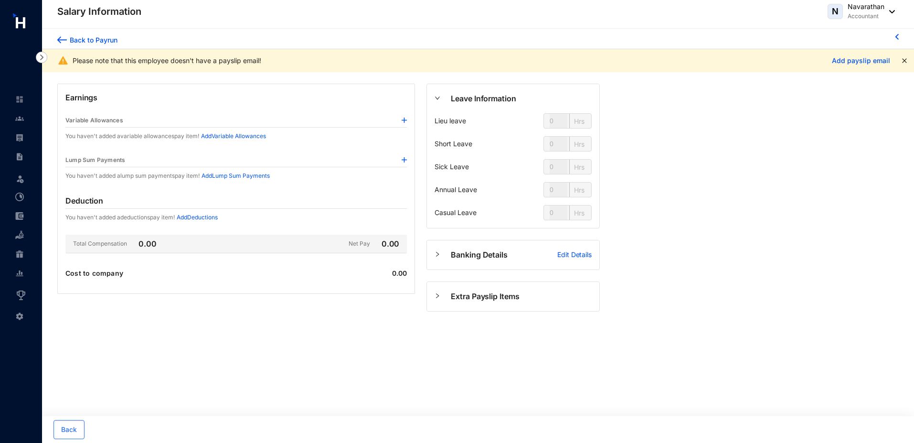
type input "80"
type input "144"
type input "56"
type input "128"
type input "80"
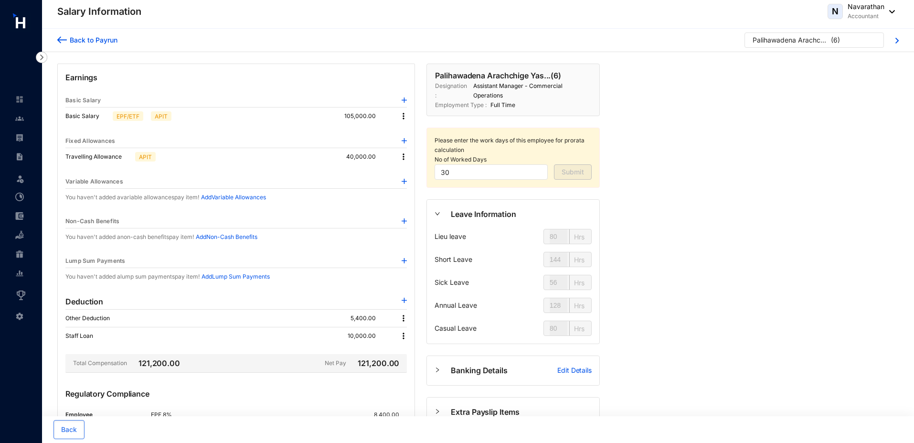
click at [76, 42] on div "Back to Payrun" at bounding box center [92, 40] width 51 height 10
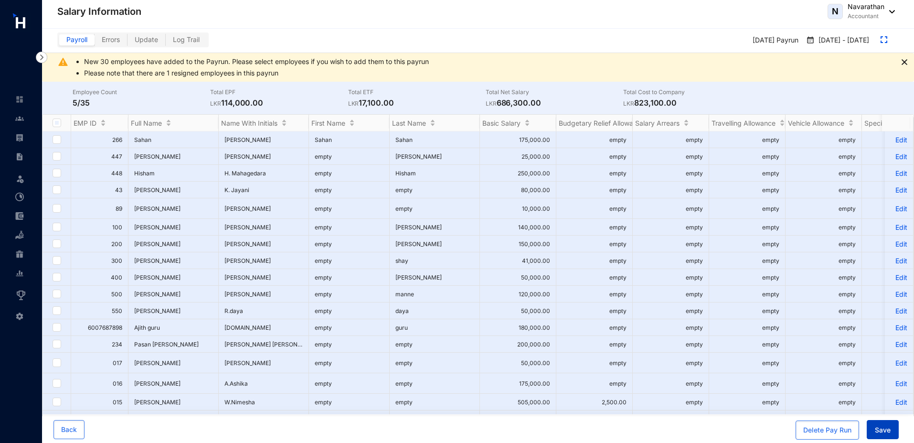
click at [882, 425] on span "Save" at bounding box center [883, 430] width 16 height 10
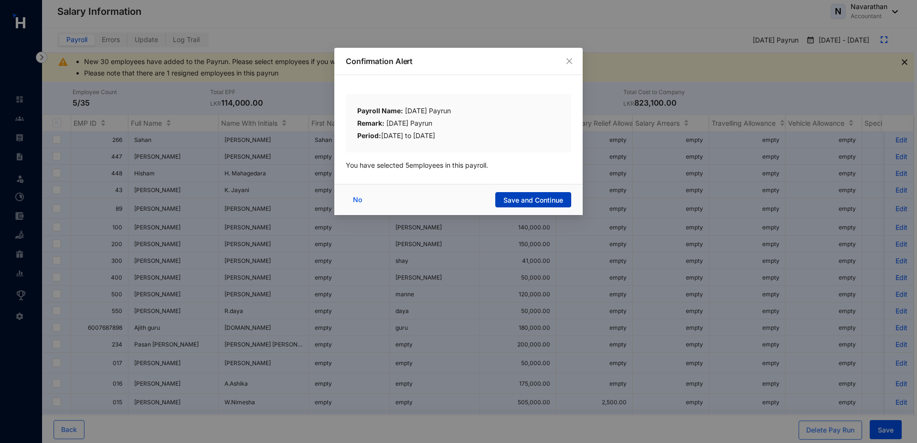
click at [508, 204] on span "Save and Continue" at bounding box center [533, 200] width 60 height 10
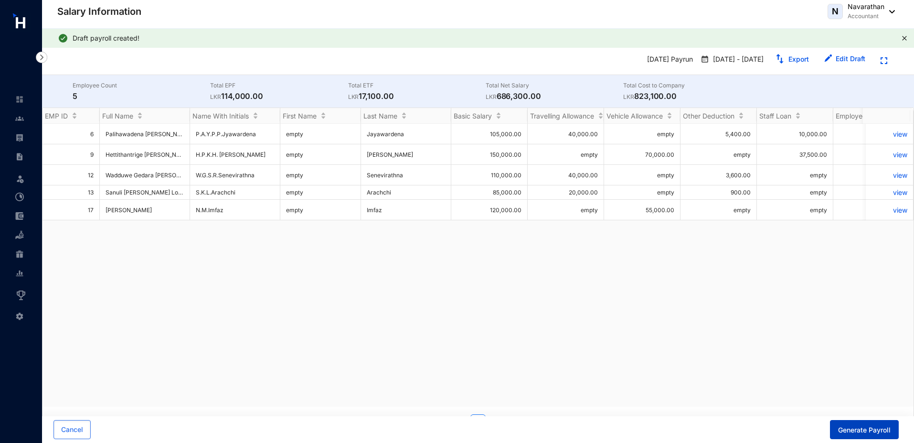
click at [874, 433] on span "Generate Payroll" at bounding box center [864, 430] width 53 height 10
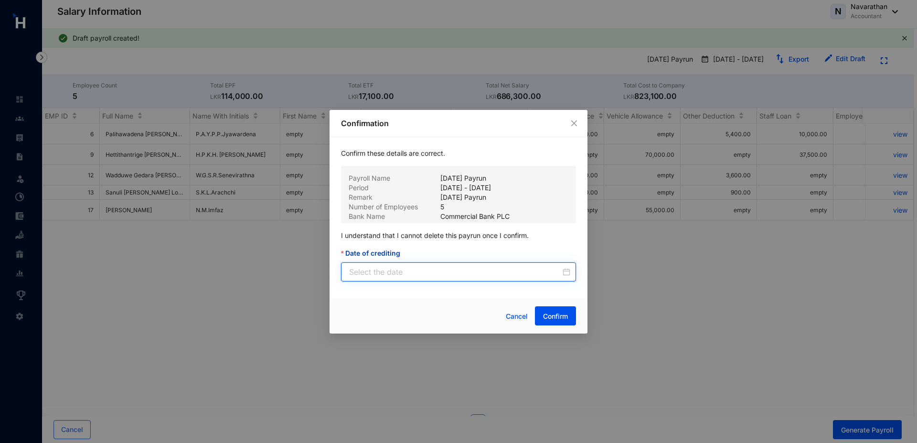
click at [432, 273] on input "Date of crediting" at bounding box center [454, 271] width 211 height 11
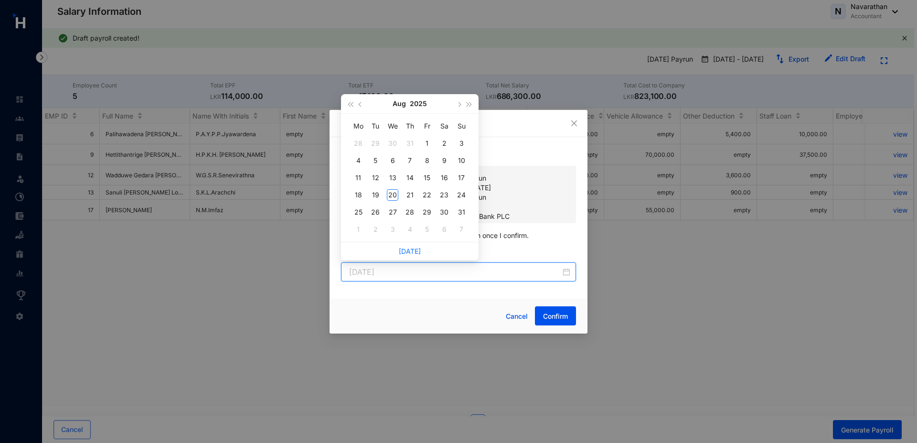
type input "[DATE]"
click at [360, 106] on span "button" at bounding box center [360, 104] width 5 height 5
click at [361, 106] on span "button" at bounding box center [360, 104] width 5 height 5
type input "[DATE]"
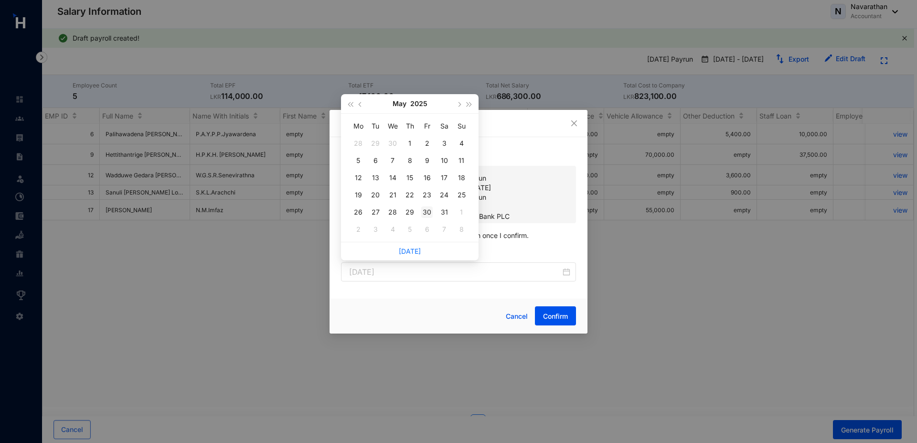
click at [427, 214] on div "30" at bounding box center [426, 211] width 11 height 11
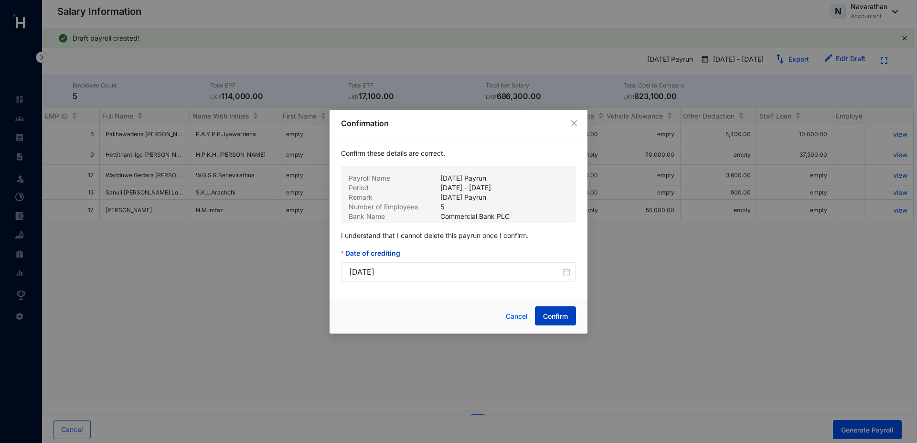
click at [558, 309] on button "Confirm" at bounding box center [555, 315] width 41 height 19
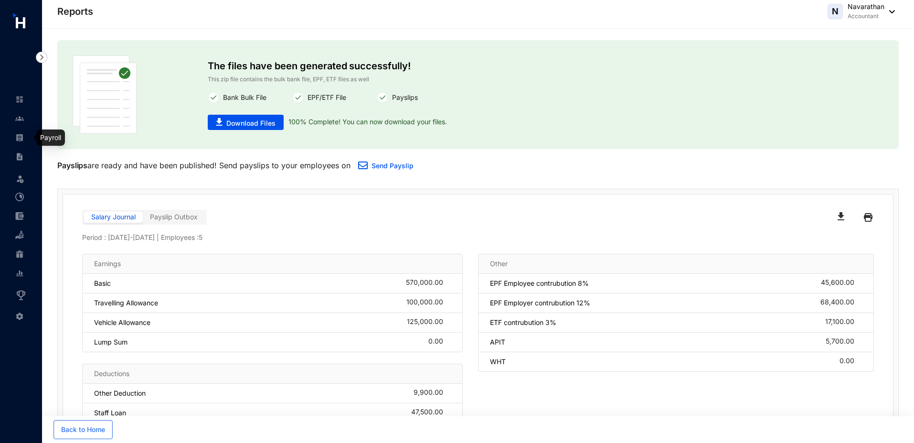
click at [23, 139] on img at bounding box center [19, 137] width 9 height 9
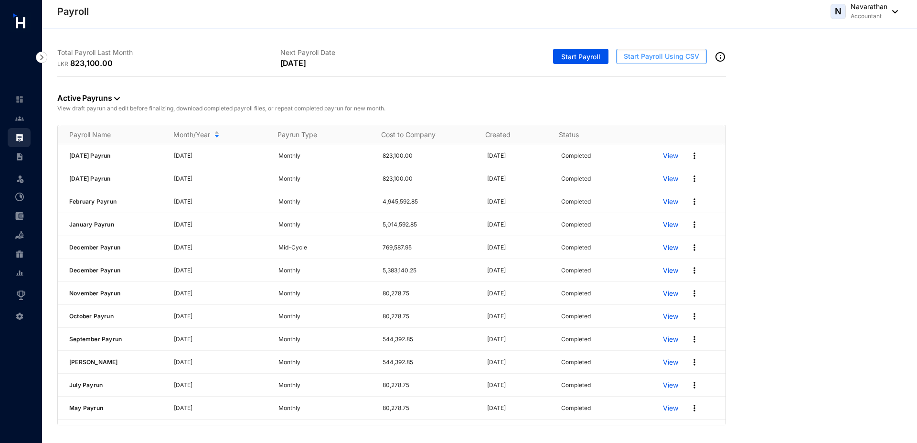
click at [655, 59] on span "Start Payroll Using CSV" at bounding box center [660, 57] width 75 height 10
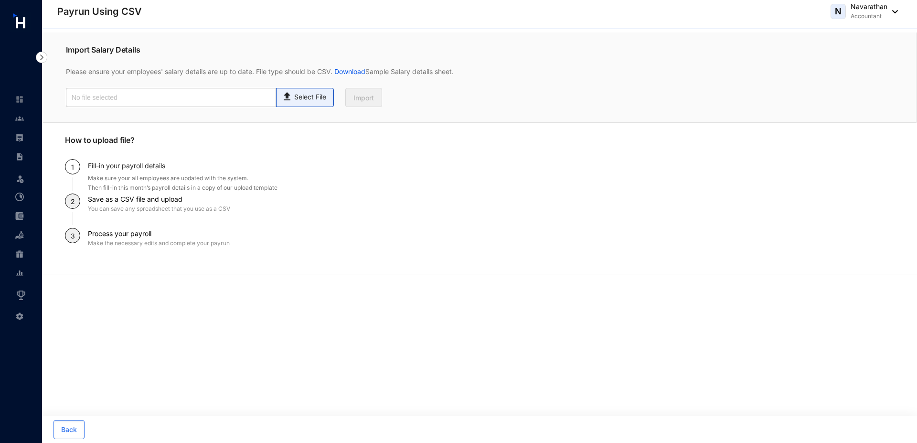
click at [321, 100] on p "Select File" at bounding box center [310, 97] width 32 height 10
click at [0, 0] on input "Select File" at bounding box center [0, 0] width 0 height 0
type input "salary.csv"
click at [357, 104] on button "Import" at bounding box center [363, 97] width 37 height 19
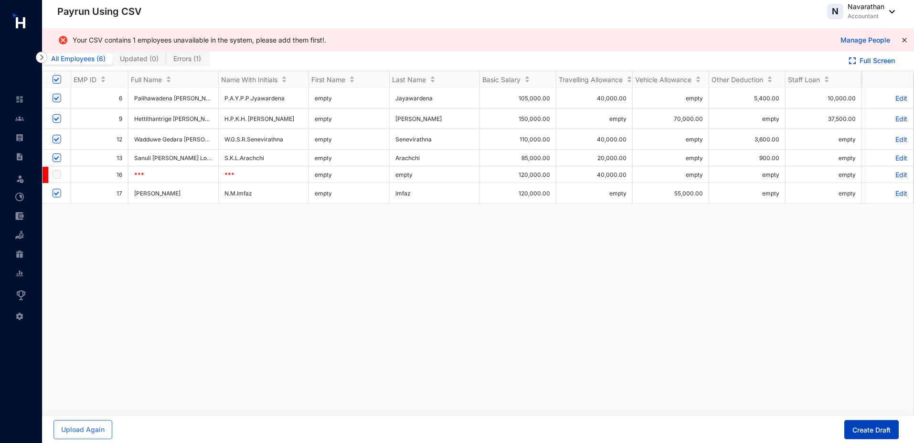
click at [856, 429] on span "Create Draft" at bounding box center [871, 430] width 38 height 10
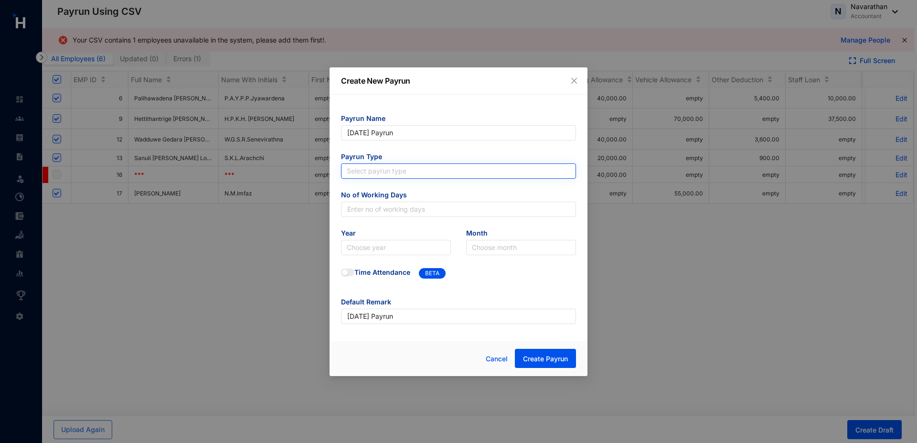
click at [366, 167] on input "search" at bounding box center [458, 171] width 223 height 14
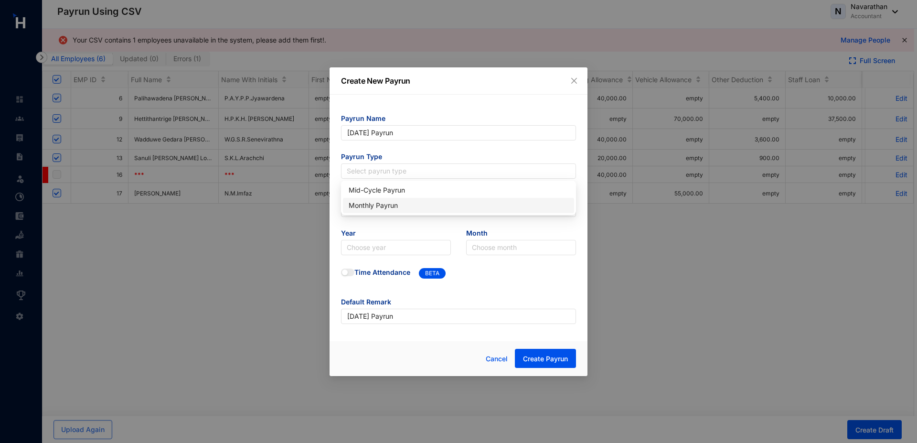
click at [360, 204] on div "Monthly Payrun" at bounding box center [458, 205] width 220 height 11
click at [360, 204] on input "text" at bounding box center [458, 208] width 235 height 15
type input "30"
click at [356, 250] on input "search" at bounding box center [396, 247] width 98 height 14
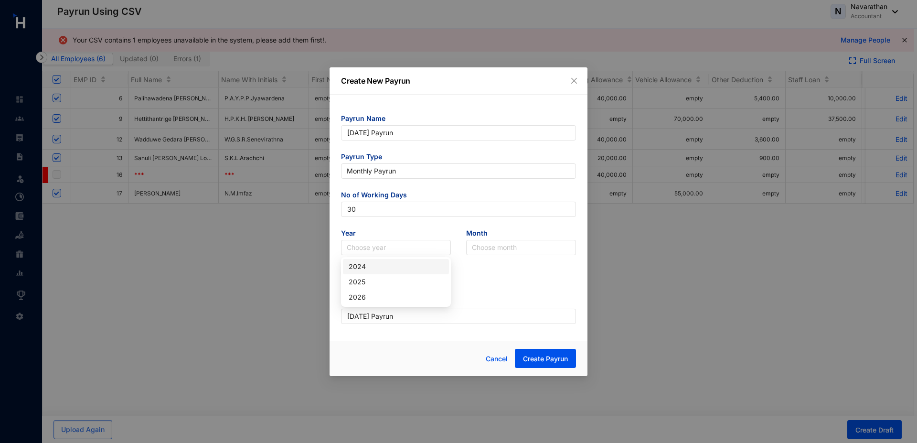
click at [385, 274] on div "2025" at bounding box center [396, 281] width 106 height 15
click at [483, 240] on input "search" at bounding box center [521, 247] width 98 height 14
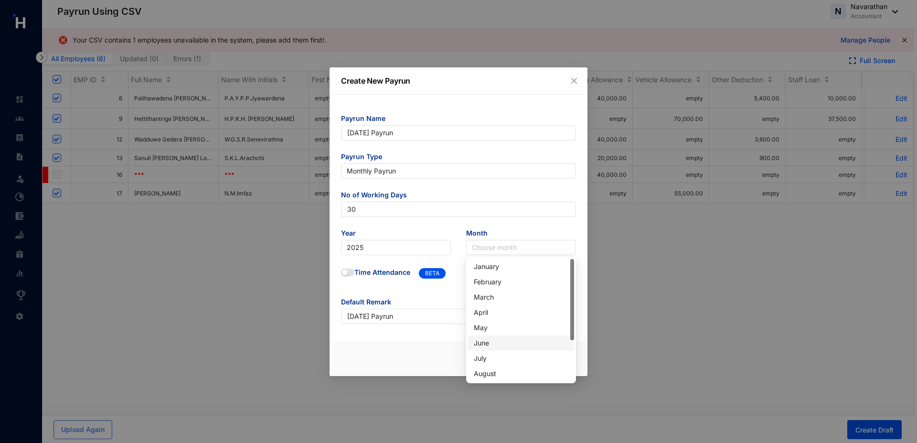
click at [496, 348] on div "June" at bounding box center [521, 342] width 95 height 11
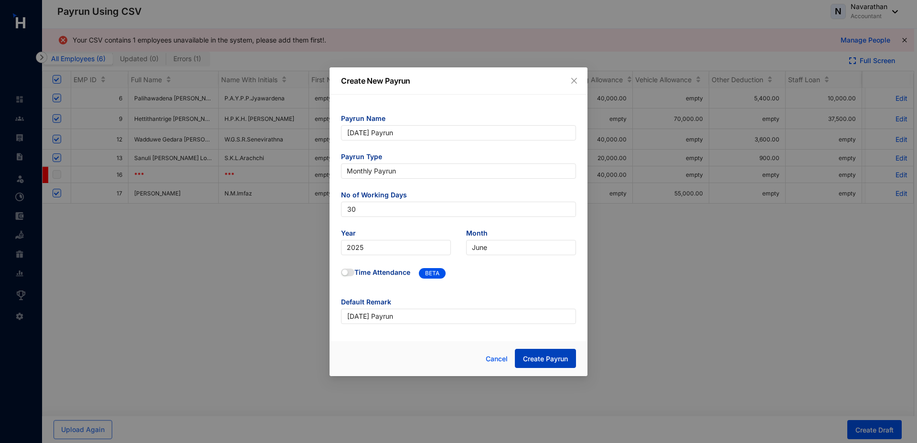
click at [557, 358] on span "Create Payrun" at bounding box center [545, 359] width 45 height 10
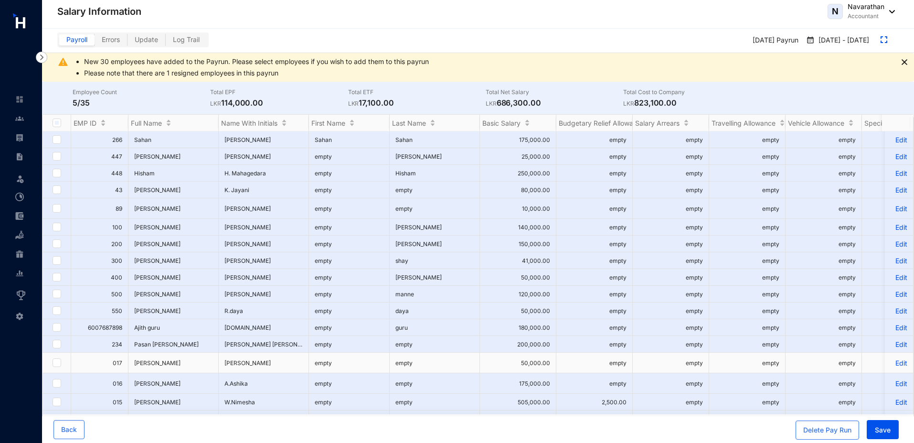
scroll to position [340, 0]
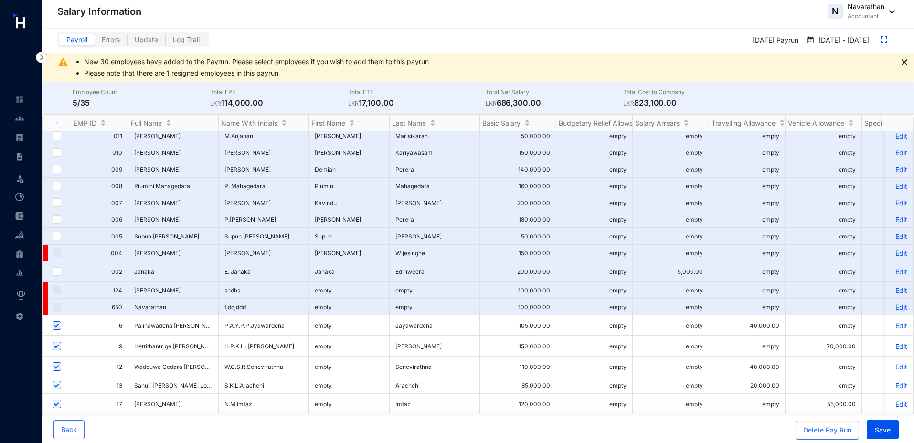
click at [894, 324] on p "Edit" at bounding box center [898, 325] width 17 height 8
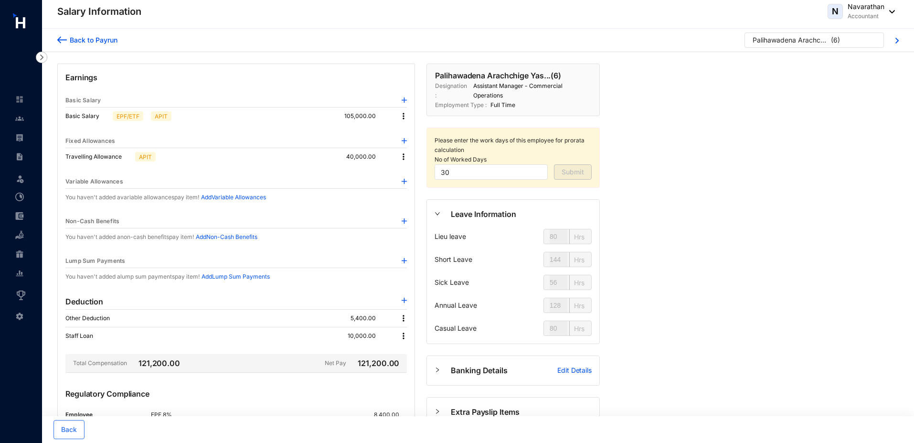
click at [79, 38] on div "Back to Payrun" at bounding box center [92, 40] width 51 height 10
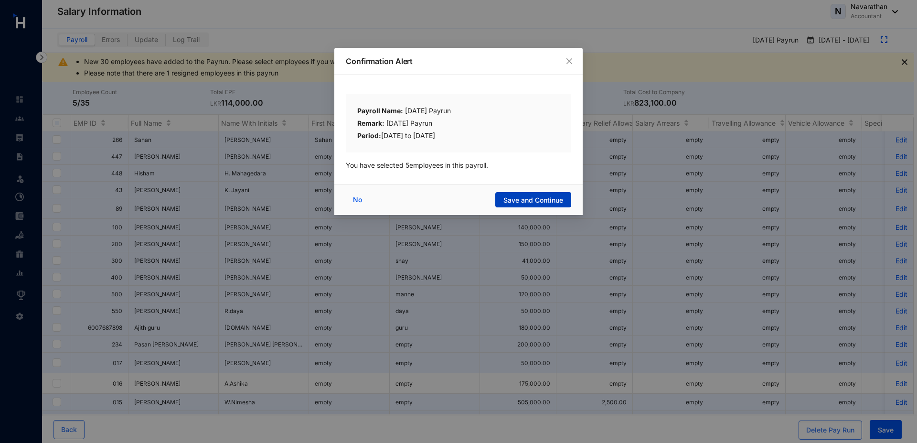
click at [534, 197] on span "Save and Continue" at bounding box center [533, 200] width 60 height 10
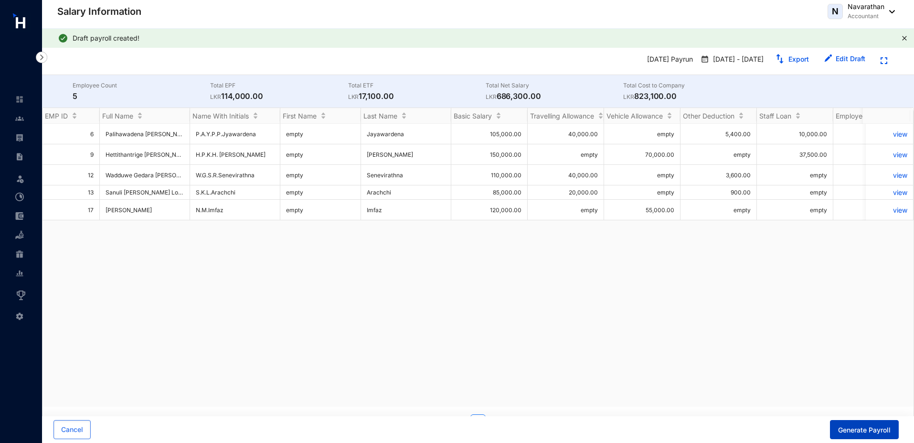
click at [857, 432] on span "Generate Payroll" at bounding box center [864, 430] width 53 height 10
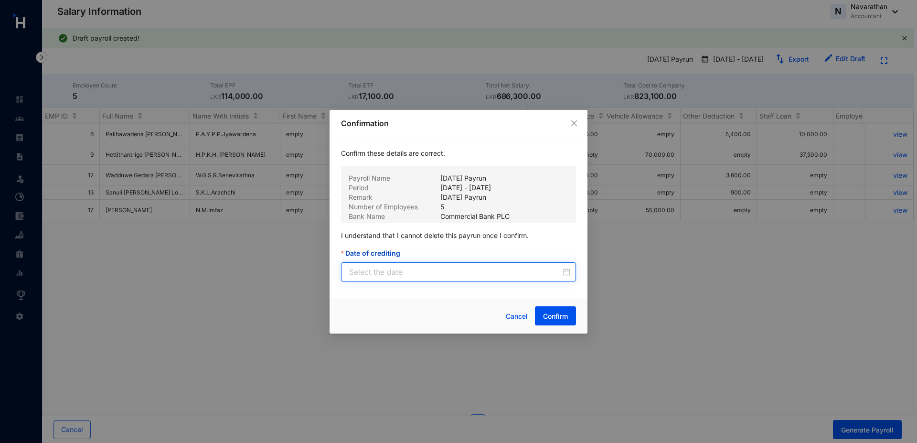
click at [449, 270] on input "Date of crediting" at bounding box center [454, 271] width 211 height 11
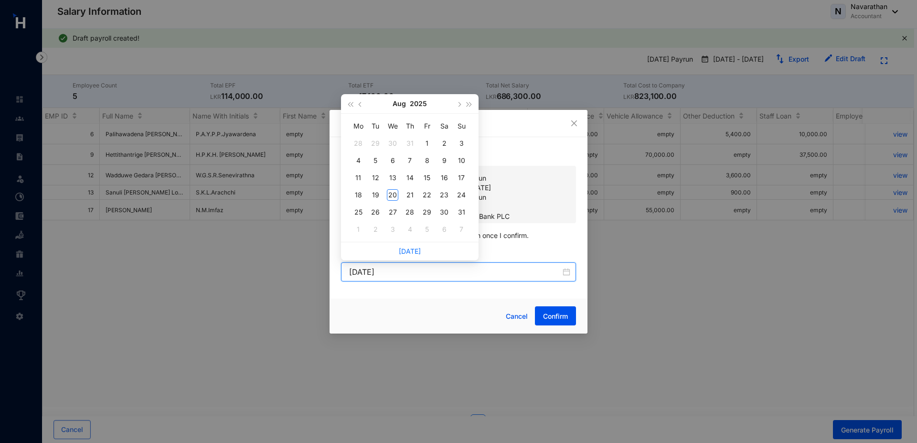
type input "2025-07-30"
click at [363, 104] on button "button" at bounding box center [360, 103] width 11 height 19
type input "2025-06-30"
click at [358, 229] on div "30" at bounding box center [357, 228] width 11 height 11
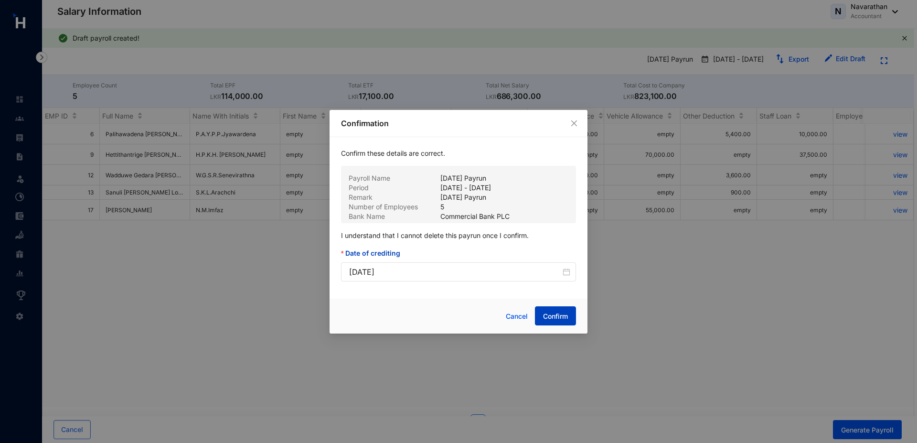
click at [560, 317] on span "Confirm" at bounding box center [555, 316] width 25 height 10
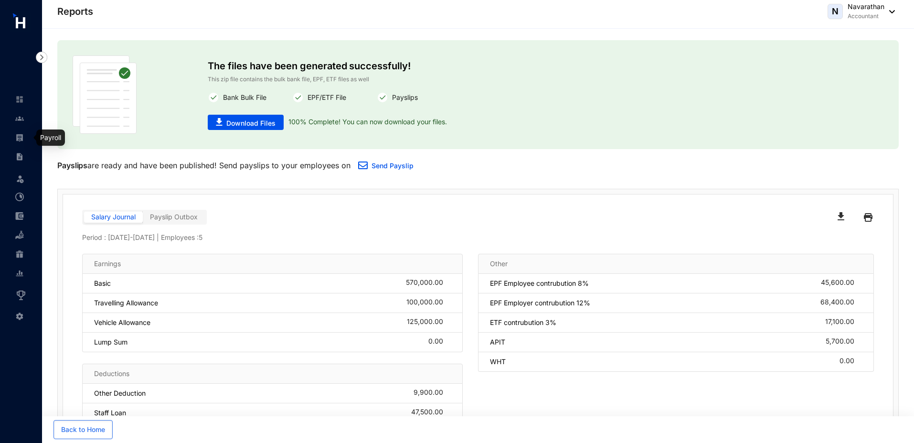
click at [18, 142] on link at bounding box center [27, 138] width 24 height 10
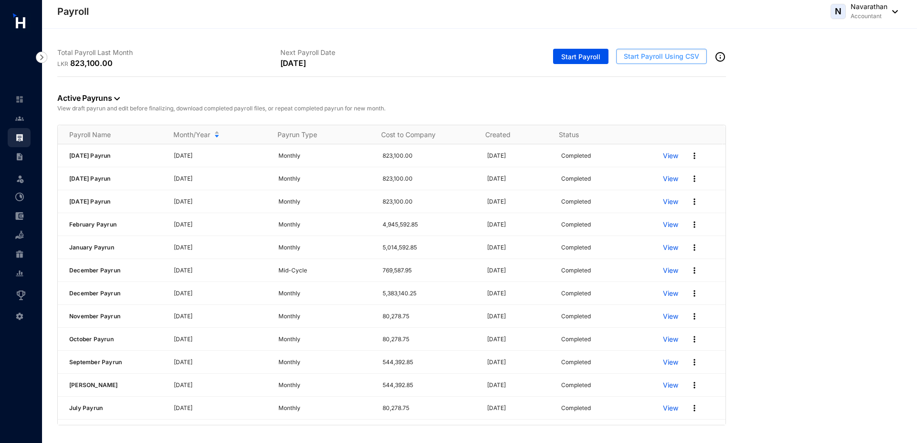
click at [657, 56] on span "Start Payroll Using CSV" at bounding box center [660, 57] width 75 height 10
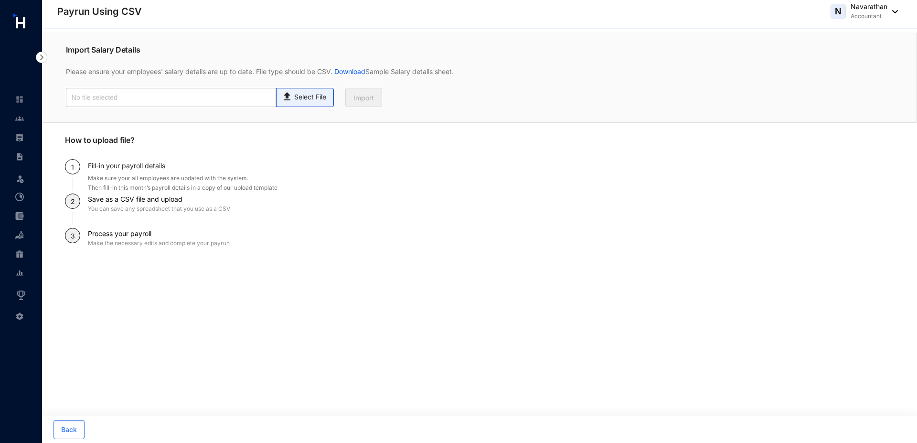
click at [313, 101] on p "Select File" at bounding box center [310, 97] width 32 height 10
click at [0, 0] on input "Select File" at bounding box center [0, 0] width 0 height 0
type input "salary.csv"
click at [370, 97] on span "Import" at bounding box center [363, 98] width 21 height 10
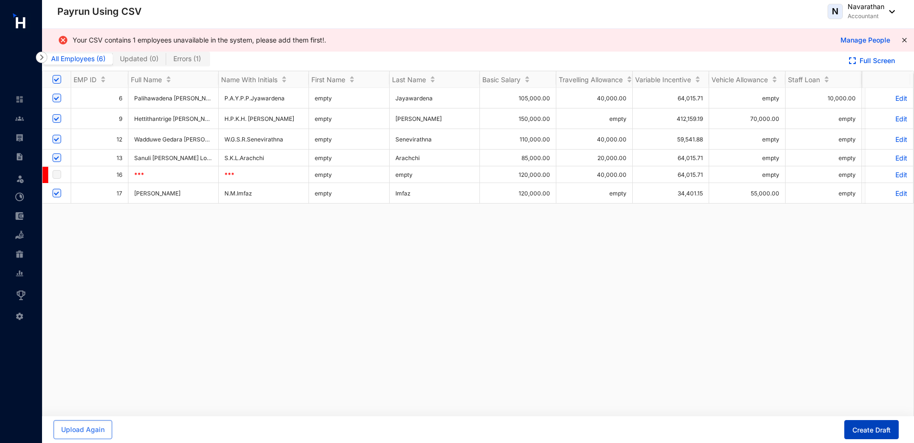
click at [863, 433] on span "Create Draft" at bounding box center [871, 430] width 38 height 10
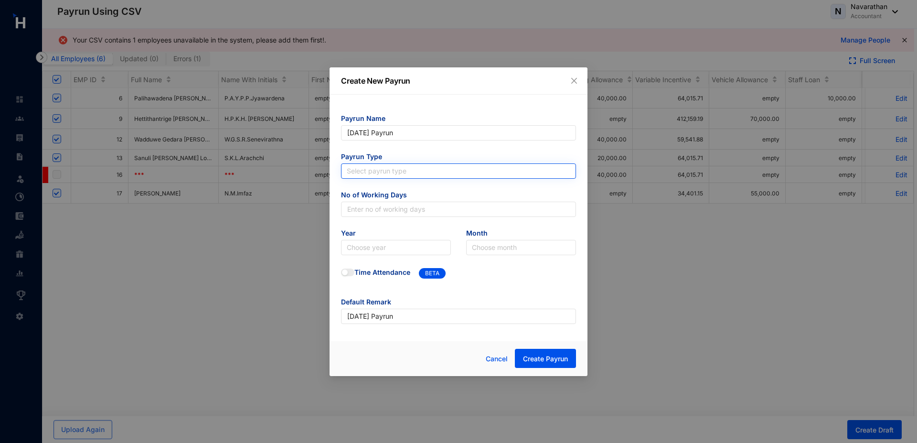
click at [358, 169] on input "search" at bounding box center [458, 171] width 223 height 14
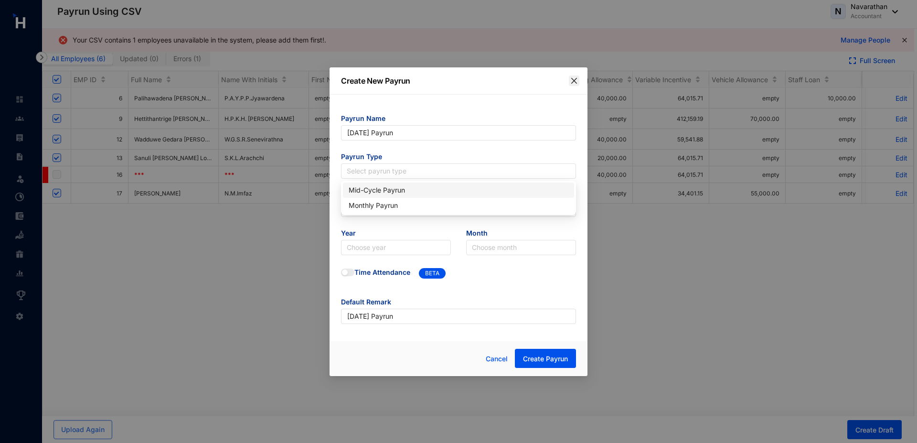
click at [575, 84] on icon "close" at bounding box center [574, 81] width 8 height 8
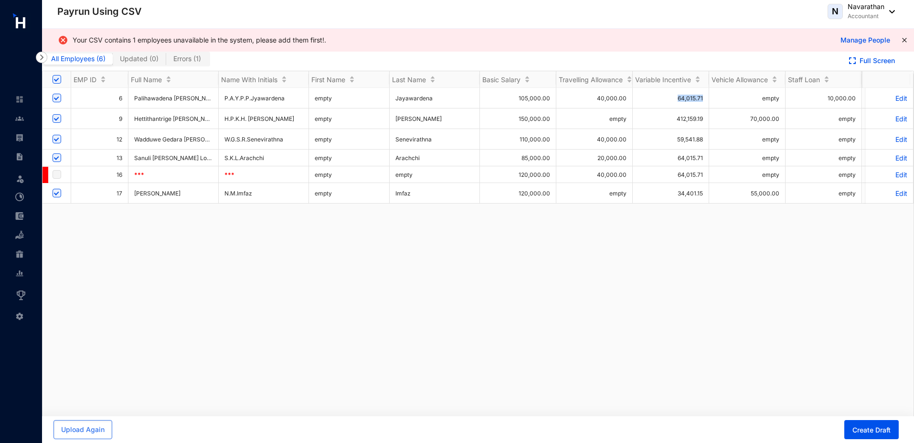
drag, startPoint x: 677, startPoint y: 98, endPoint x: 703, endPoint y: 100, distance: 26.4
click at [703, 100] on td "64,015.71" at bounding box center [670, 98] width 76 height 21
click at [869, 434] on button "Create Draft" at bounding box center [871, 429] width 54 height 19
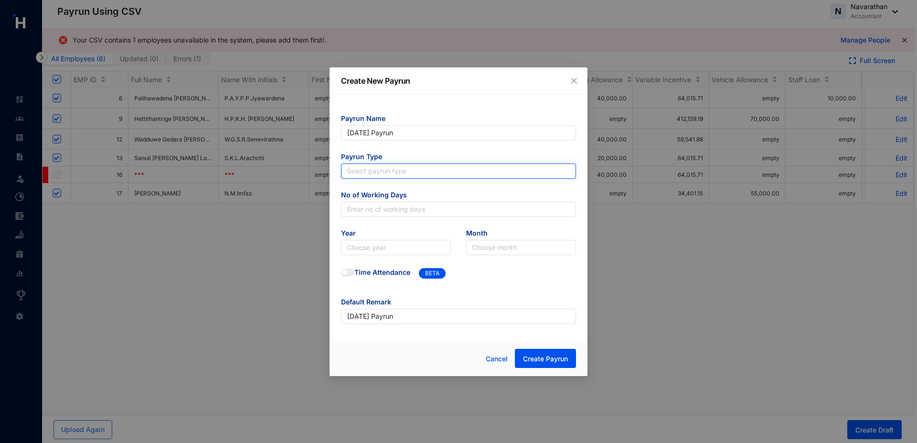
click at [365, 166] on input "search" at bounding box center [458, 171] width 223 height 14
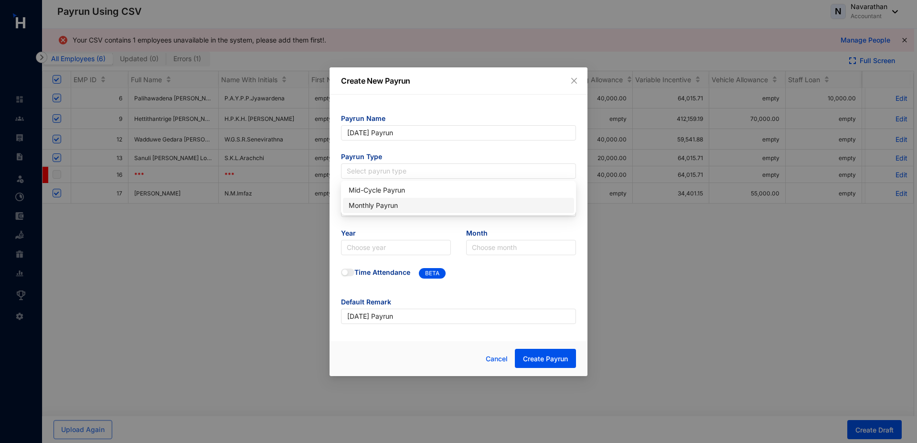
click at [377, 212] on div "Monthly Payrun" at bounding box center [458, 205] width 231 height 15
click at [375, 211] on input "text" at bounding box center [458, 208] width 235 height 15
type input "30"
click at [369, 252] on input "search" at bounding box center [396, 247] width 98 height 14
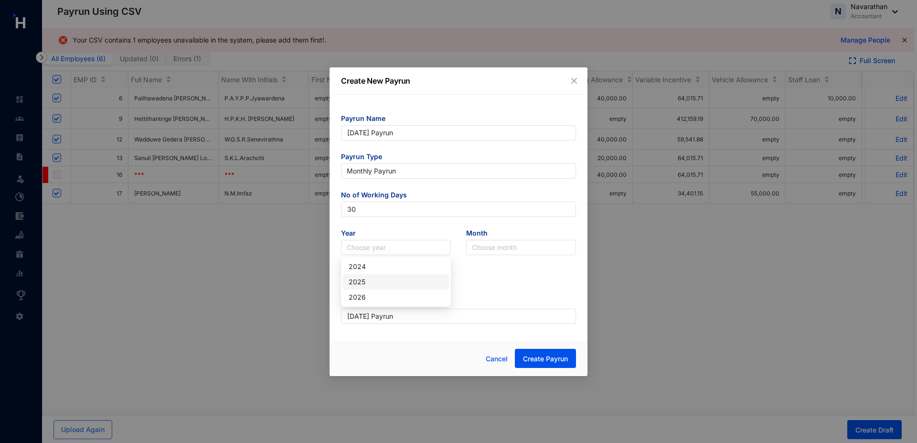
click at [366, 280] on div "2025" at bounding box center [395, 281] width 95 height 11
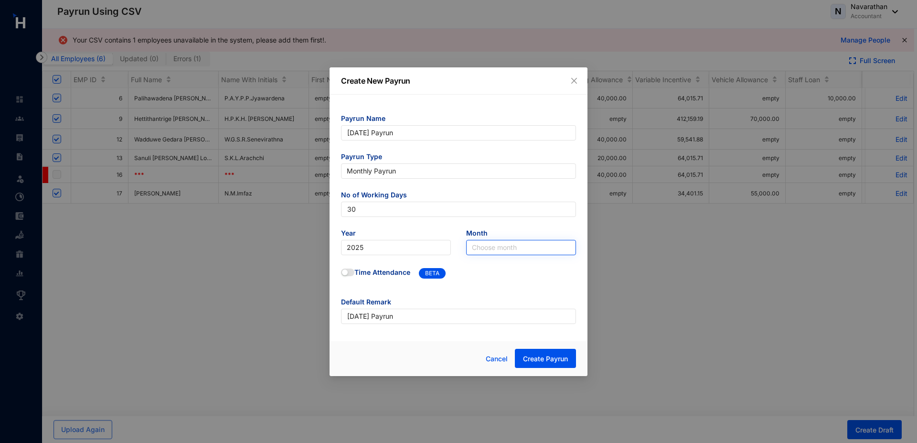
click at [497, 250] on input "search" at bounding box center [521, 247] width 98 height 14
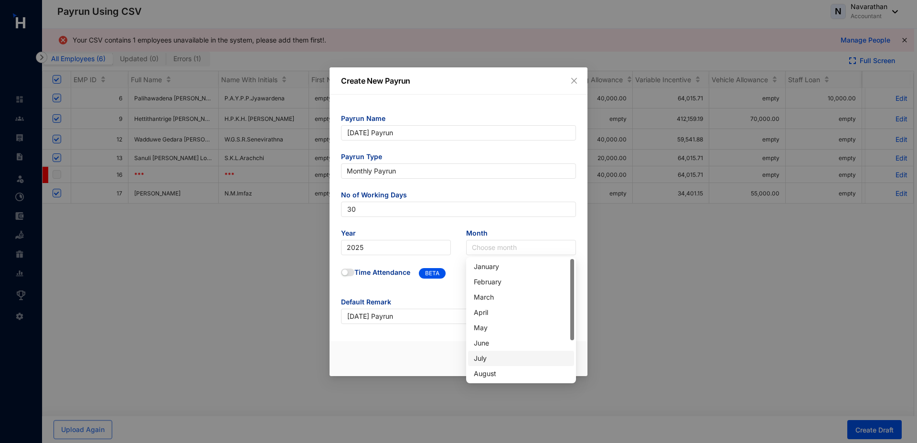
click at [496, 354] on div "July" at bounding box center [521, 358] width 95 height 11
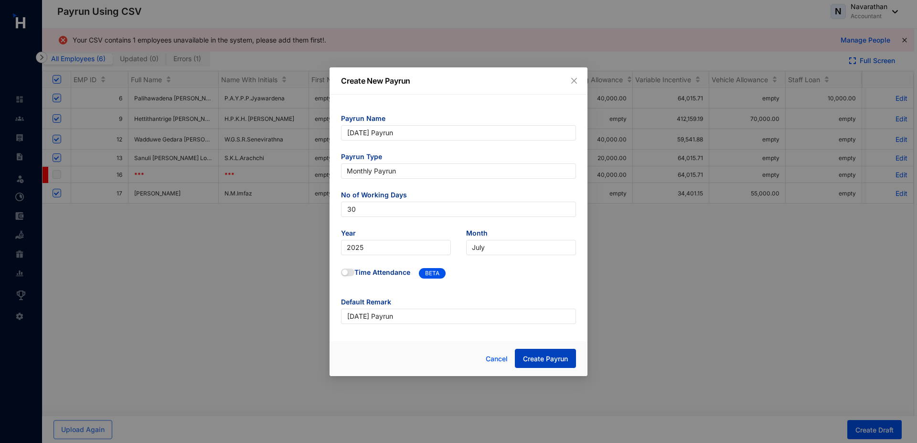
click at [536, 355] on span "Create Payrun" at bounding box center [545, 359] width 45 height 10
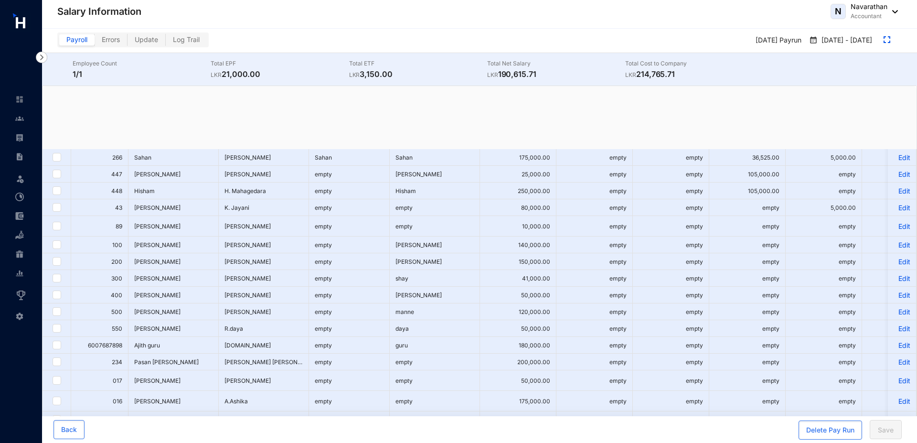
checkbox input "true"
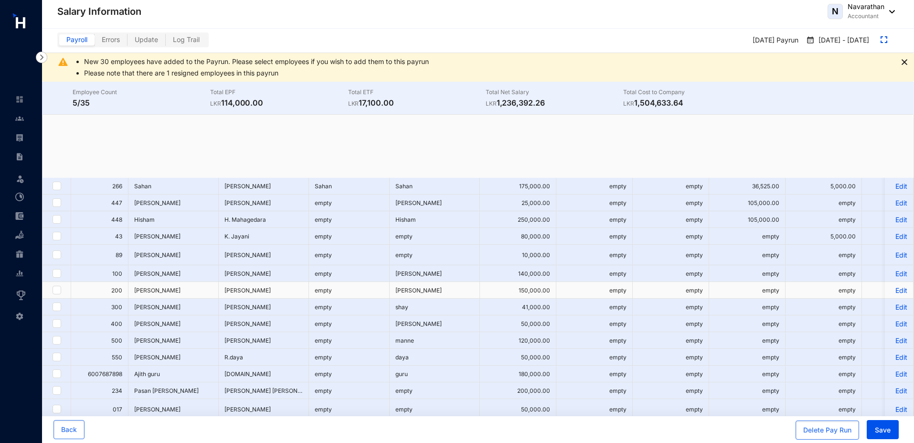
scroll to position [340, 0]
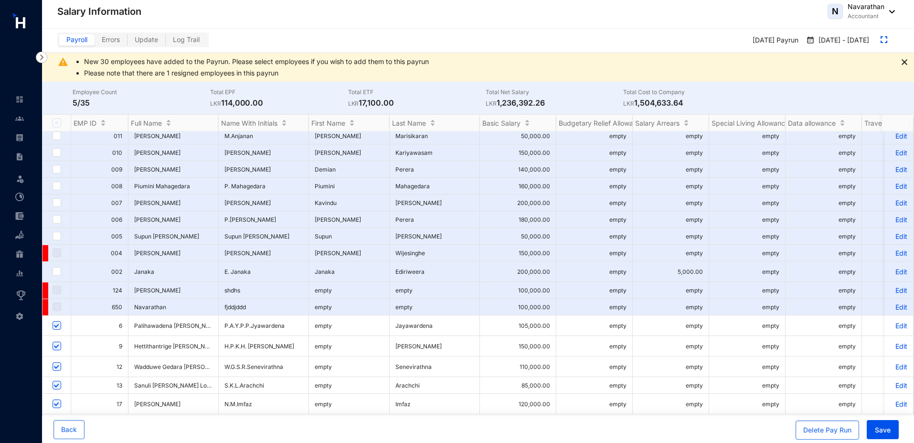
click at [892, 321] on p "Edit" at bounding box center [898, 325] width 17 height 8
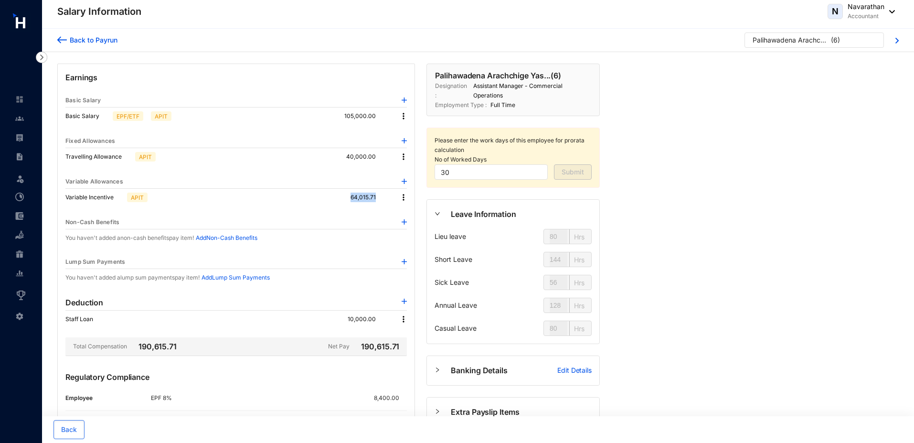
drag, startPoint x: 347, startPoint y: 195, endPoint x: 379, endPoint y: 197, distance: 32.5
click at [379, 197] on div "Variable Incentive APIT 64,015.71" at bounding box center [235, 197] width 341 height 17
click at [379, 197] on p at bounding box center [380, 197] width 8 height 10
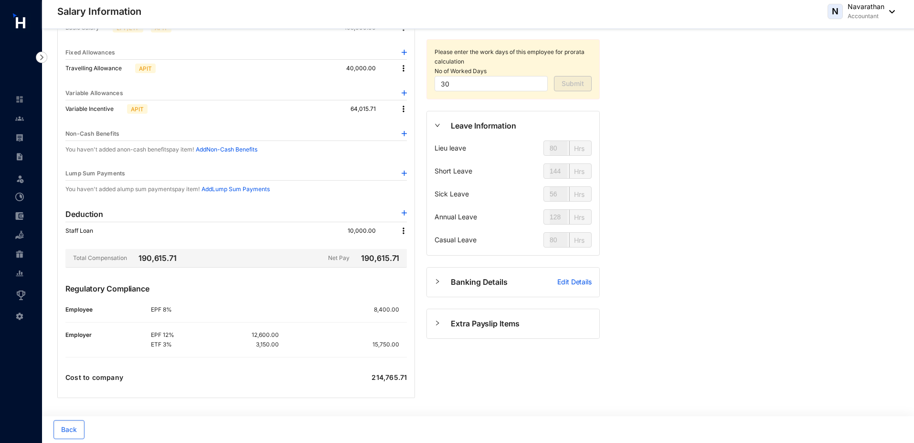
drag, startPoint x: 154, startPoint y: 358, endPoint x: 304, endPoint y: 357, distance: 149.9
click at [304, 357] on div "Regulatory Compliance Employee EPF 8% 8,400.00 Employer EPF 12% 12,600.00 ETF 3…" at bounding box center [235, 324] width 341 height 82
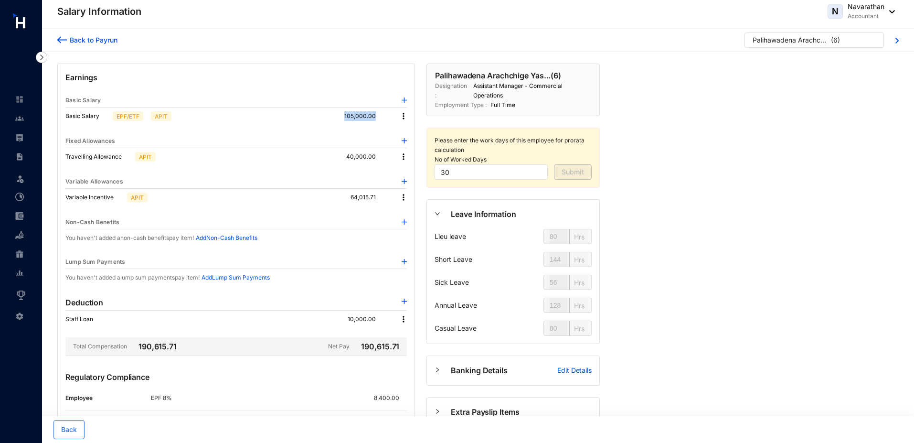
drag, startPoint x: 344, startPoint y: 114, endPoint x: 384, endPoint y: 115, distance: 39.6
click at [384, 115] on div "Basic Salary EPF/ETF APIT 105,000.00" at bounding box center [235, 115] width 341 height 17
click at [303, 260] on div "Lump Sum Payments" at bounding box center [235, 262] width 341 height 14
drag, startPoint x: 346, startPoint y: 115, endPoint x: 384, endPoint y: 118, distance: 37.8
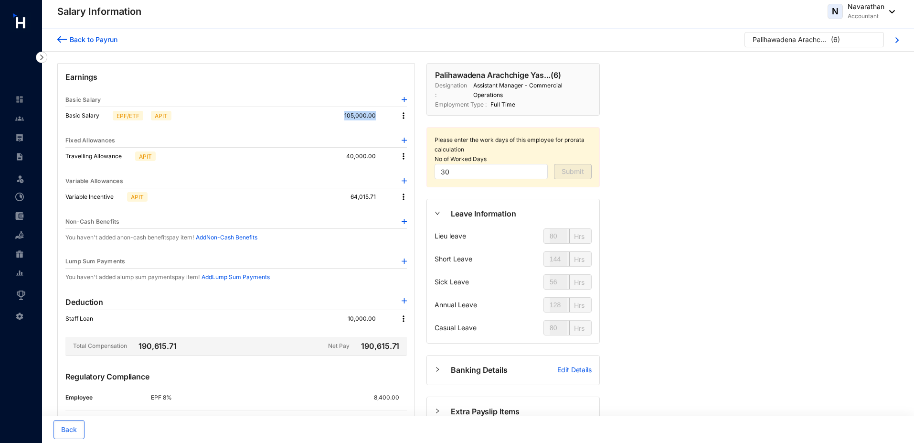
click at [384, 118] on p "105,000.00" at bounding box center [367, 116] width 47 height 10
drag, startPoint x: 346, startPoint y: 152, endPoint x: 389, endPoint y: 155, distance: 43.0
click at [389, 155] on div "Travelling Allowance APIT 40,000.00" at bounding box center [235, 156] width 341 height 17
drag, startPoint x: 347, startPoint y: 199, endPoint x: 380, endPoint y: 198, distance: 33.4
click at [380, 198] on div "Variable Incentive APIT 64,015.71" at bounding box center [235, 196] width 341 height 17
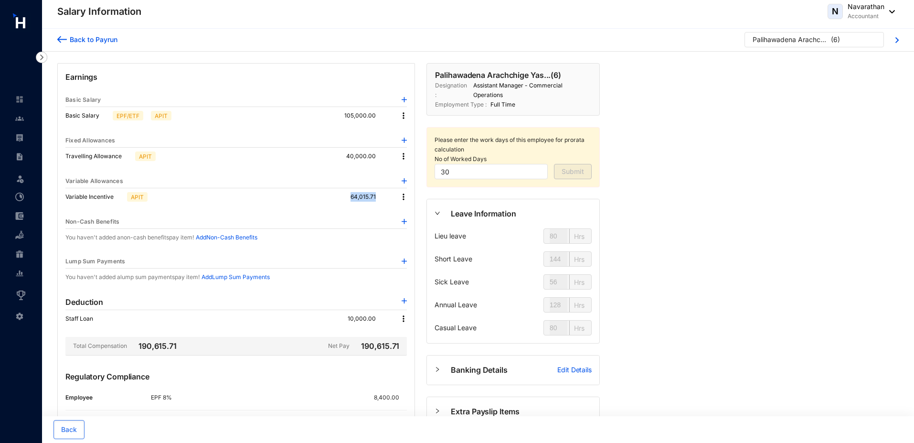
click at [380, 198] on p at bounding box center [380, 197] width 8 height 10
